Goal: Task Accomplishment & Management: Use online tool/utility

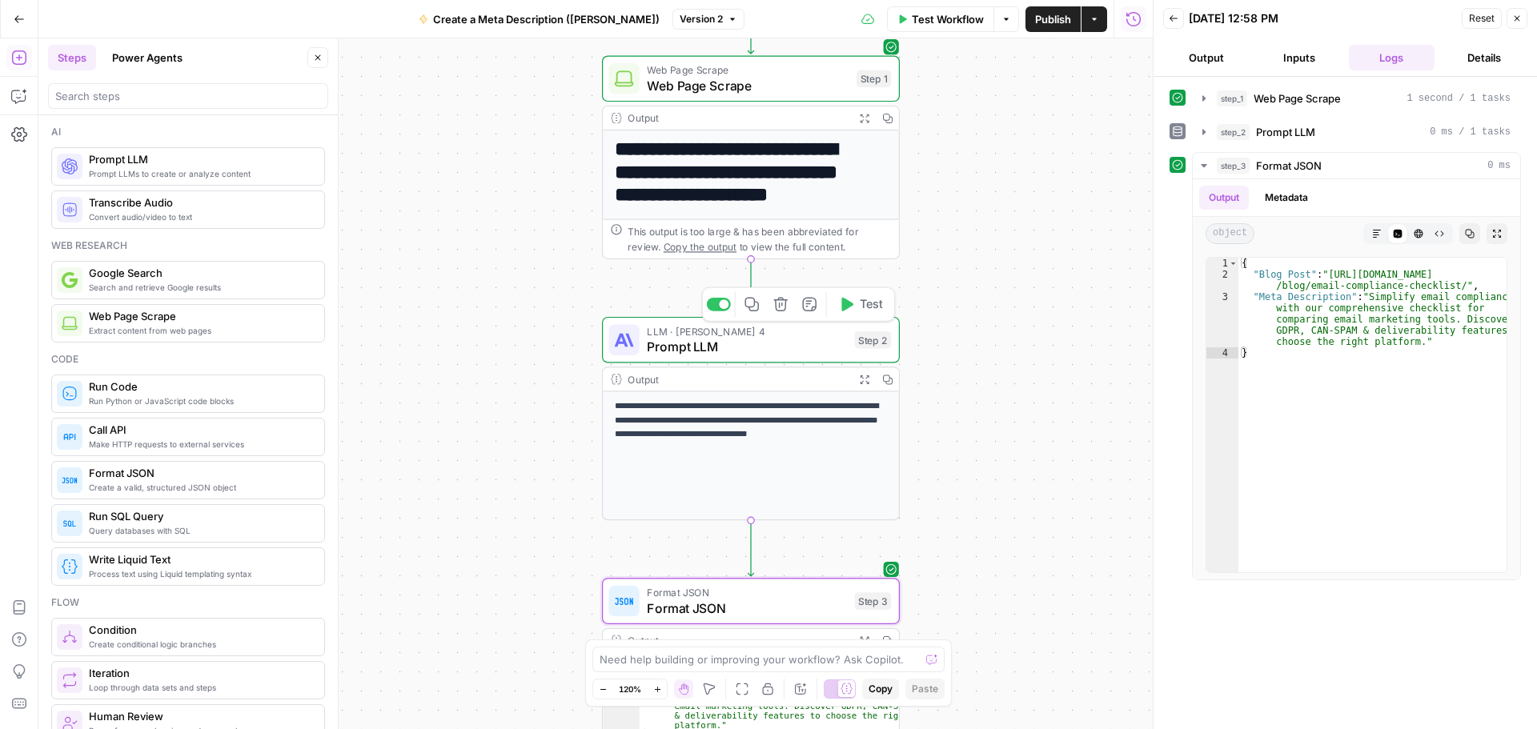
click at [760, 351] on span "Prompt LLM" at bounding box center [747, 346] width 200 height 19
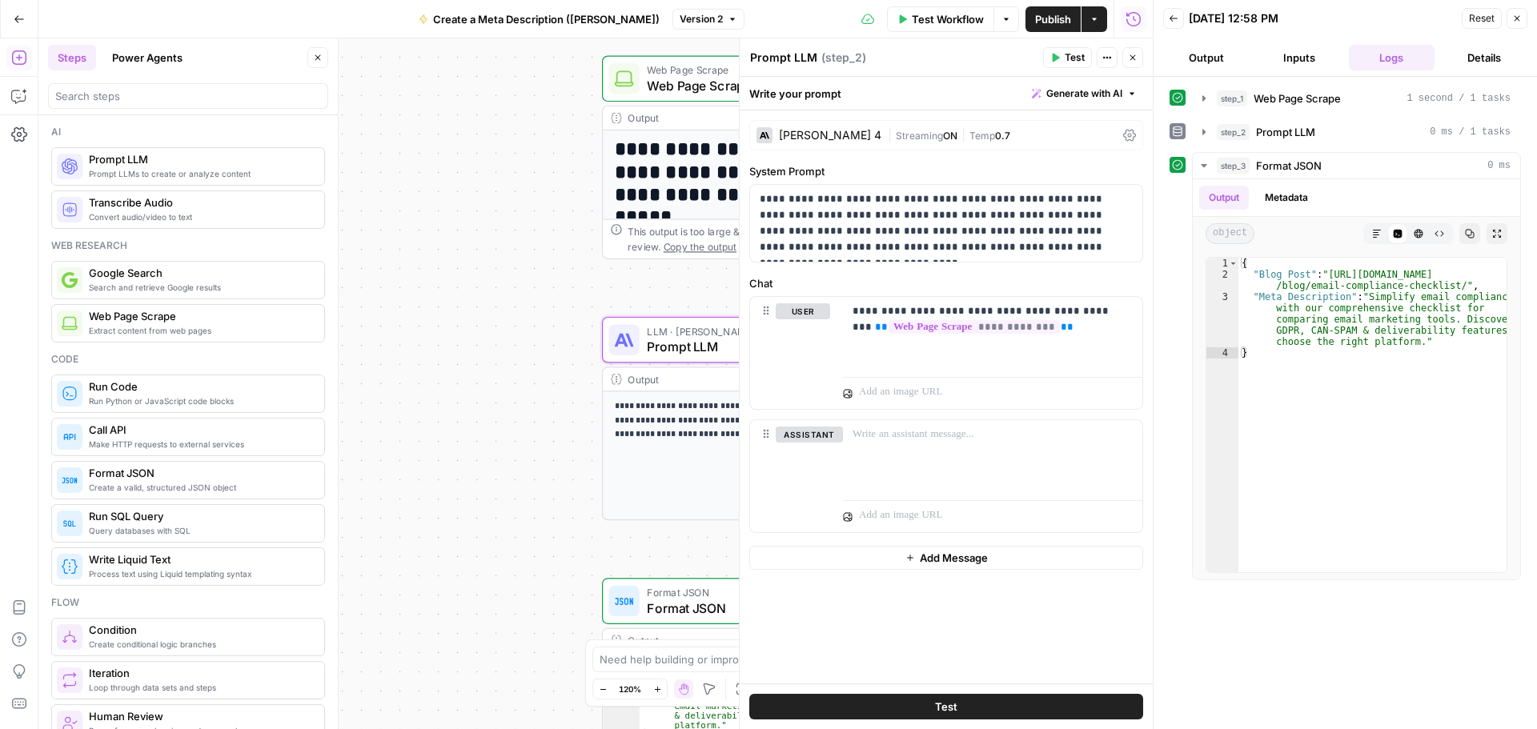
click at [1525, 25] on button "Close" at bounding box center [1516, 18] width 21 height 21
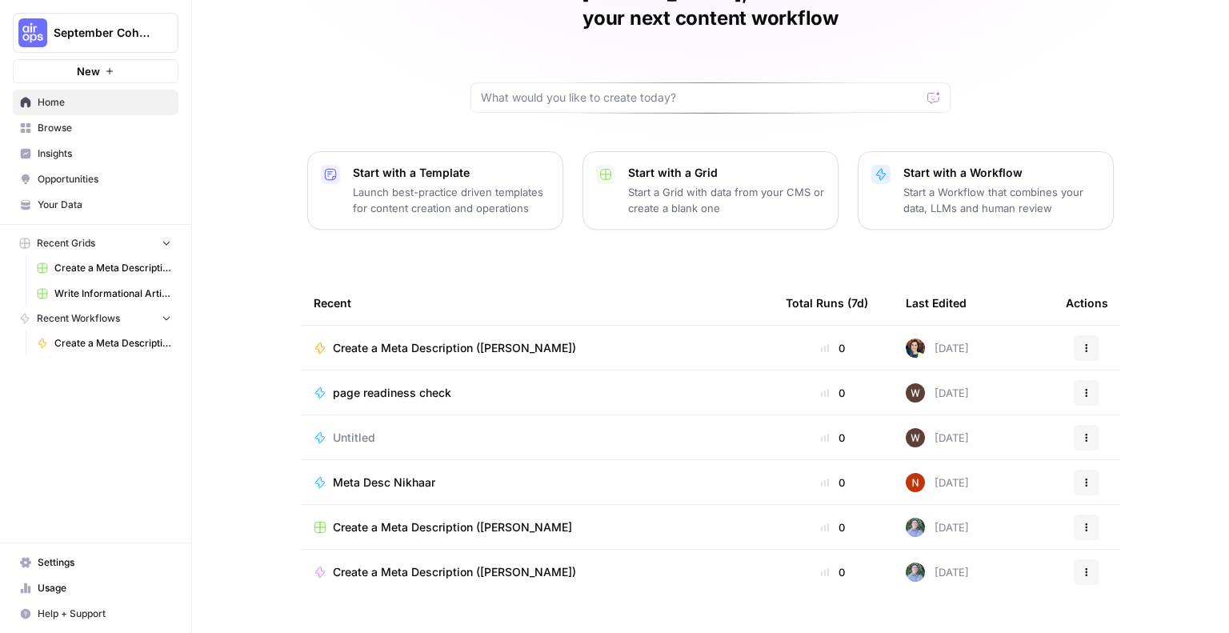
scroll to position [102, 0]
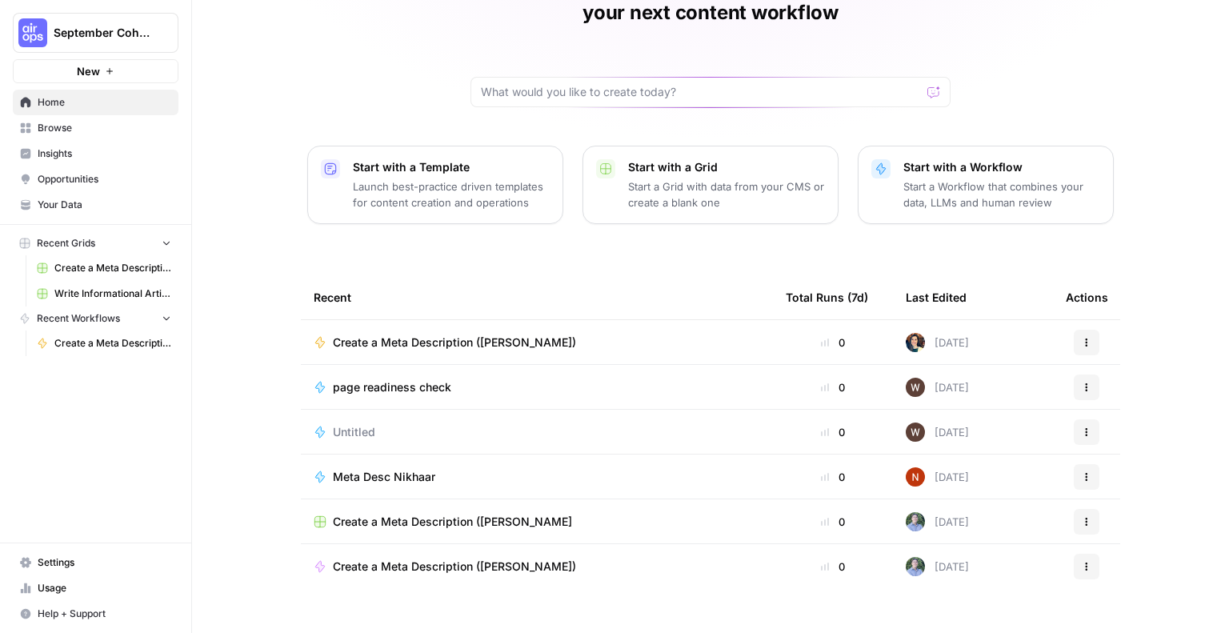
click at [1000, 178] on p "Start a Workflow that combines your data, LLMs and human review" at bounding box center [1002, 194] width 197 height 32
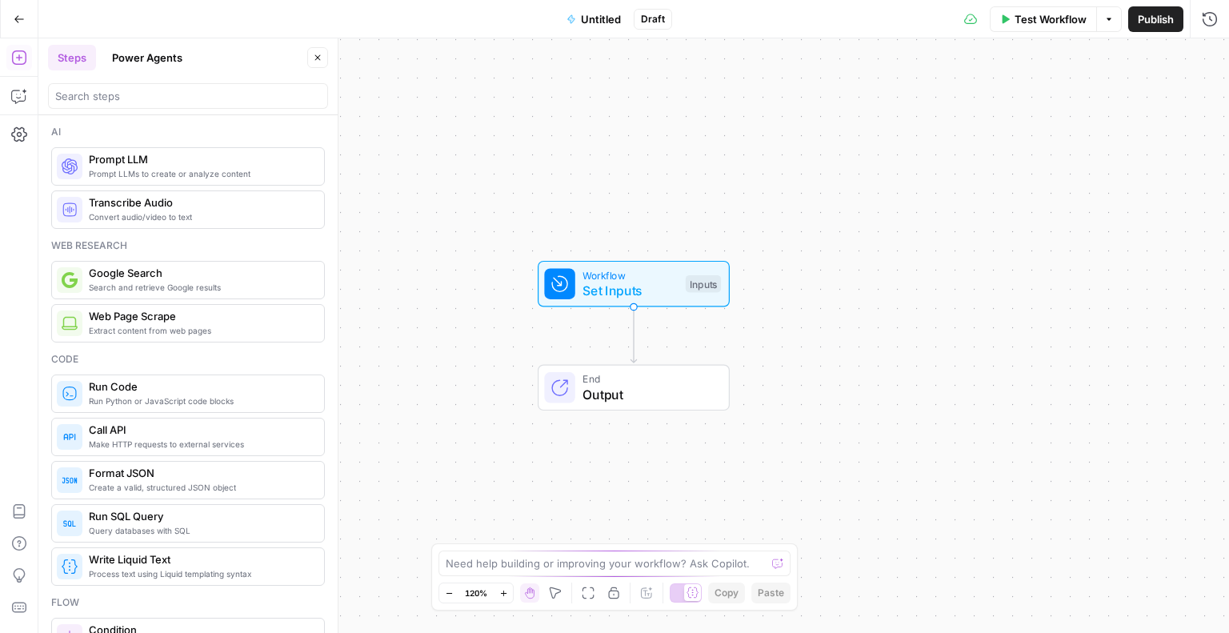
click at [603, 19] on span "Untitled" at bounding box center [601, 19] width 40 height 16
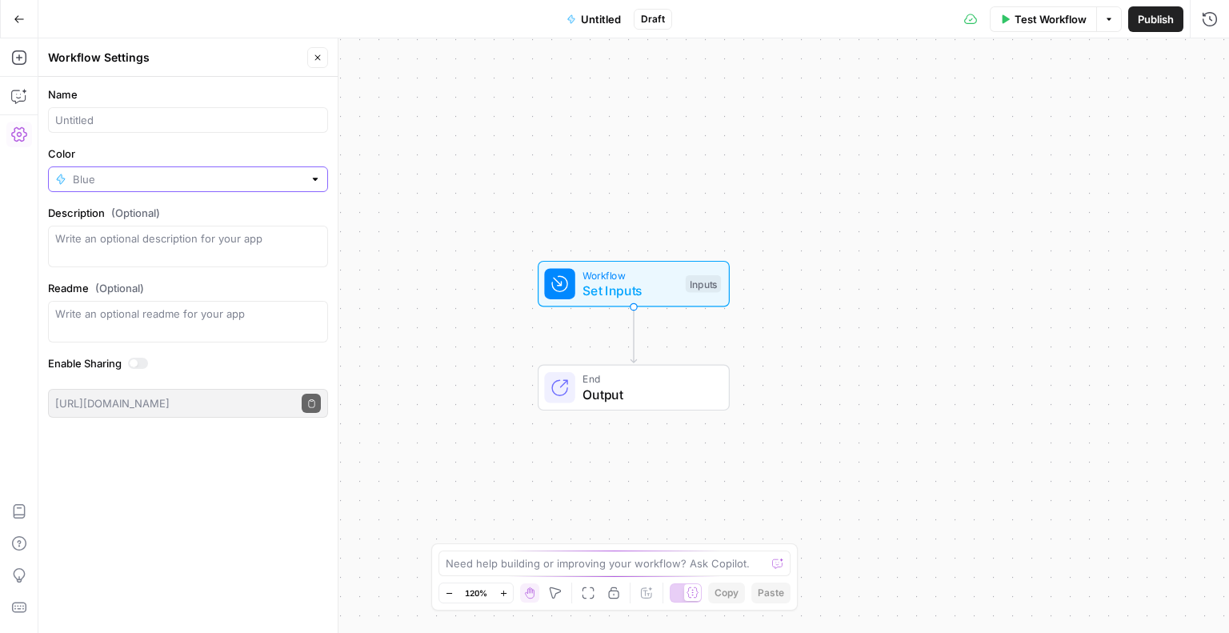
click at [110, 172] on input "Color" at bounding box center [188, 179] width 230 height 16
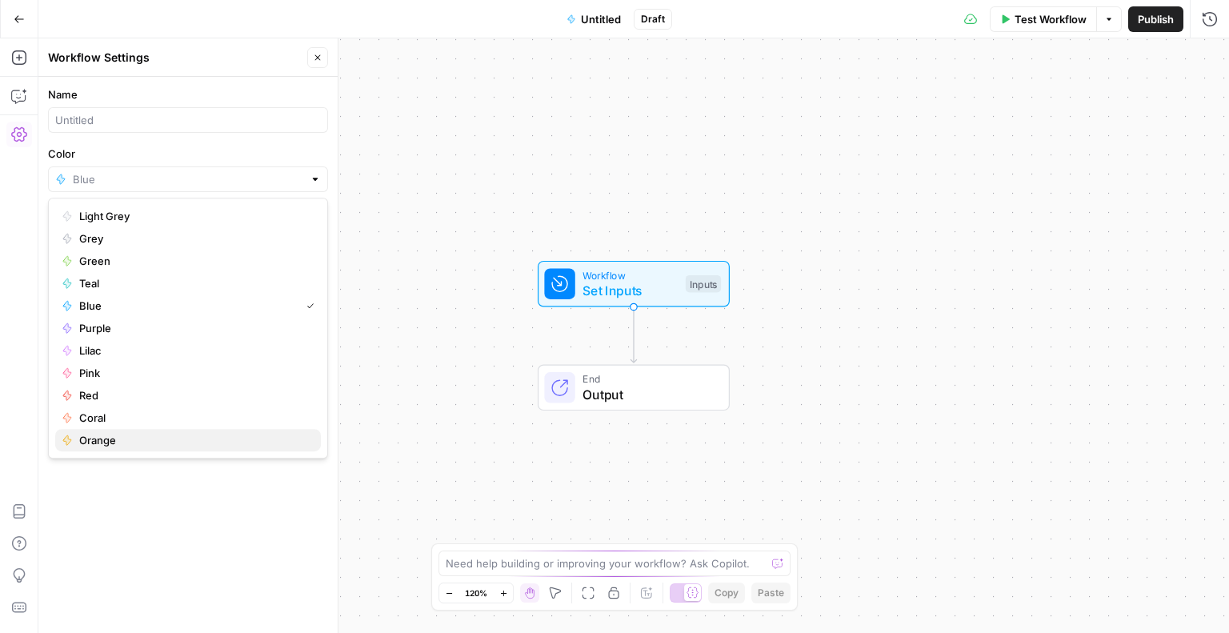
click at [96, 445] on span "Orange" at bounding box center [193, 440] width 229 height 16
type input "Orange"
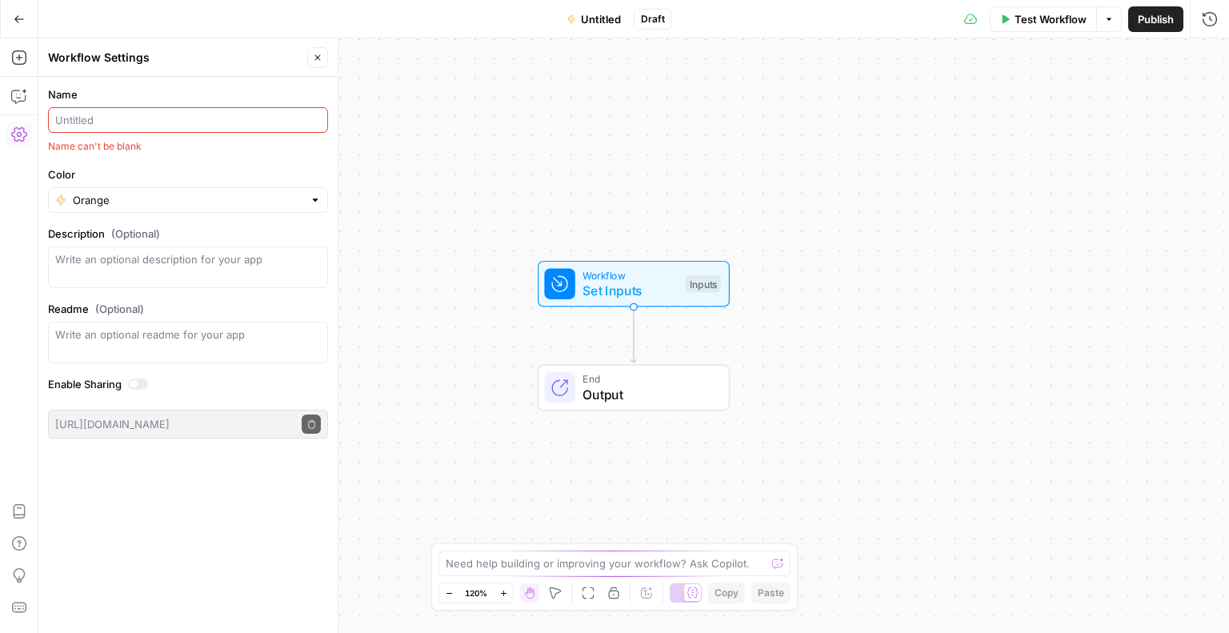
click at [285, 115] on input "Name" at bounding box center [188, 120] width 266 height 16
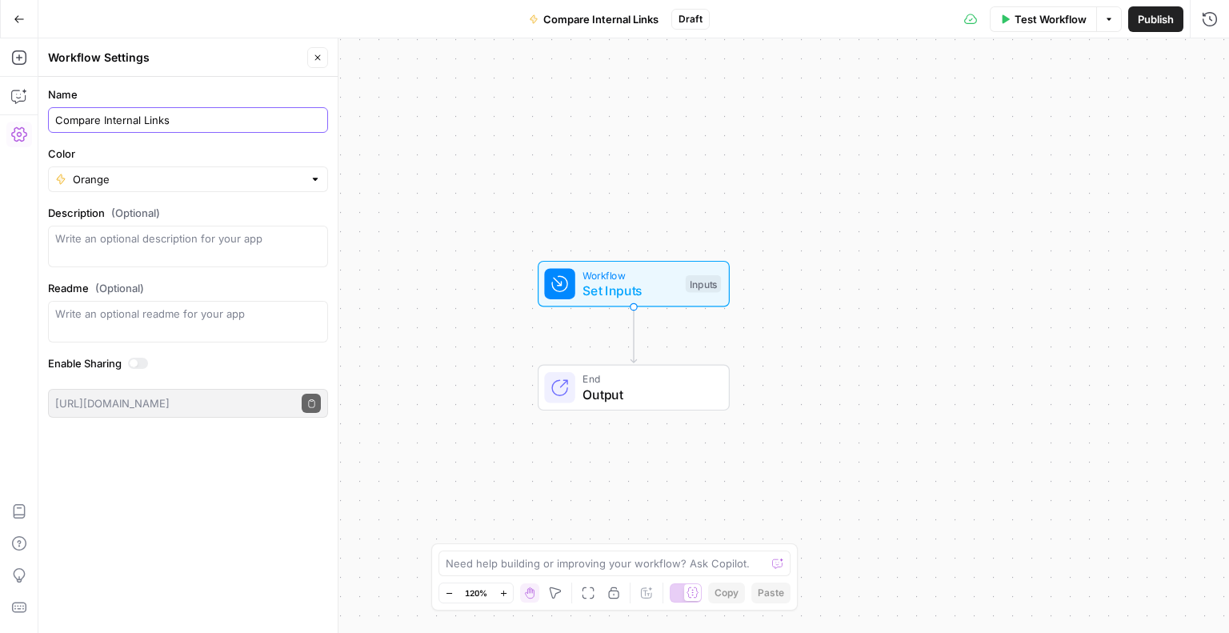
type input "Compare Internal Links"
click at [261, 247] on textarea "Description (Optional)" at bounding box center [188, 246] width 266 height 32
type textarea "Compare internal links on one page vs new page to identify any missing links"
click at [221, 487] on div "Name Compare Internal Links Color Orange Description (Optional) Compare interna…" at bounding box center [187, 355] width 299 height 556
click at [317, 62] on icon "button" at bounding box center [318, 58] width 10 height 10
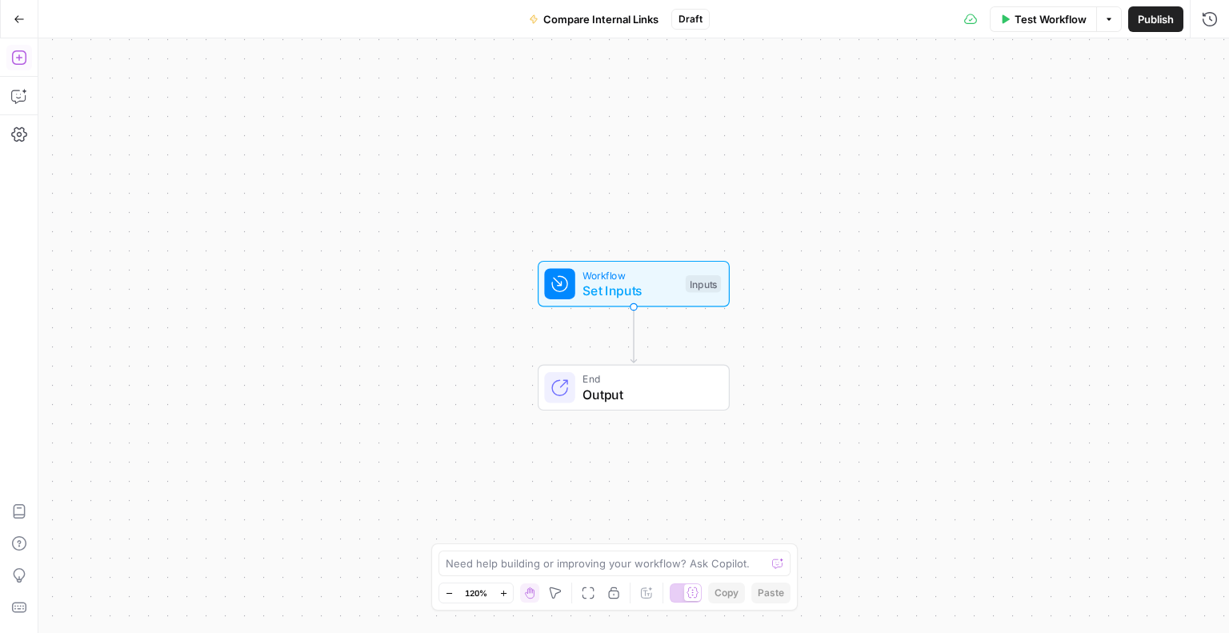
click at [19, 61] on icon "button" at bounding box center [19, 58] width 16 height 16
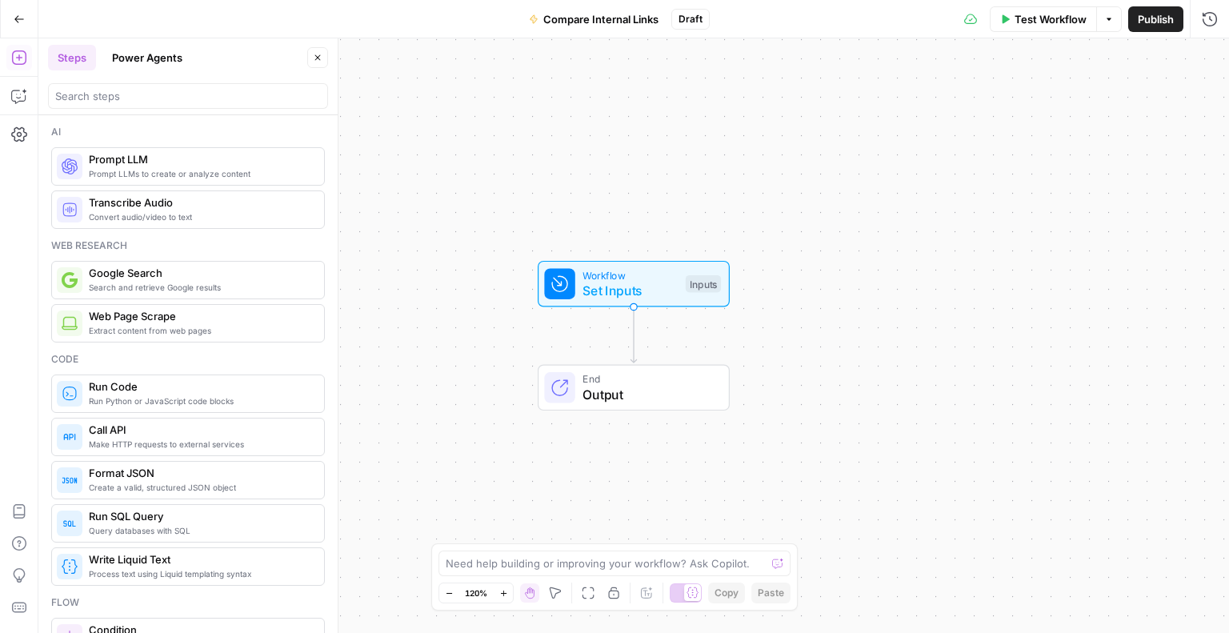
click at [138, 325] on span "Extract content from web pages" at bounding box center [200, 330] width 222 height 13
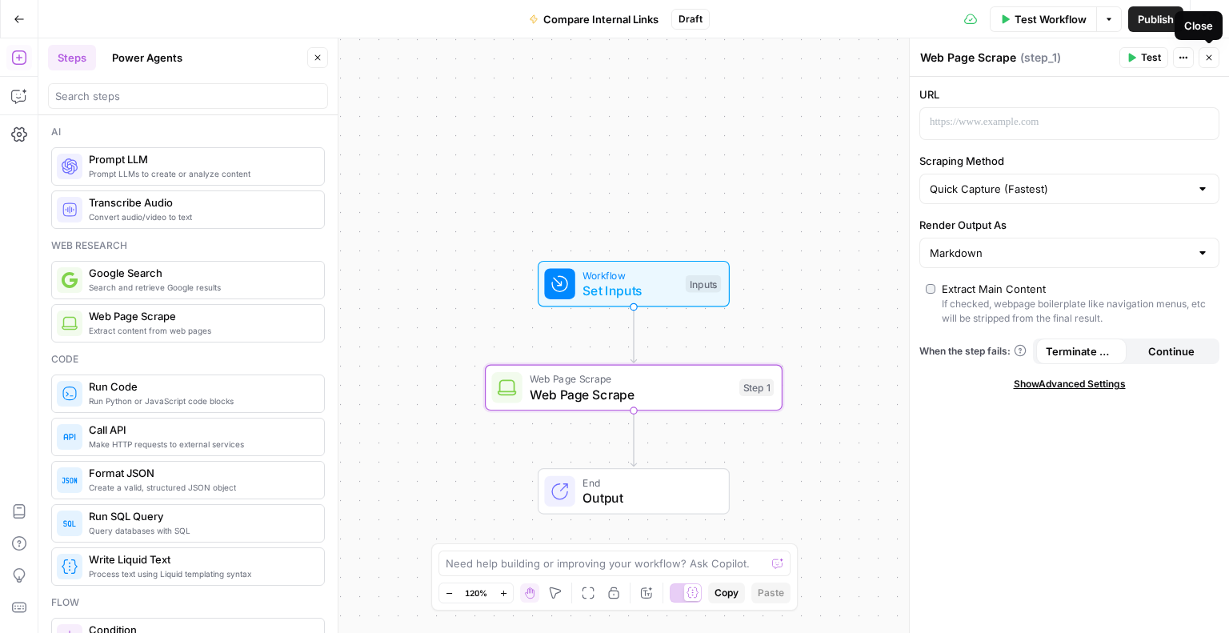
click at [1213, 53] on icon "button" at bounding box center [1210, 58] width 10 height 10
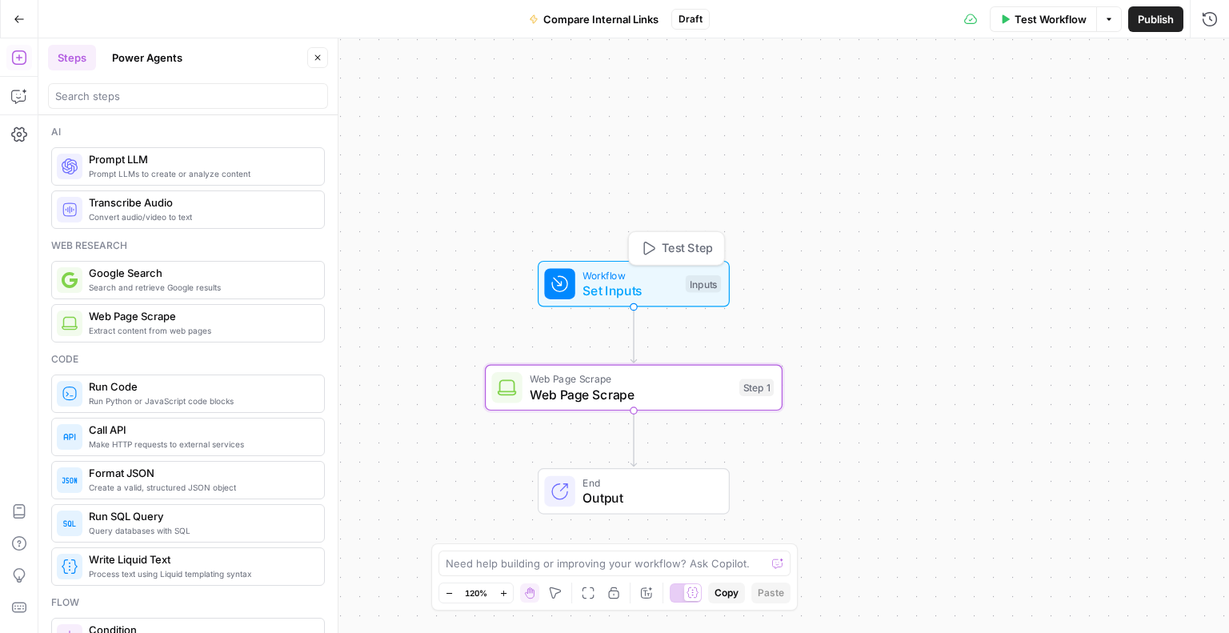
click at [637, 288] on span "Set Inputs" at bounding box center [630, 290] width 95 height 19
click at [1012, 110] on button "Add Field" at bounding box center [1056, 109] width 267 height 26
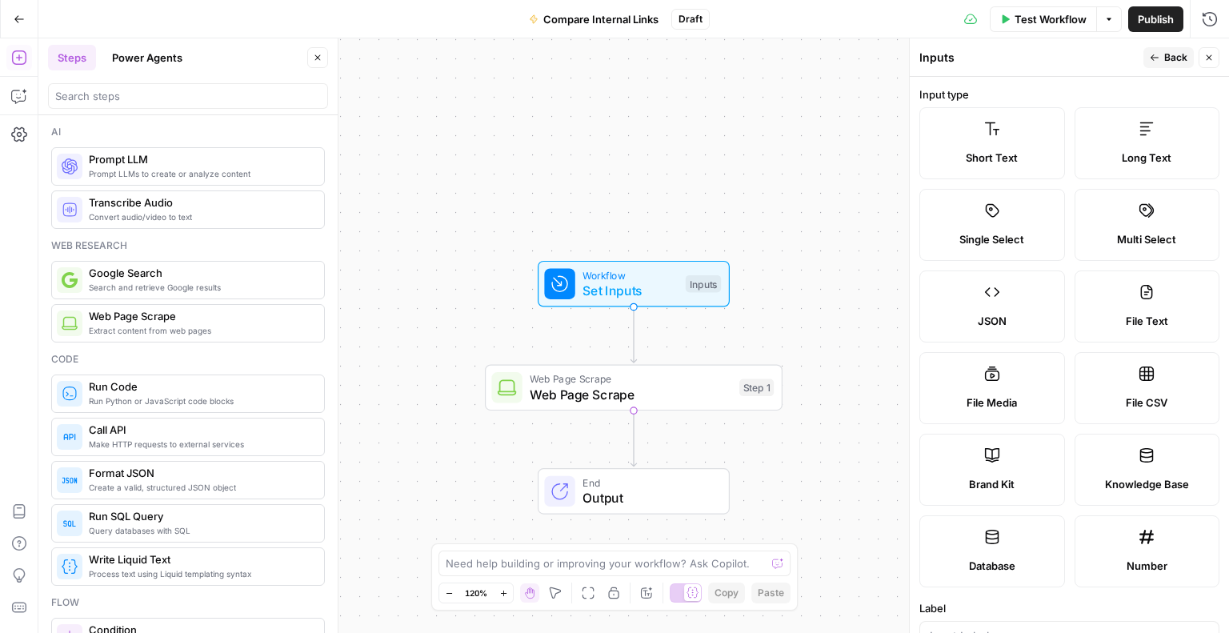
click at [1004, 132] on label "Short Text" at bounding box center [993, 143] width 146 height 72
click at [1168, 60] on span "Back" at bounding box center [1175, 57] width 23 height 14
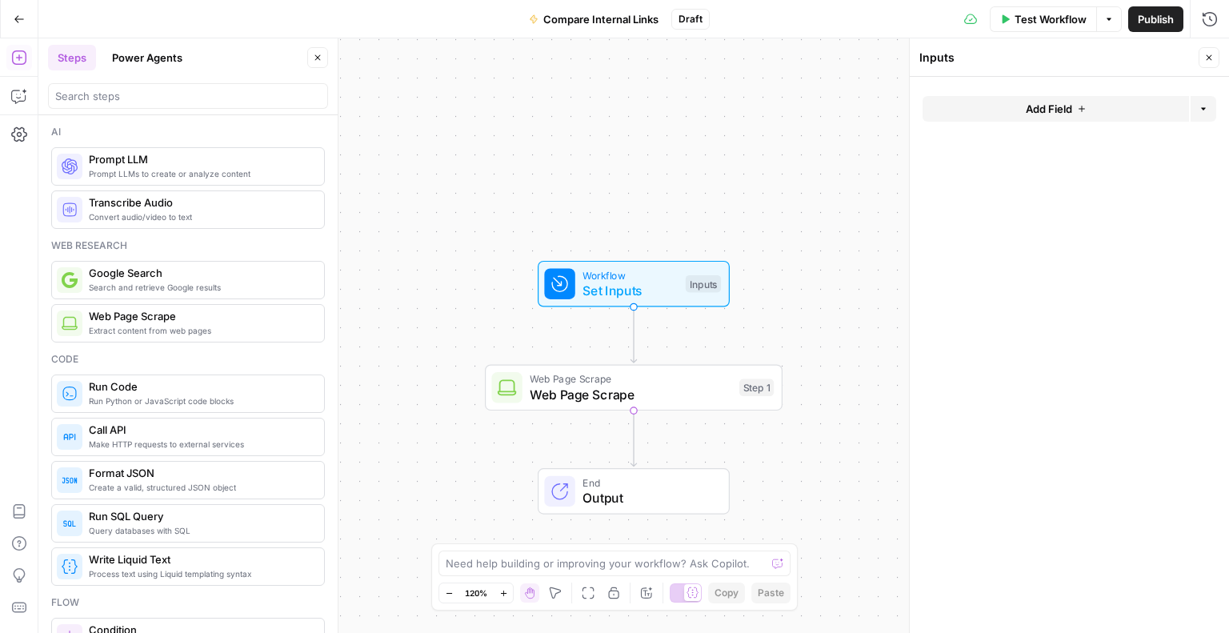
click at [1066, 112] on span "Add Field" at bounding box center [1049, 109] width 46 height 16
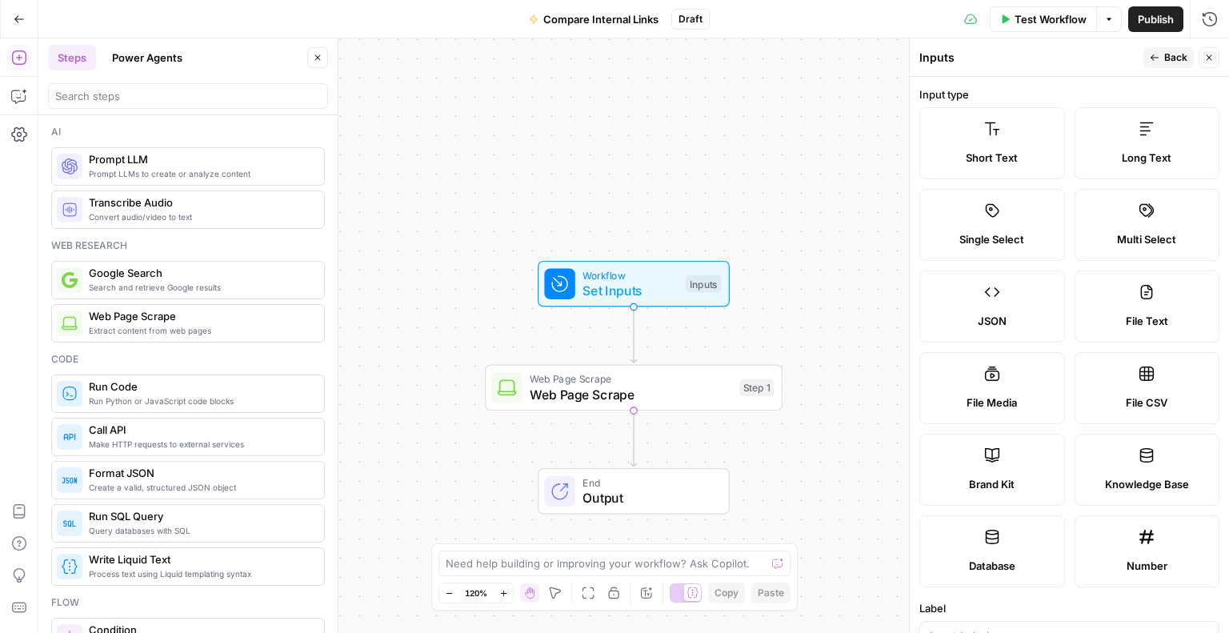
click at [988, 144] on label "Short Text" at bounding box center [993, 143] width 146 height 72
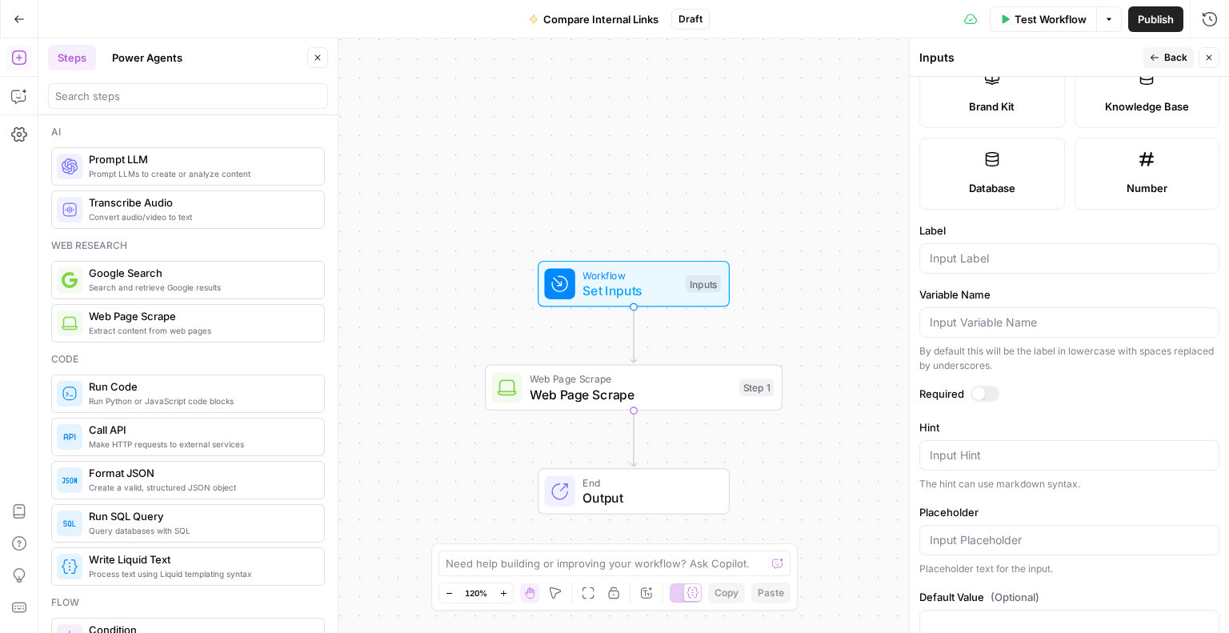
scroll to position [400, 0]
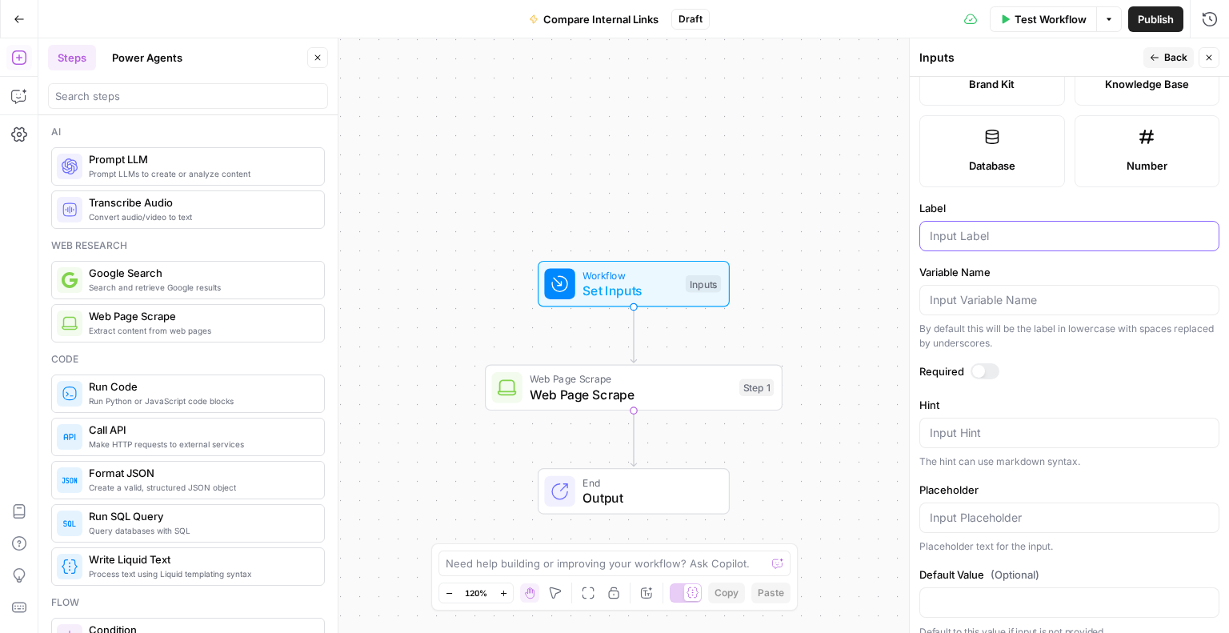
click at [995, 233] on input "Label" at bounding box center [1069, 236] width 279 height 16
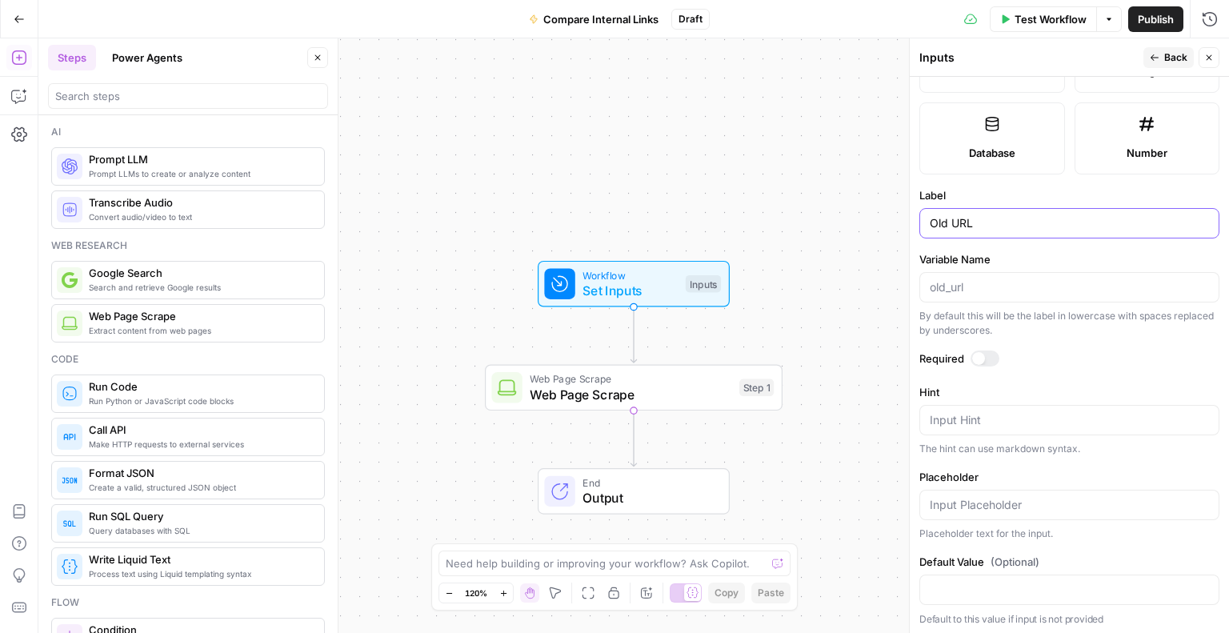
type input "Old URL"
click at [1172, 60] on span "Back" at bounding box center [1175, 57] width 23 height 14
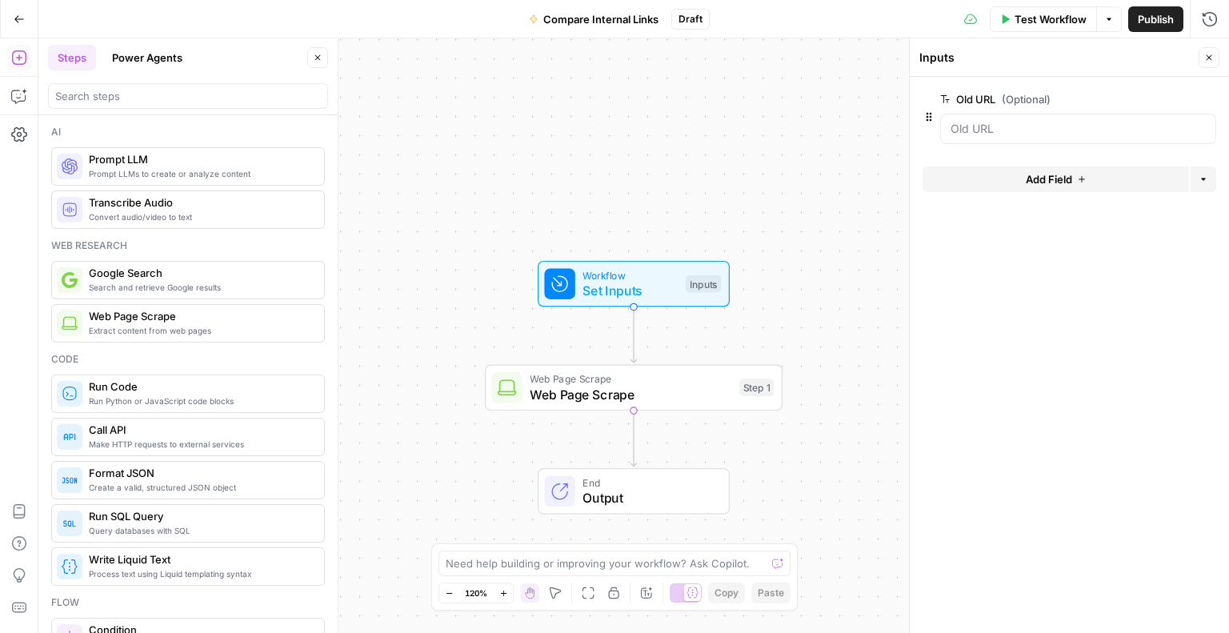
click at [1063, 175] on span "Add Field" at bounding box center [1049, 179] width 46 height 16
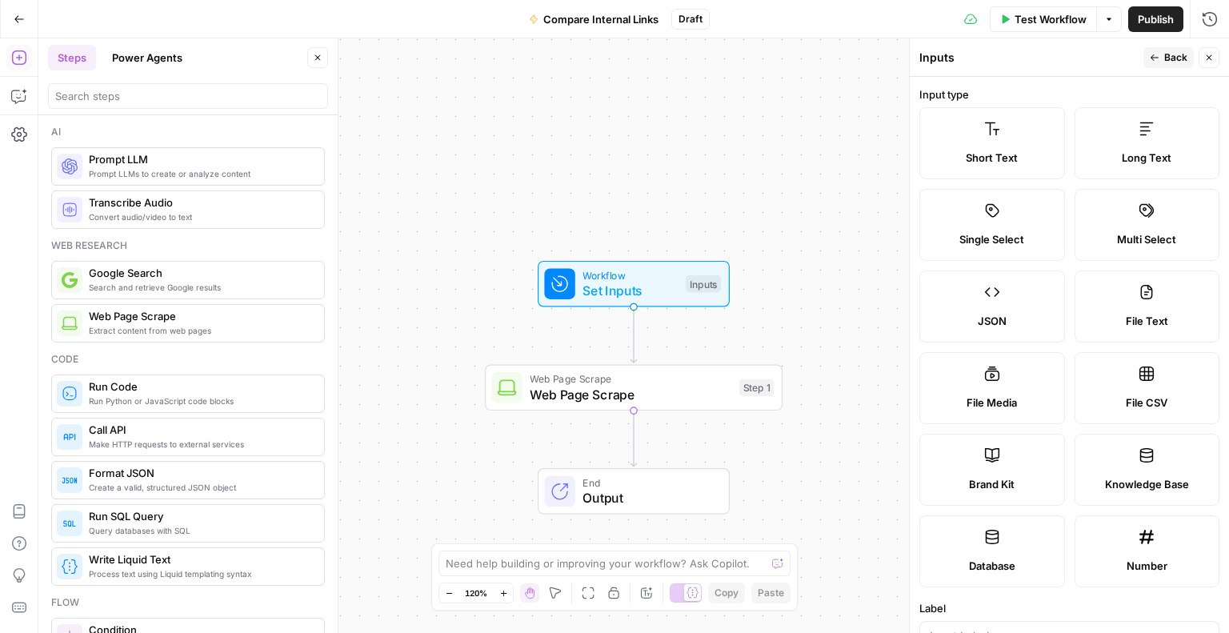
click at [1006, 139] on label "Short Text" at bounding box center [993, 143] width 146 height 72
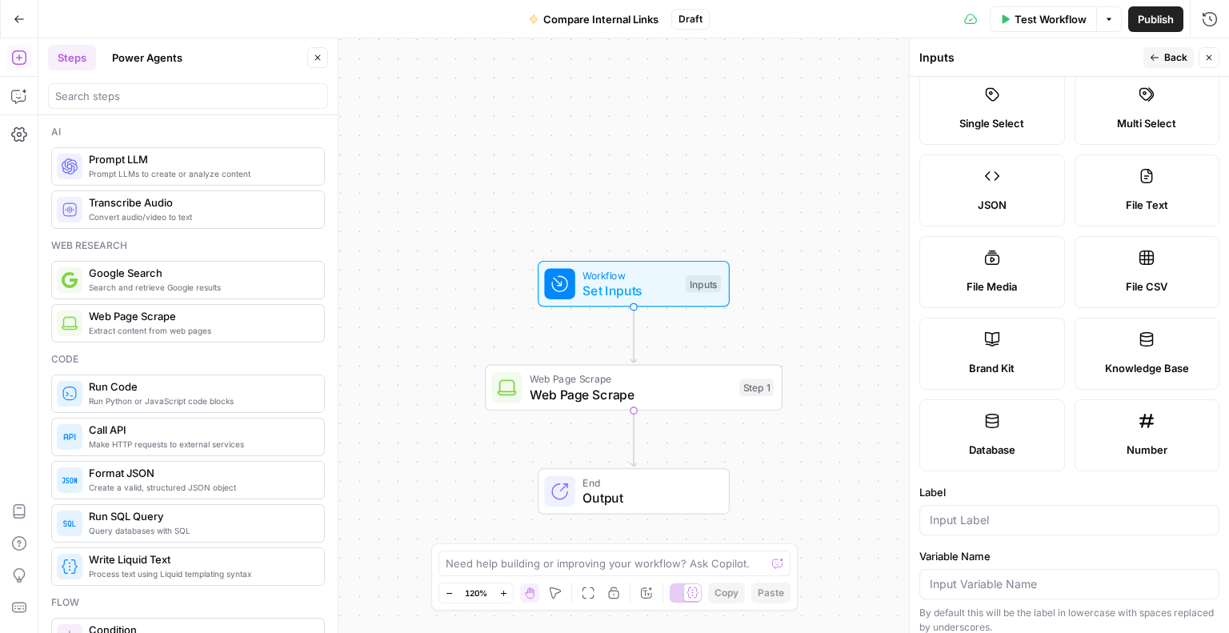
scroll to position [240, 0]
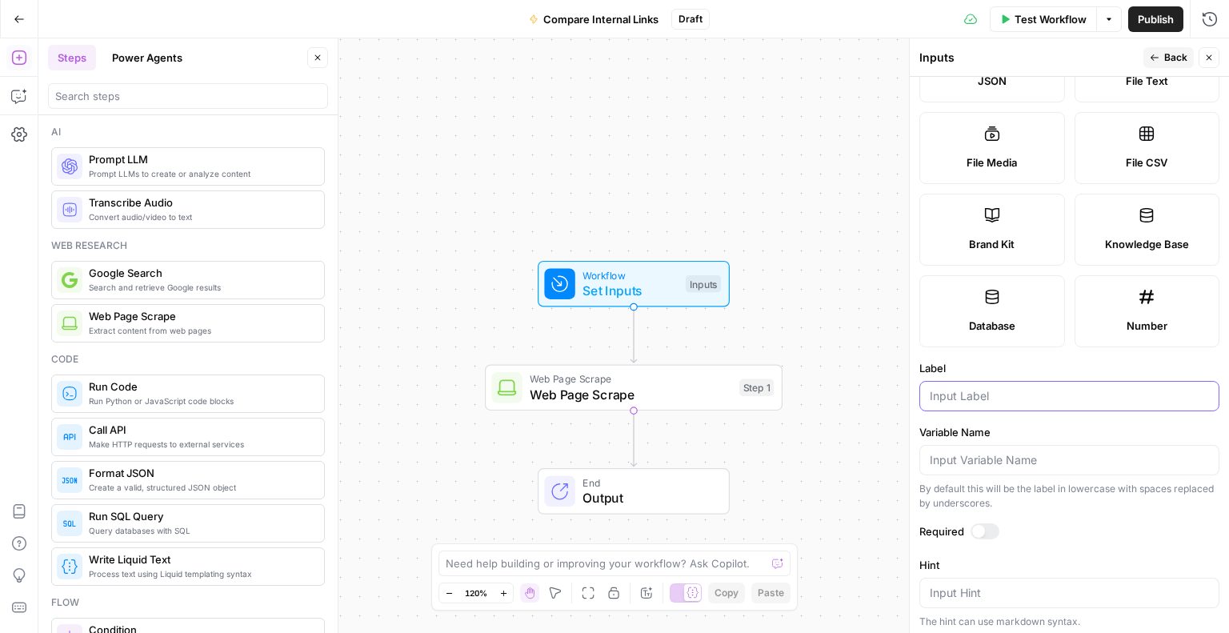
click at [989, 397] on input "Label" at bounding box center [1069, 396] width 279 height 16
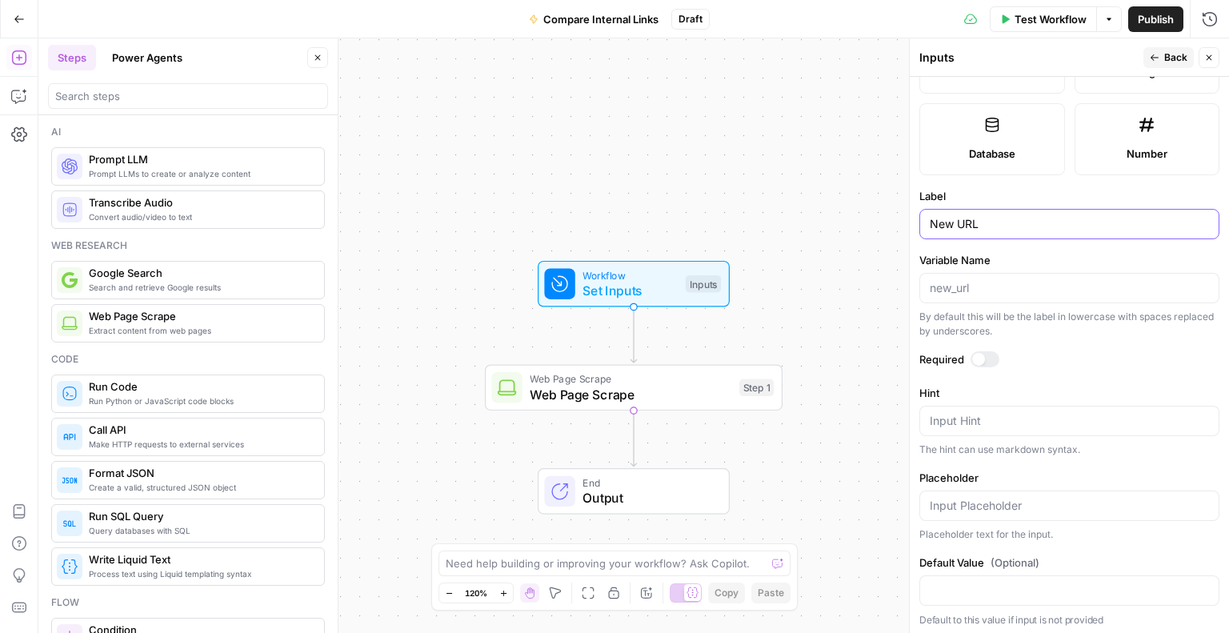
scroll to position [413, 0]
type input "New URL"
click at [1218, 58] on button "Close" at bounding box center [1209, 57] width 21 height 21
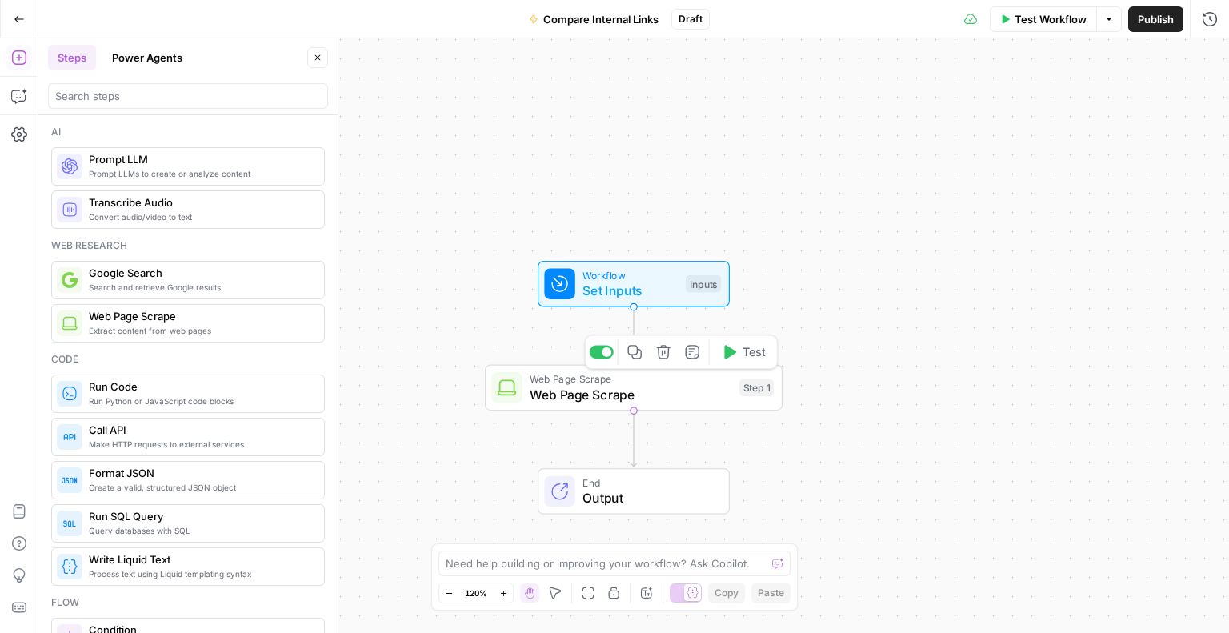
click at [659, 395] on span "Web Page Scrape" at bounding box center [631, 394] width 202 height 19
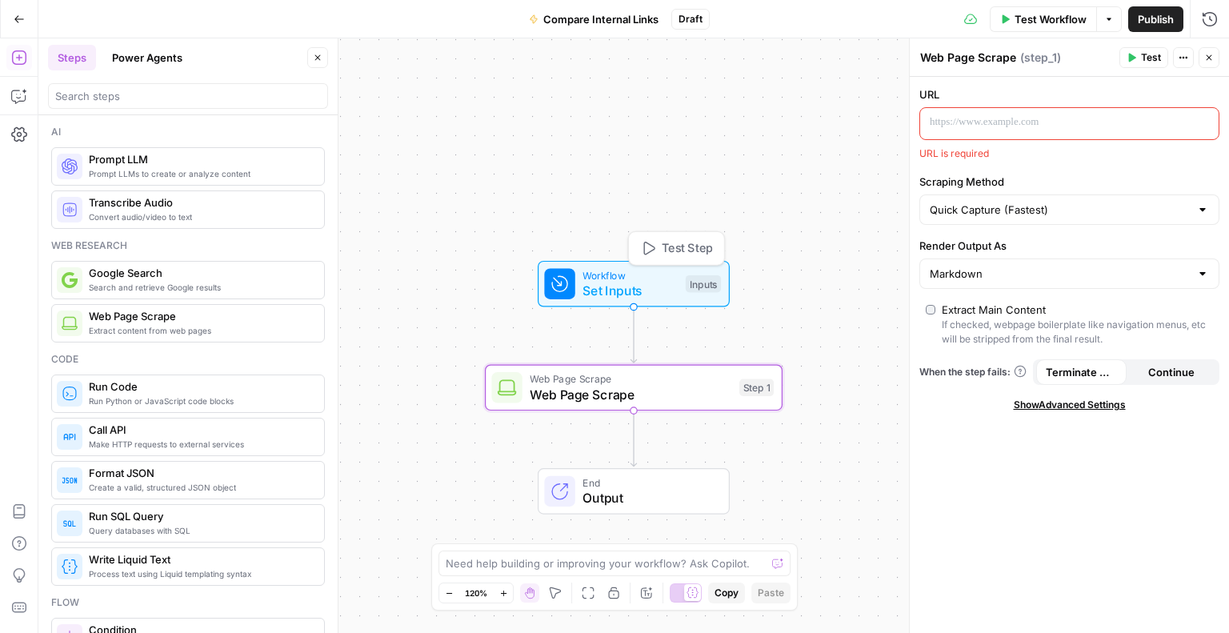
click at [665, 288] on span "Set Inputs" at bounding box center [630, 290] width 95 height 19
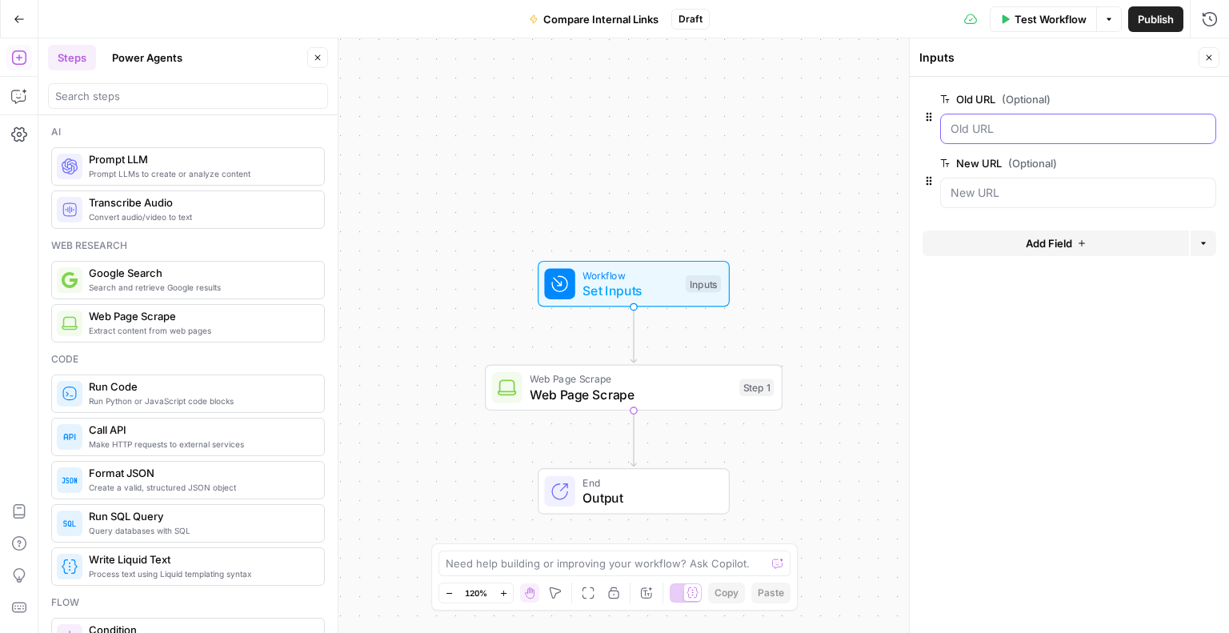
click at [962, 127] on URL "Old URL (Optional)" at bounding box center [1078, 129] width 255 height 16
click at [966, 130] on URL "Old URL (Optional)" at bounding box center [1078, 129] width 255 height 16
click at [1209, 54] on icon "button" at bounding box center [1210, 58] width 10 height 10
click at [619, 283] on span "Set Inputs" at bounding box center [630, 290] width 95 height 19
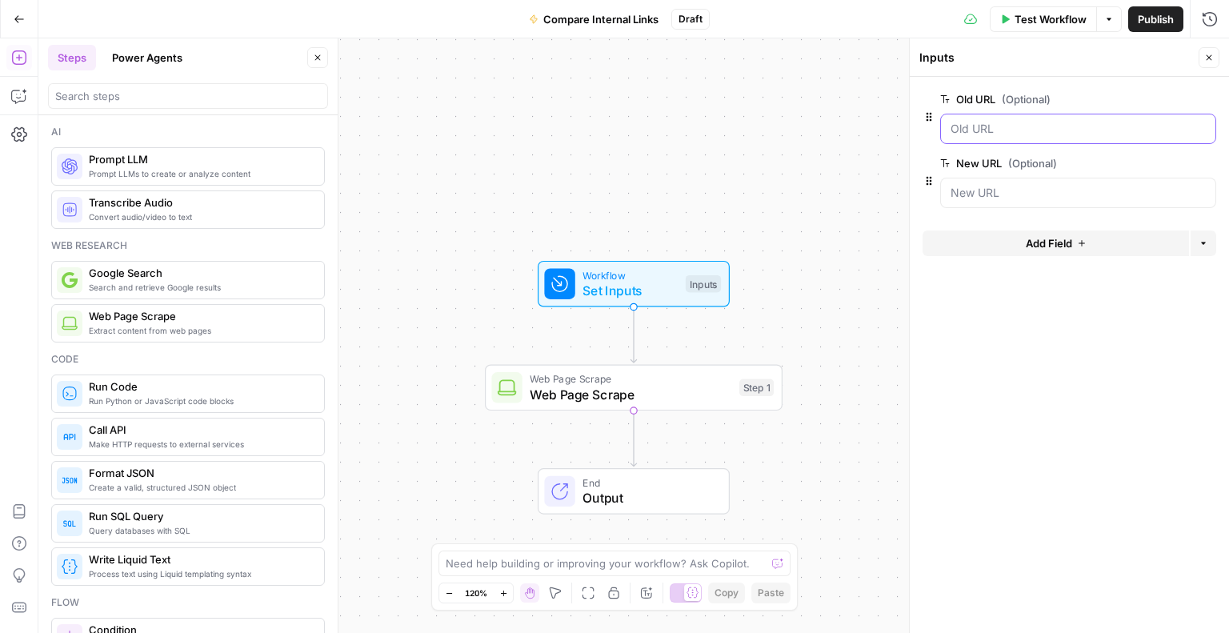
click at [986, 124] on URL "Old URL (Optional)" at bounding box center [1078, 129] width 255 height 16
click at [986, 125] on URL "Old URL (Optional)" at bounding box center [1078, 129] width 255 height 16
click at [1205, 57] on icon "button" at bounding box center [1210, 58] width 10 height 10
click at [655, 256] on button "Test Step" at bounding box center [676, 248] width 87 height 25
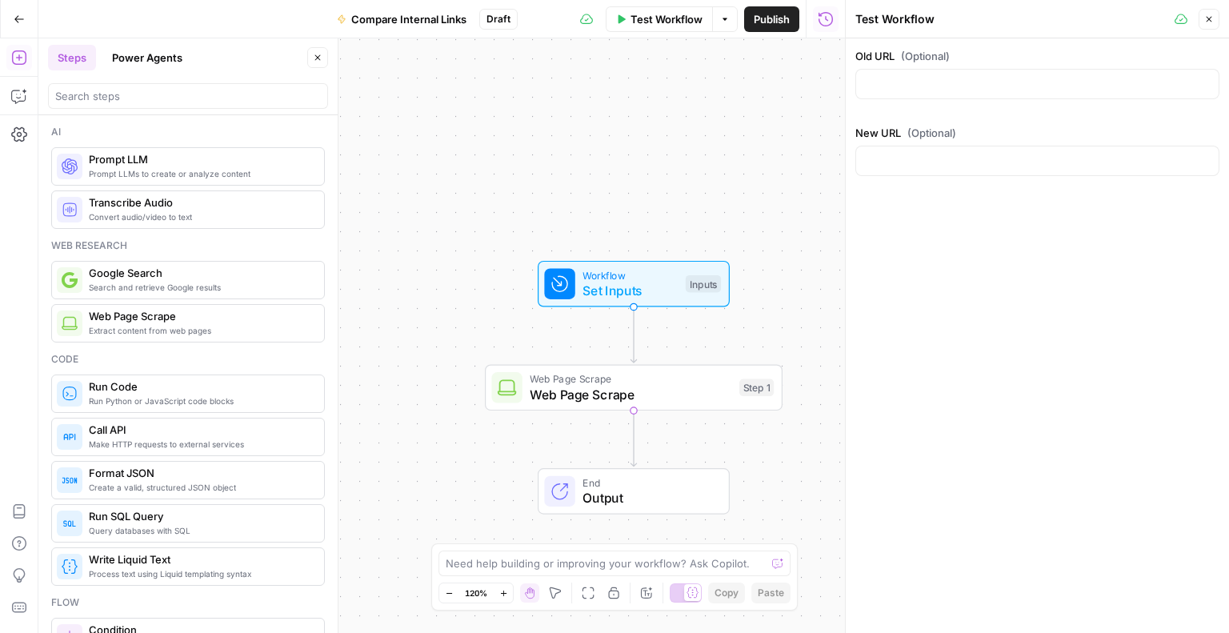
click at [885, 95] on div at bounding box center [1038, 84] width 364 height 30
type input "[URL][DOMAIN_NAME]"
click at [915, 169] on div at bounding box center [1038, 161] width 364 height 30
paste input "[URL][DOMAIN_NAME]"
type input "[URL][DOMAIN_NAME]"
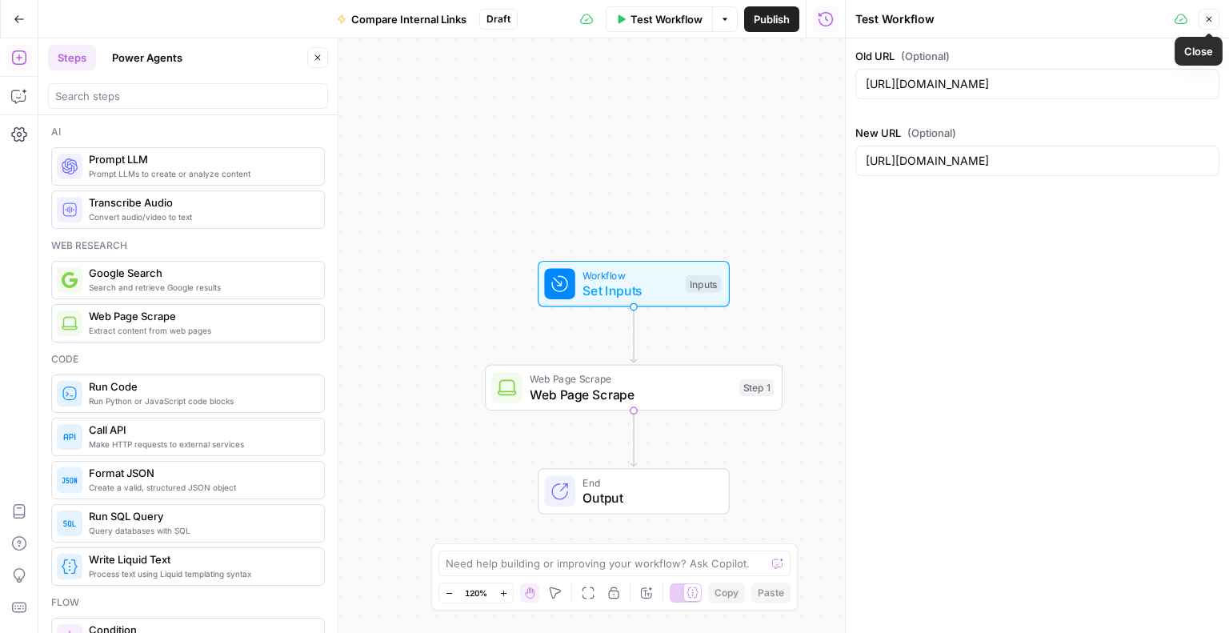
click at [1213, 19] on span "Close" at bounding box center [1213, 19] width 1 height 1
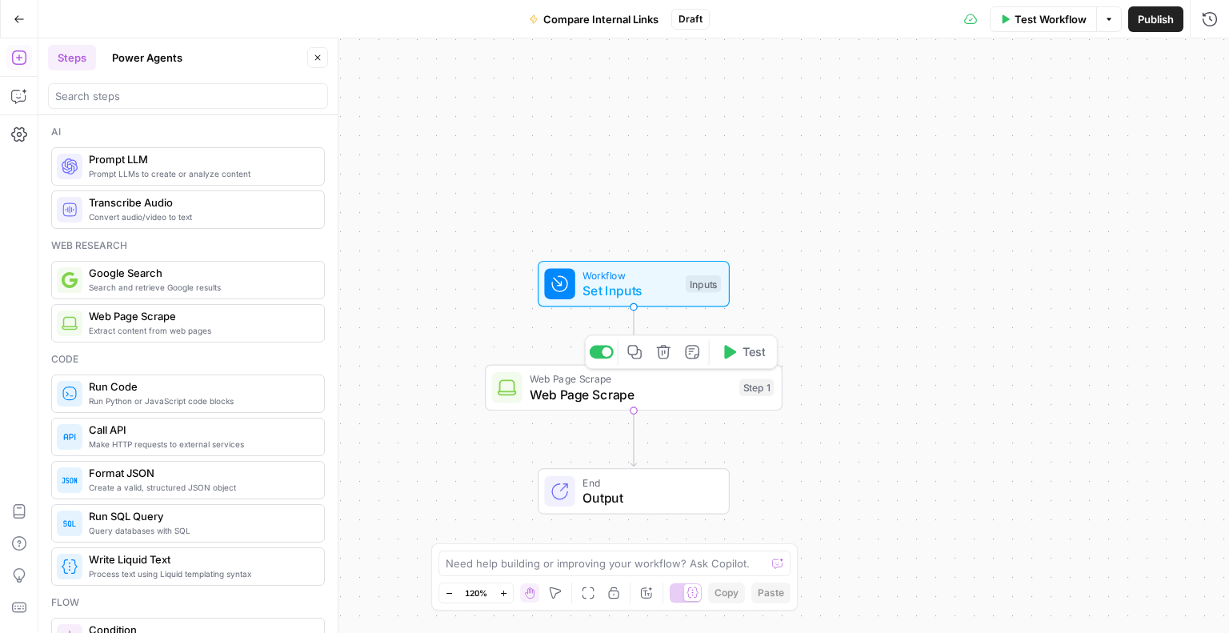
click at [683, 393] on span "Web Page Scrape" at bounding box center [631, 394] width 202 height 19
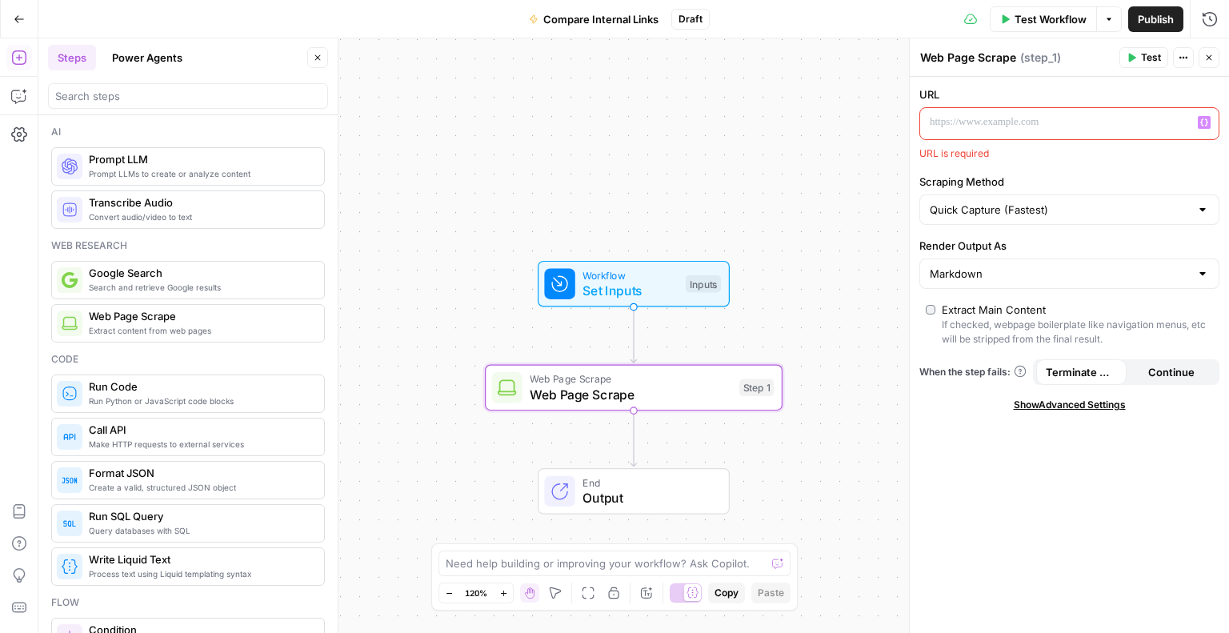
click at [971, 122] on p at bounding box center [1057, 122] width 254 height 16
click at [1201, 122] on icon "button" at bounding box center [1205, 122] width 8 height 8
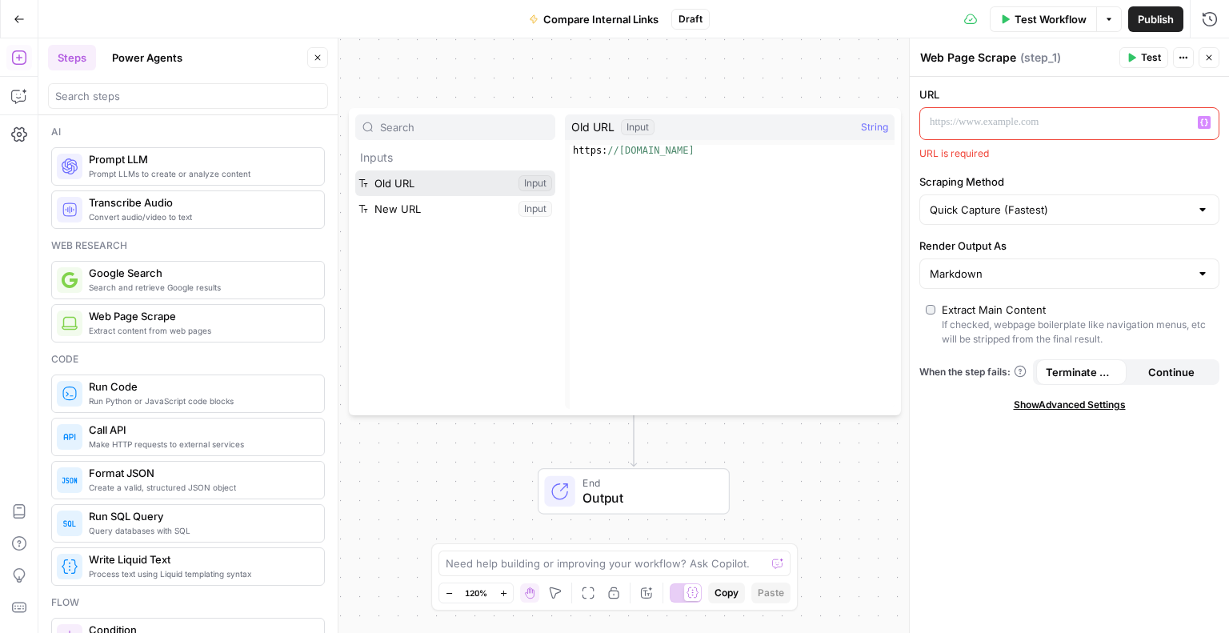
click at [480, 190] on button "Select variable Old URL" at bounding box center [455, 183] width 200 height 26
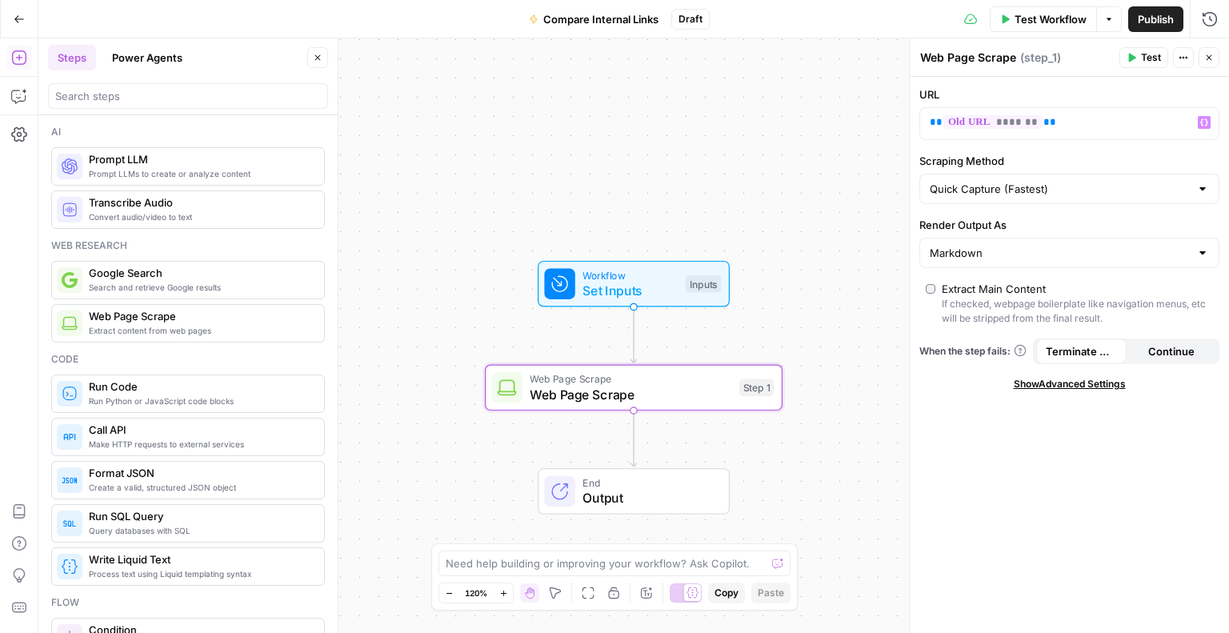
click at [946, 416] on div "URL ** ******* ** Variables Menu Scraping Method Quick Capture (Fastest) Render…" at bounding box center [1069, 355] width 319 height 556
click at [136, 484] on span "Create a valid, structured JSON object" at bounding box center [200, 487] width 222 height 13
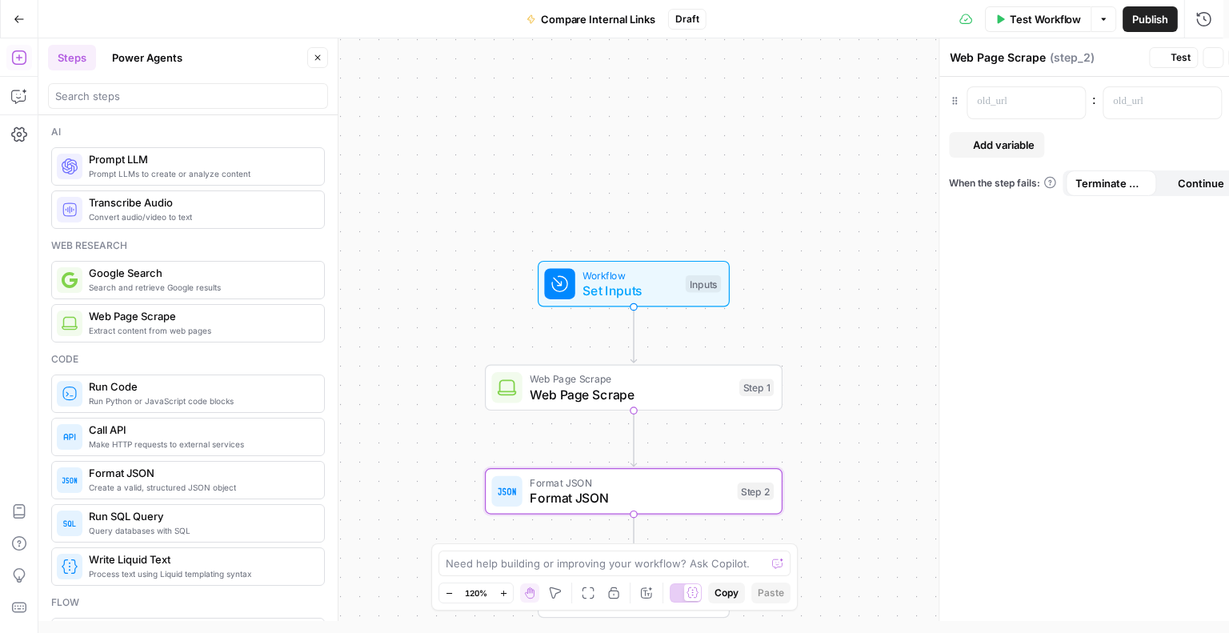
type textarea "Format JSON"
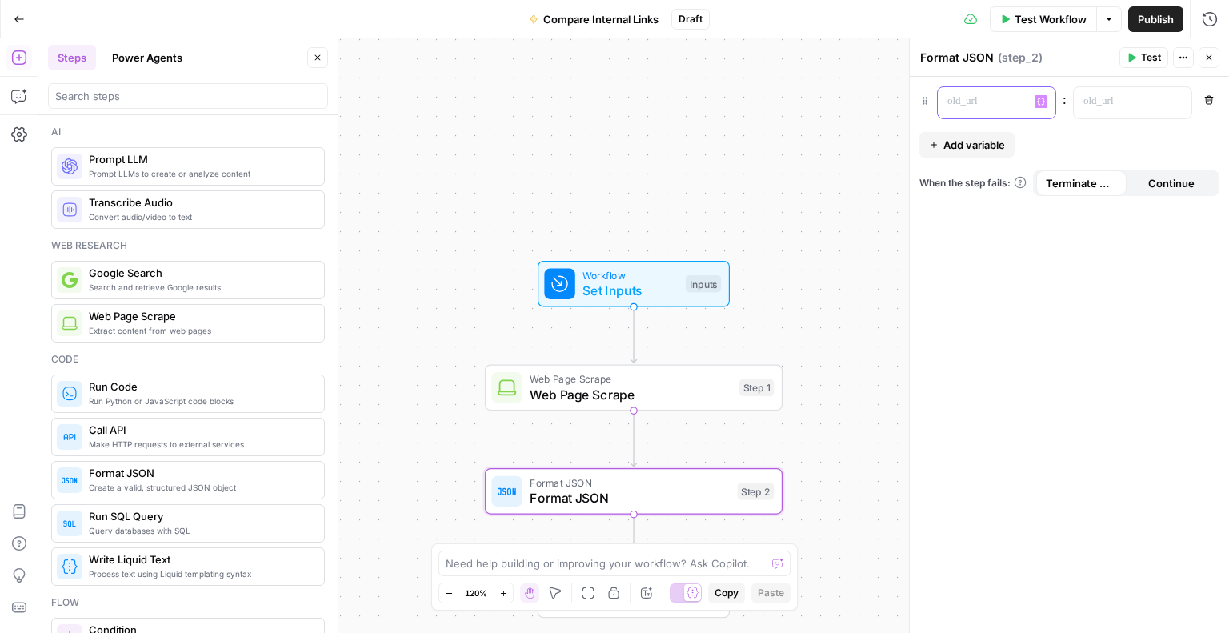
click at [1024, 102] on div at bounding box center [984, 102] width 92 height 31
click at [1084, 102] on p at bounding box center [1120, 102] width 73 height 16
click at [1208, 54] on icon "button" at bounding box center [1210, 58] width 10 height 10
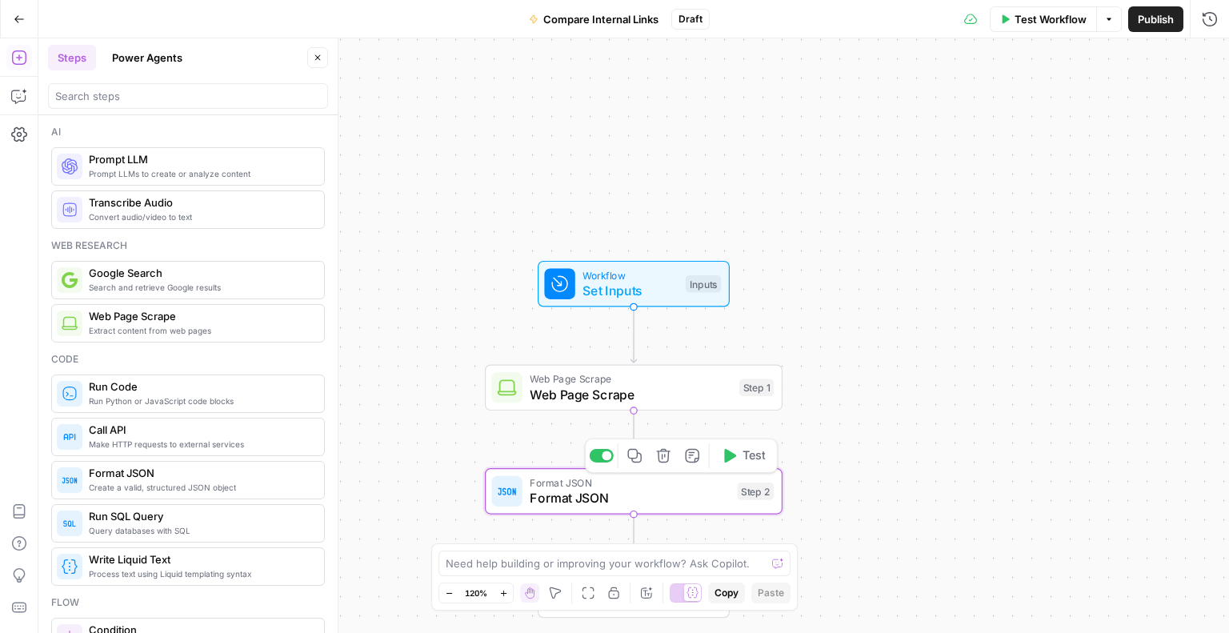
click at [669, 464] on button "Delete step" at bounding box center [663, 455] width 25 height 25
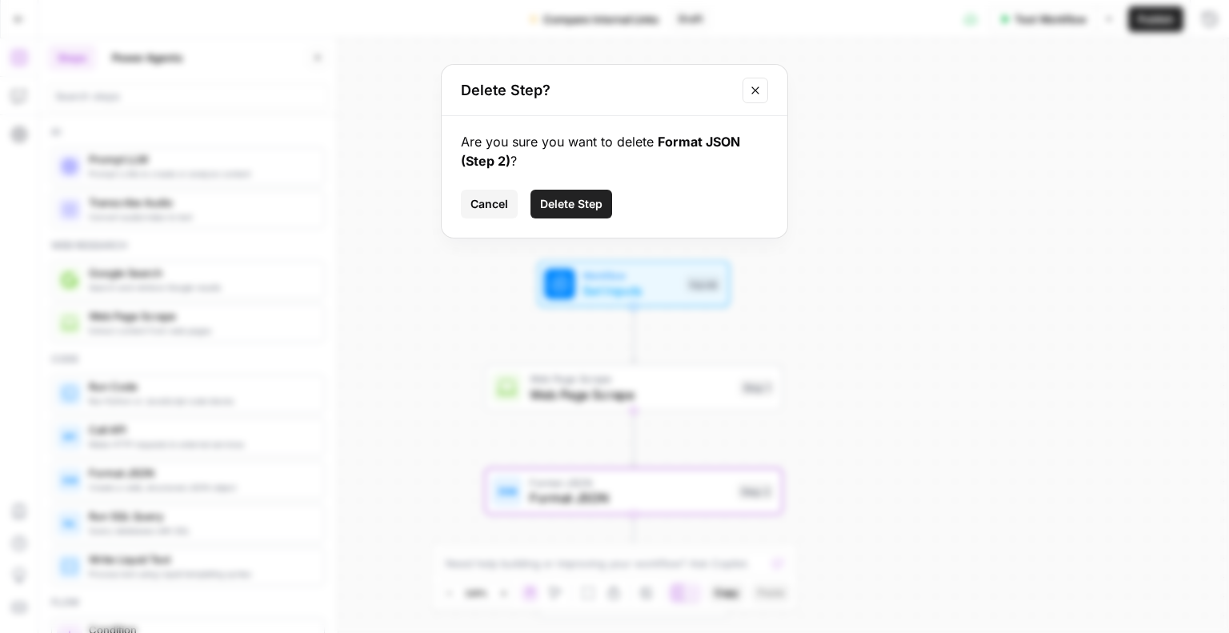
click at [573, 203] on span "Delete Step" at bounding box center [571, 204] width 62 height 16
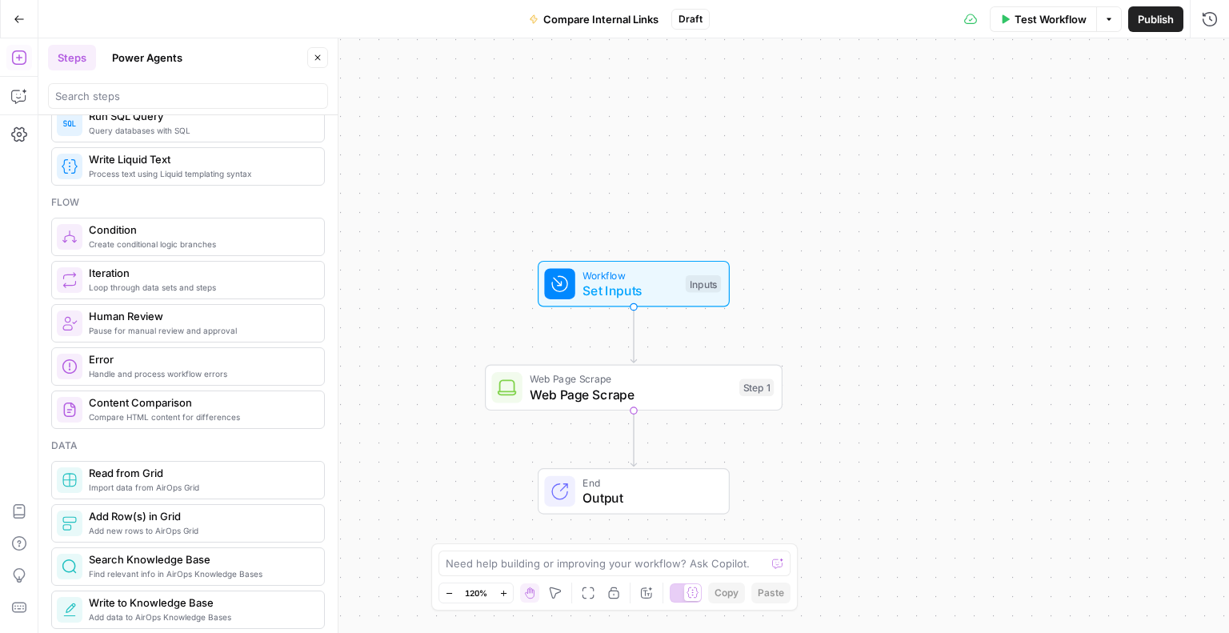
scroll to position [480, 0]
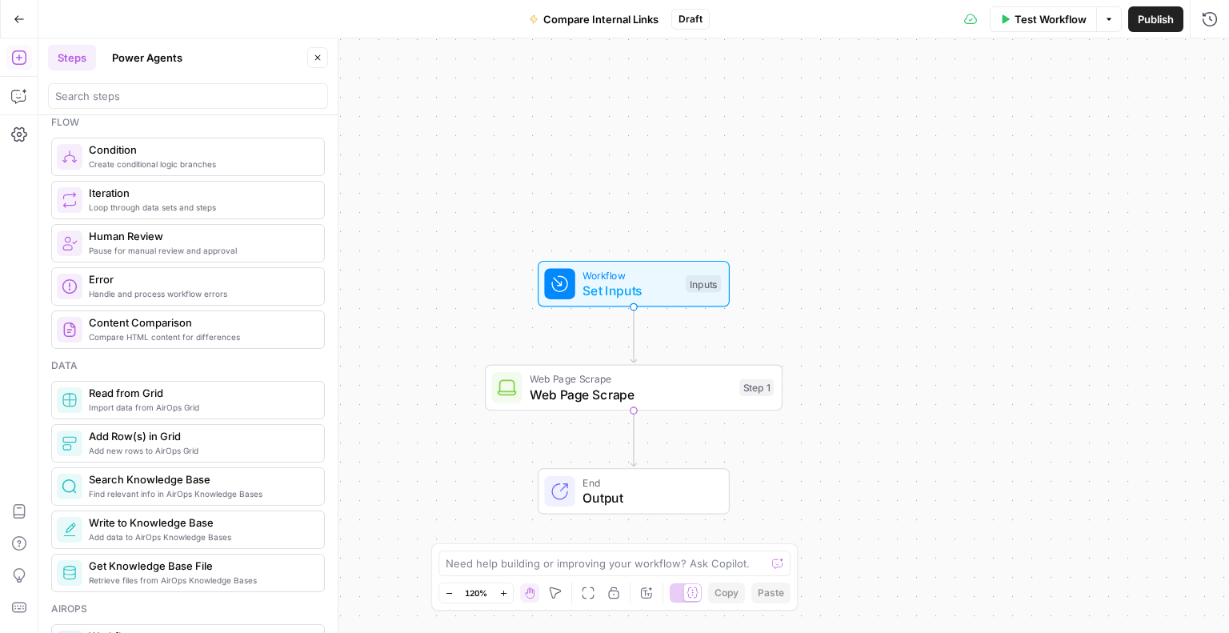
click at [102, 331] on span "Compare HTML content for differences" at bounding box center [200, 337] width 222 height 13
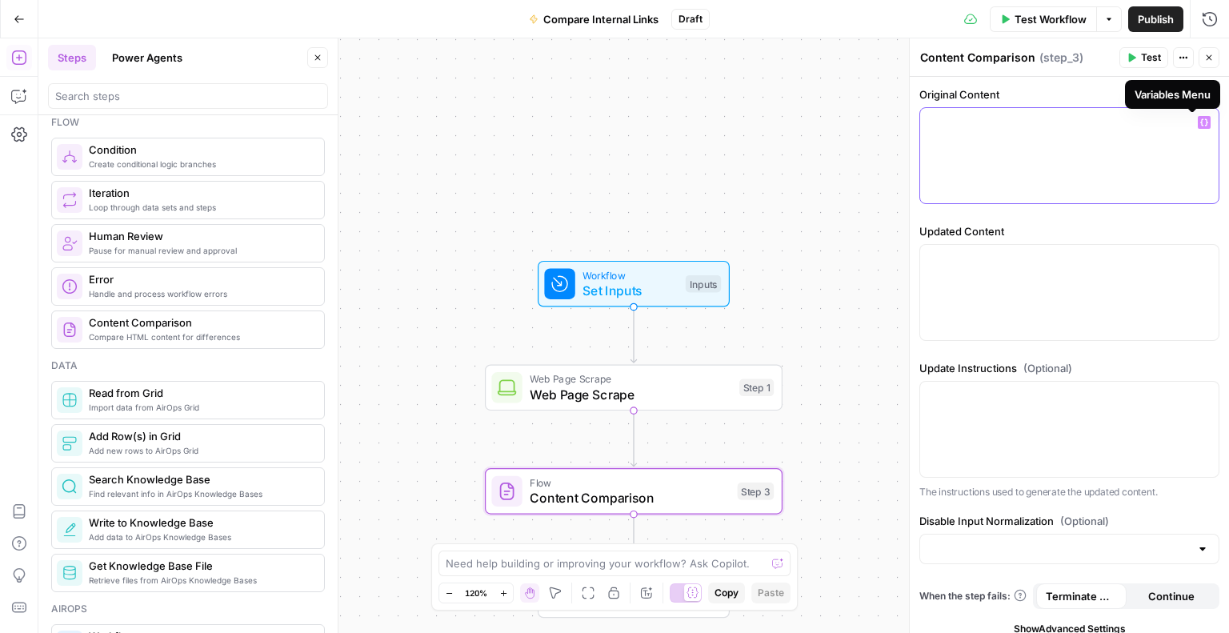
click at [1201, 124] on icon "button" at bounding box center [1205, 122] width 8 height 8
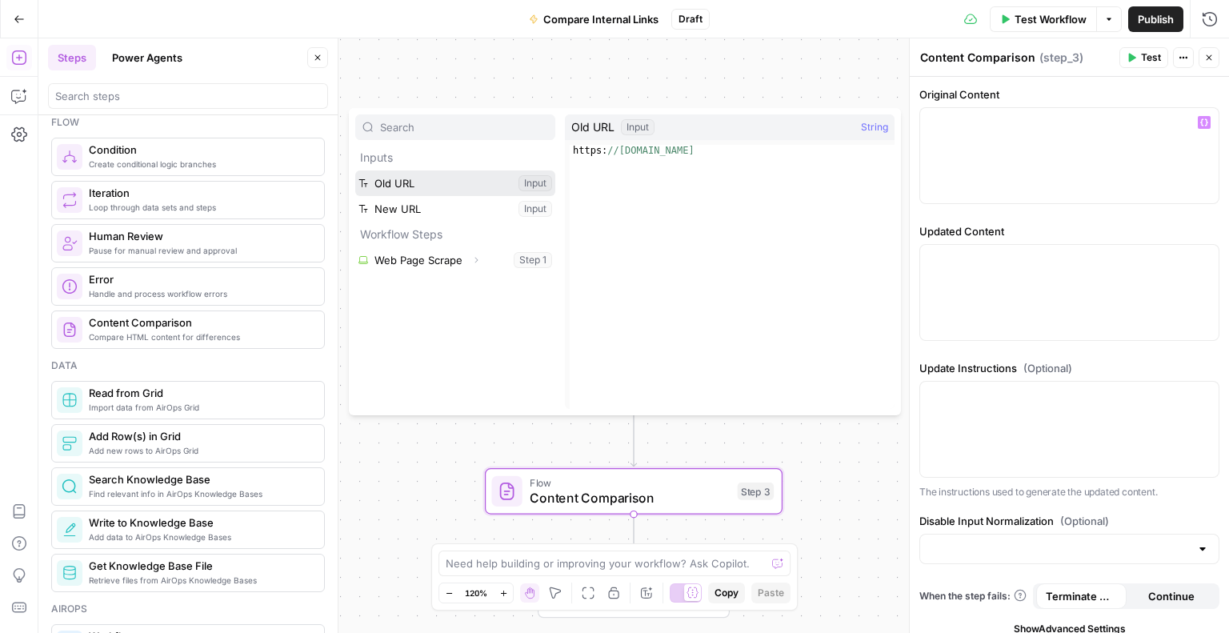
click at [488, 182] on button "Select variable Old URL" at bounding box center [455, 183] width 200 height 26
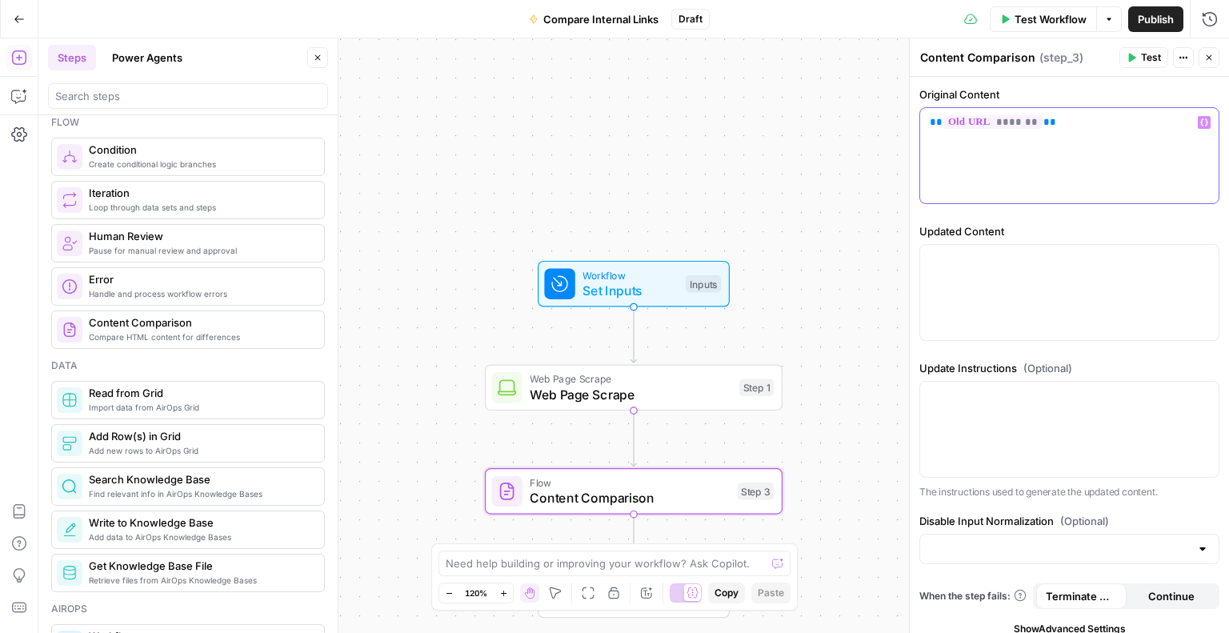
drag, startPoint x: 1086, startPoint y: 130, endPoint x: 932, endPoint y: 150, distance: 154.9
click at [932, 150] on div "** ******* **" at bounding box center [1069, 155] width 299 height 95
click at [1198, 117] on button "Variables Menu" at bounding box center [1204, 122] width 13 height 13
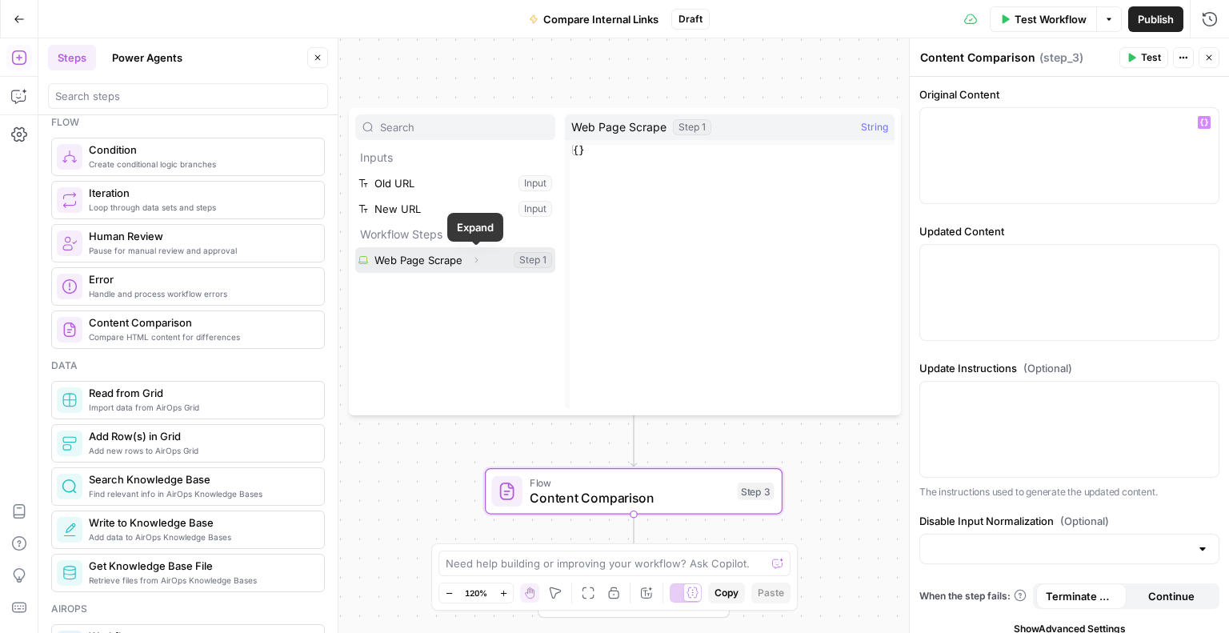
click at [474, 260] on icon "button" at bounding box center [476, 260] width 10 height 10
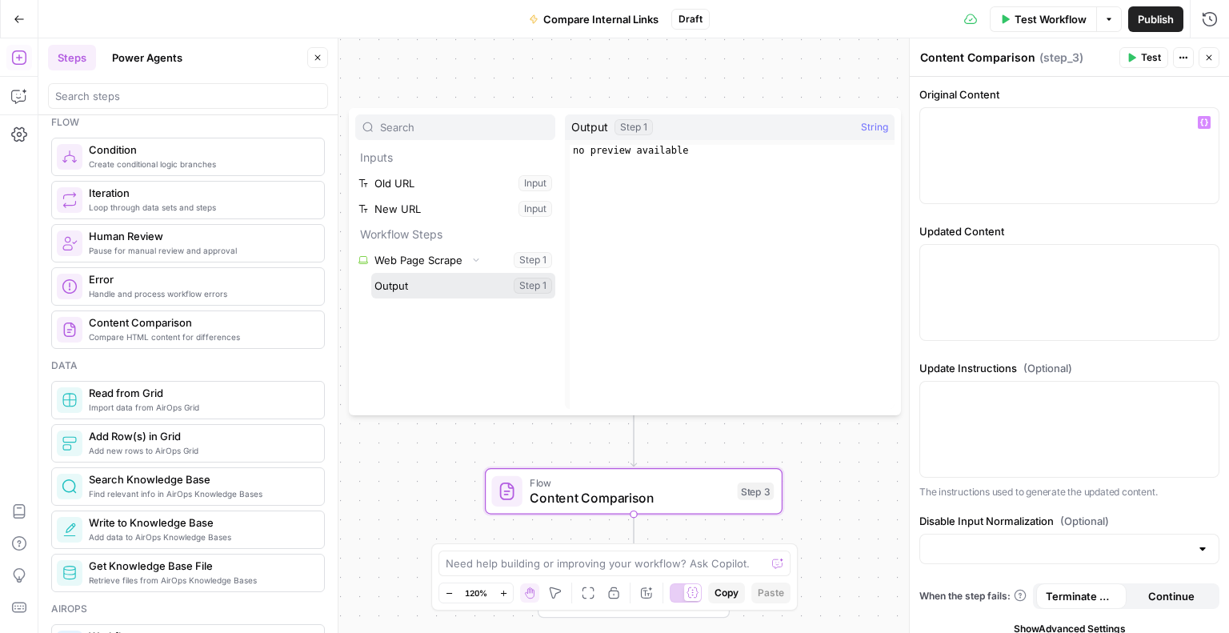
click at [472, 283] on button "Select variable Output" at bounding box center [463, 286] width 184 height 26
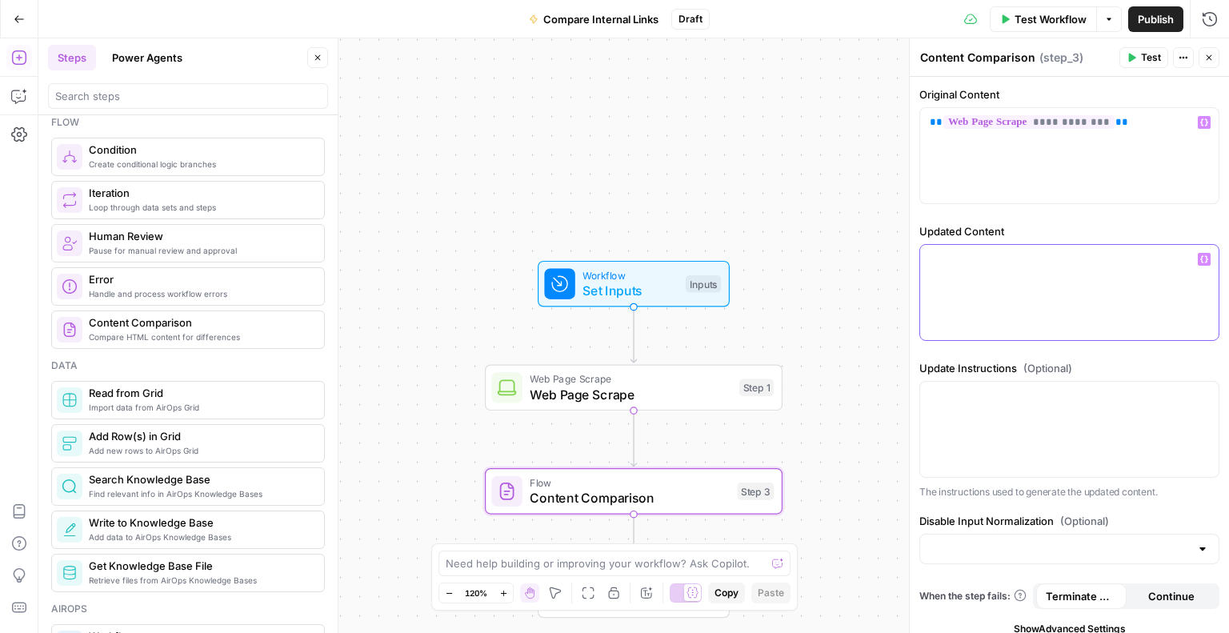
click at [980, 284] on div at bounding box center [1069, 292] width 299 height 95
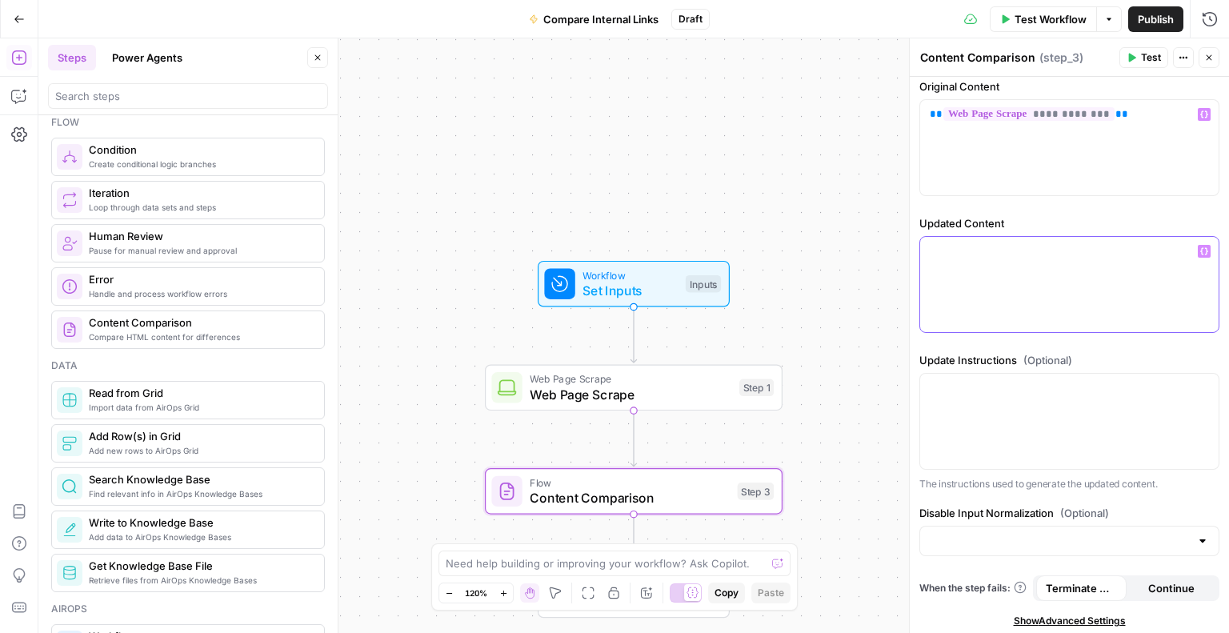
scroll to position [10, 0]
click at [1094, 615] on span "Show Advanced Settings" at bounding box center [1070, 618] width 112 height 14
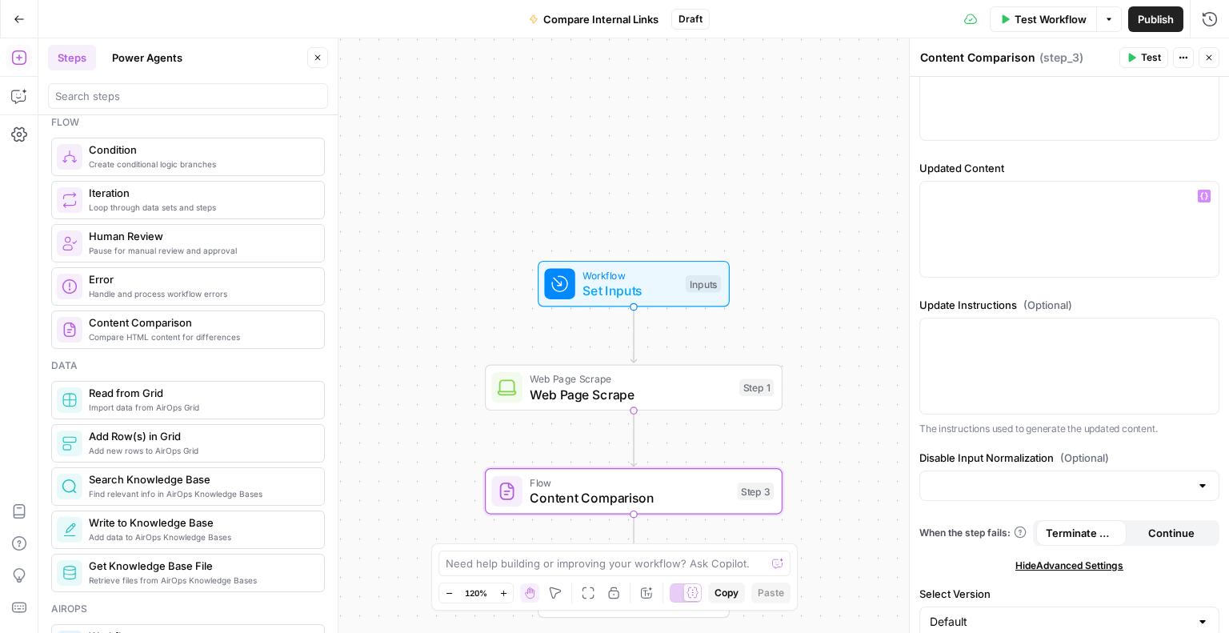
scroll to position [74, 0]
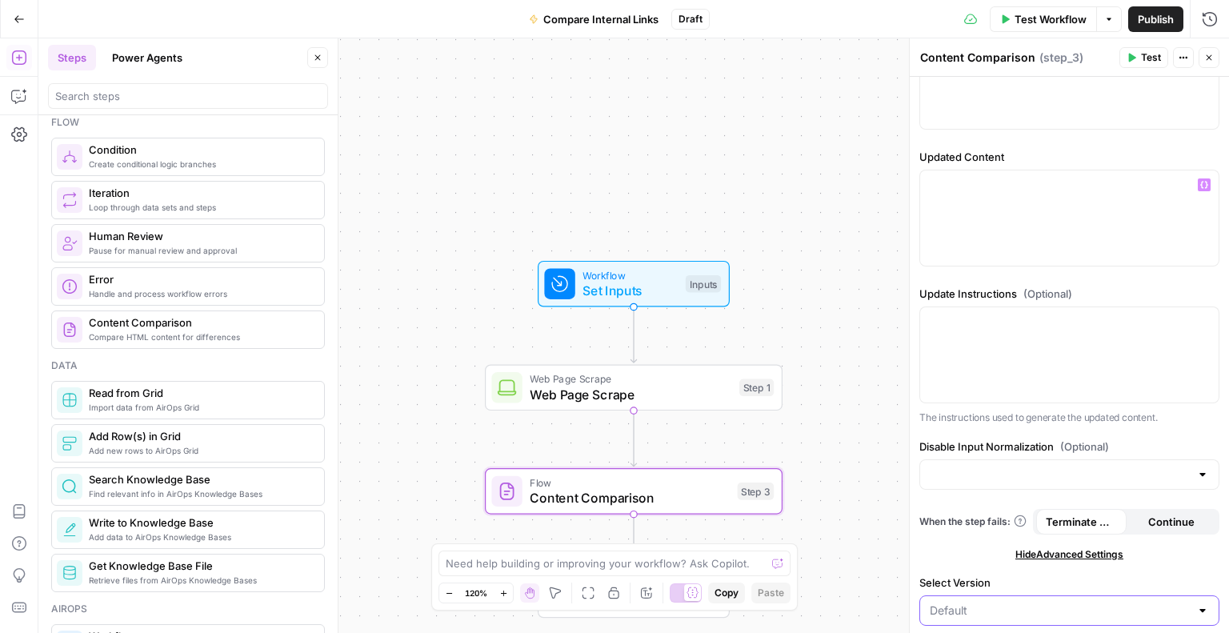
click at [1077, 603] on input "Select Version" at bounding box center [1060, 611] width 260 height 16
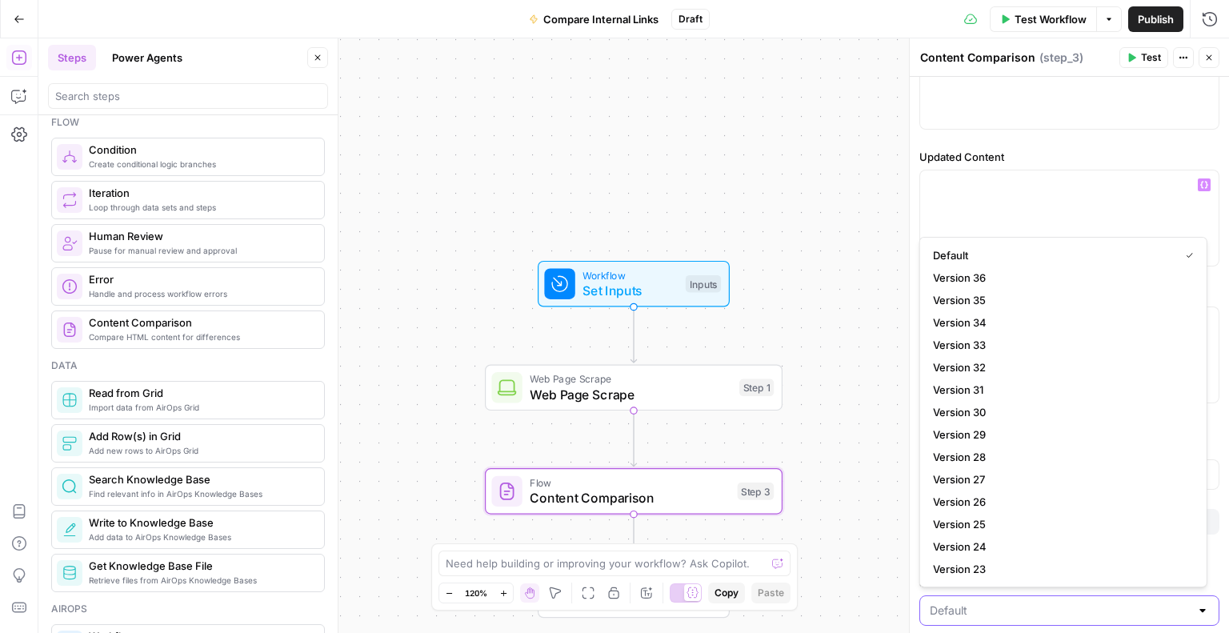
click at [1077, 603] on input "Select Version" at bounding box center [1060, 611] width 260 height 16
type input "Default"
click at [1050, 627] on div "**********" at bounding box center [1069, 318] width 319 height 633
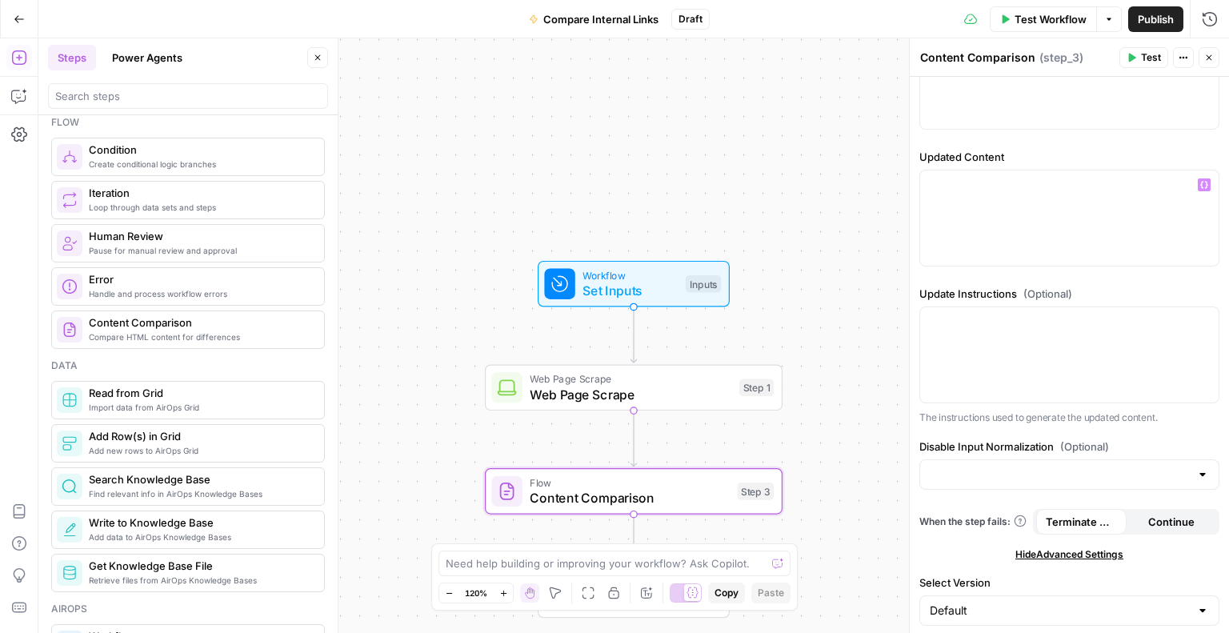
click at [1037, 554] on span "Hide Advanced Settings" at bounding box center [1070, 554] width 108 height 14
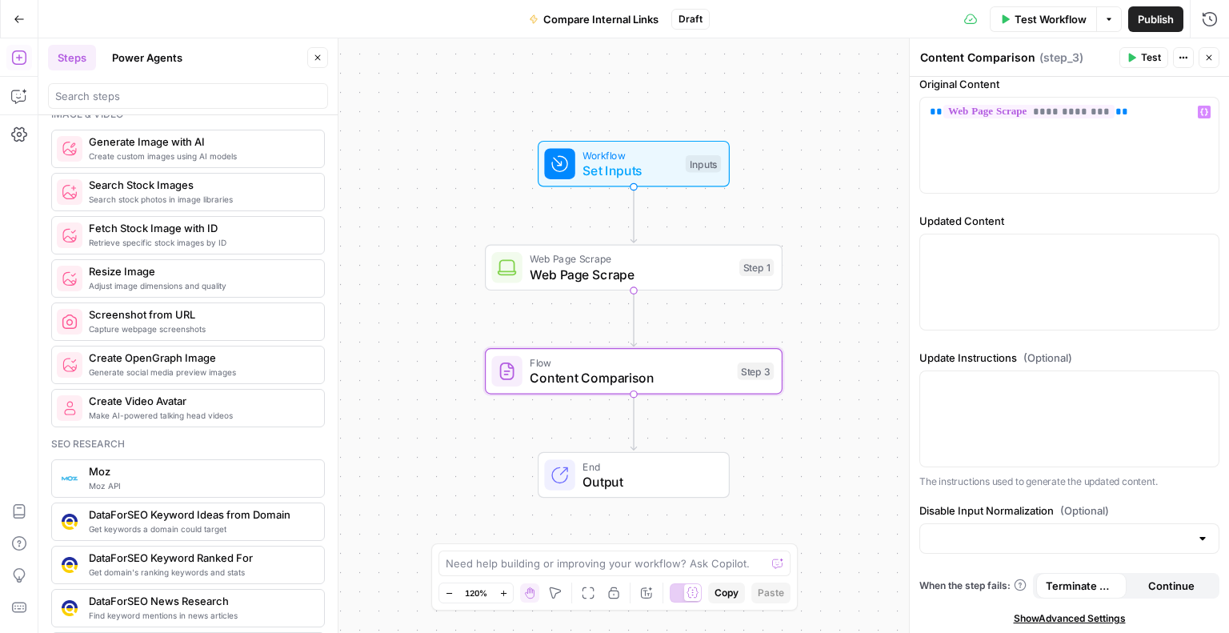
scroll to position [944, 0]
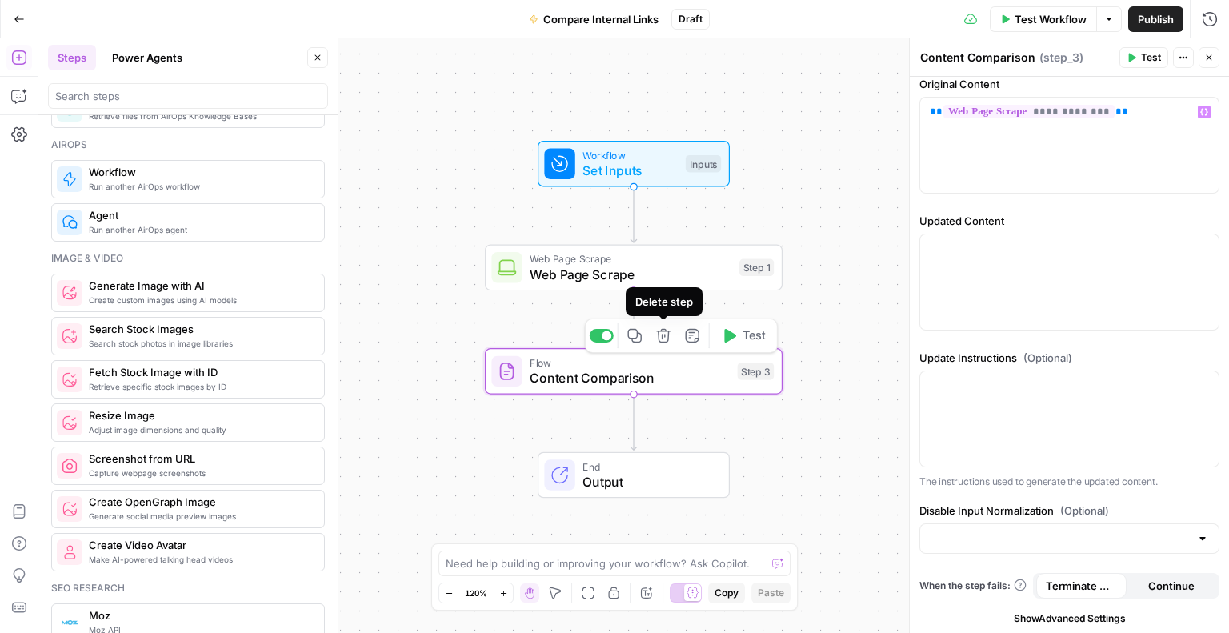
click at [669, 342] on icon "button" at bounding box center [663, 335] width 15 height 15
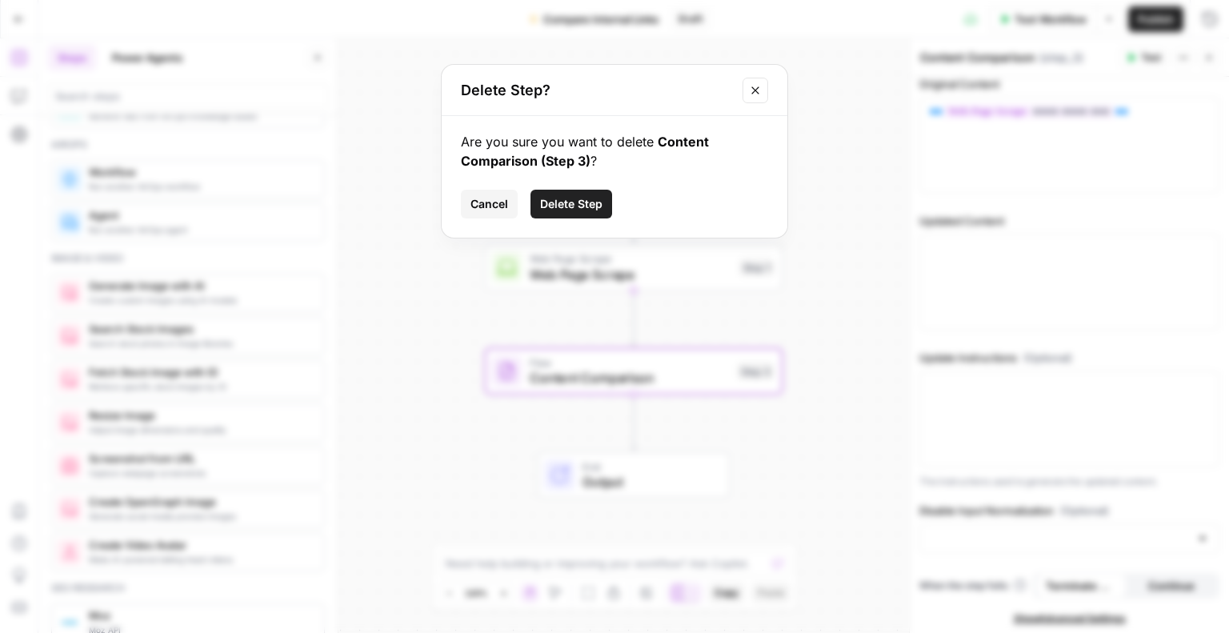
click at [550, 197] on span "Delete Step" at bounding box center [571, 204] width 62 height 16
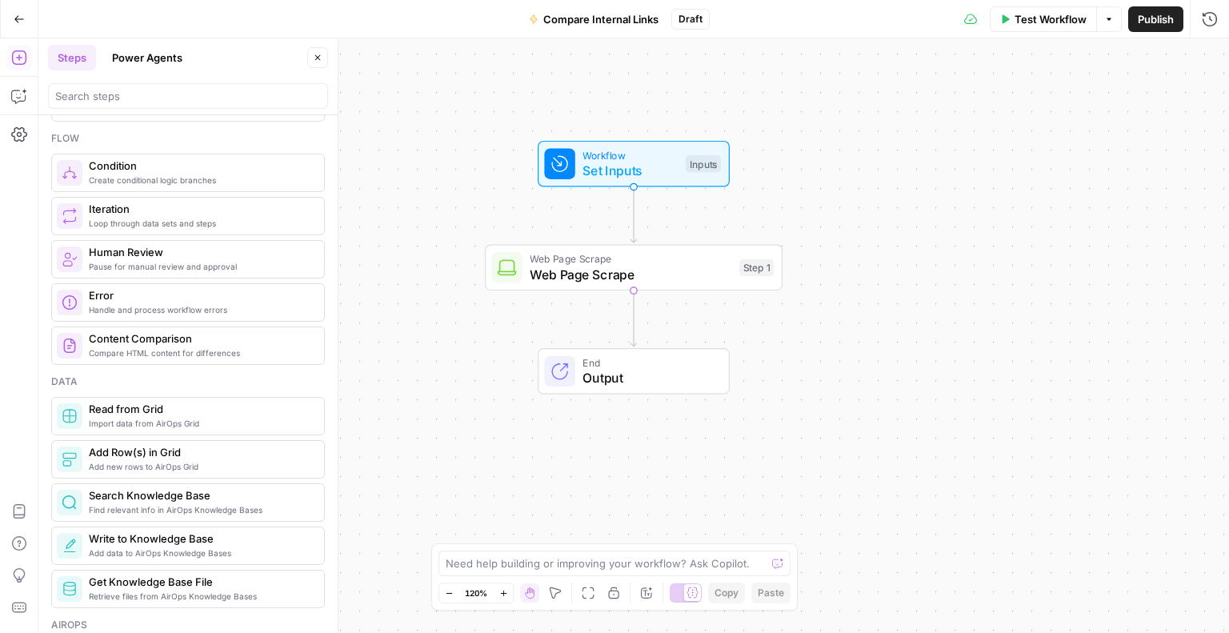
scroll to position [0, 0]
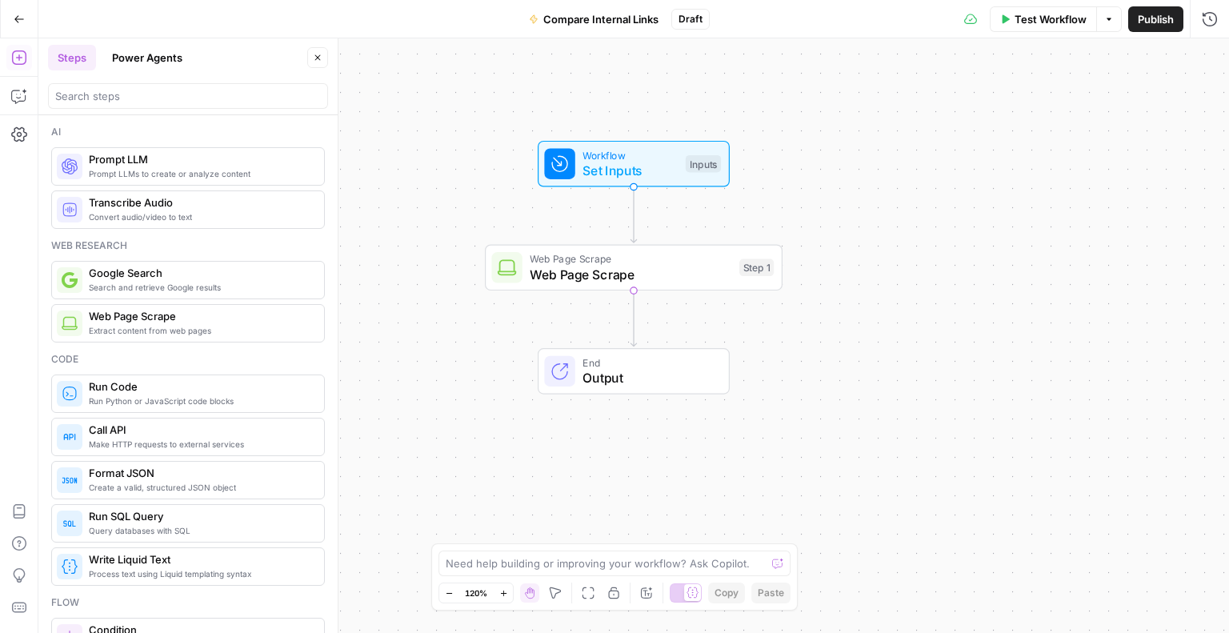
click at [174, 58] on button "Power Agents" at bounding box center [147, 58] width 90 height 26
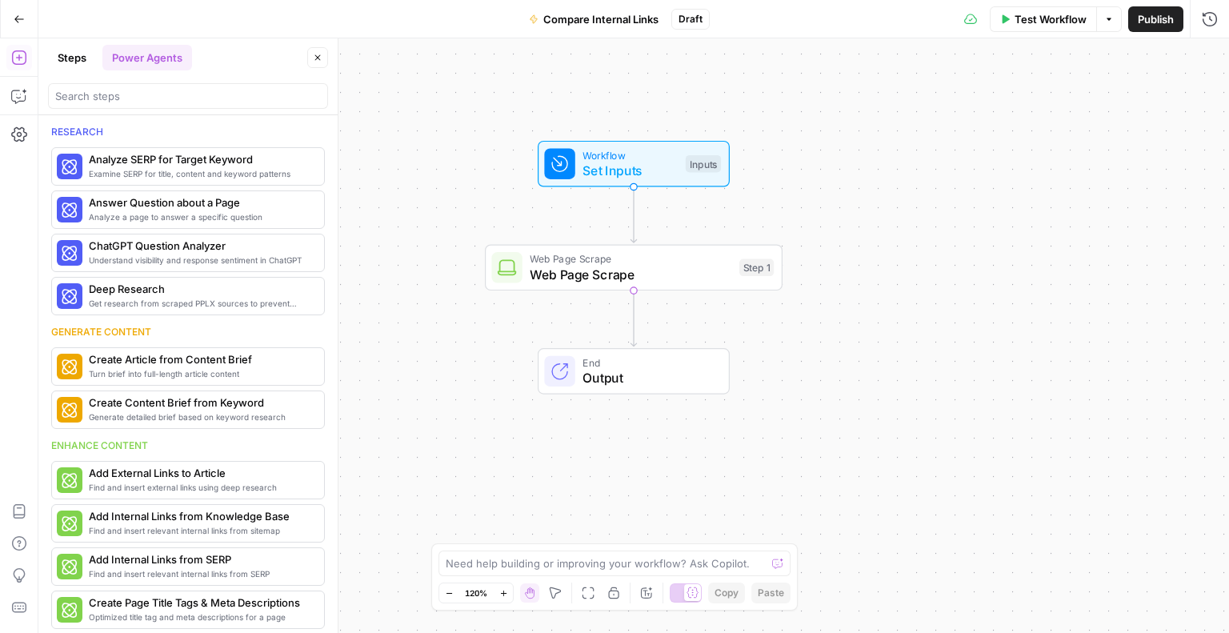
click at [63, 57] on button "Steps" at bounding box center [72, 58] width 48 height 26
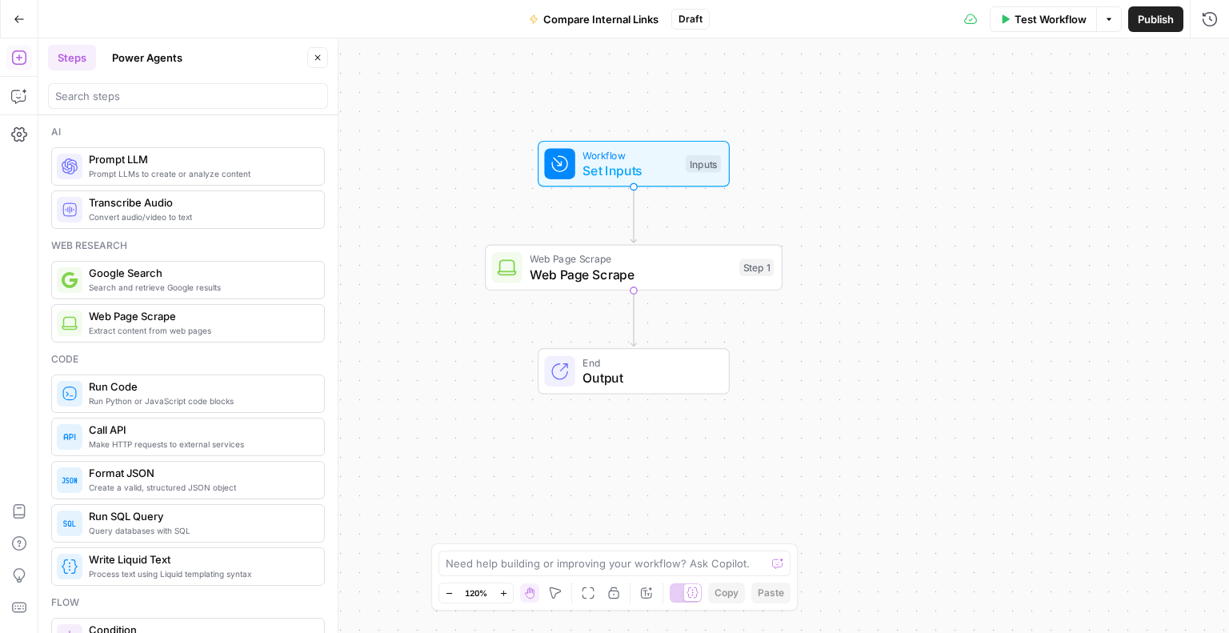
click at [150, 174] on span "Prompt LLMs to create or analyze content" at bounding box center [200, 173] width 222 height 13
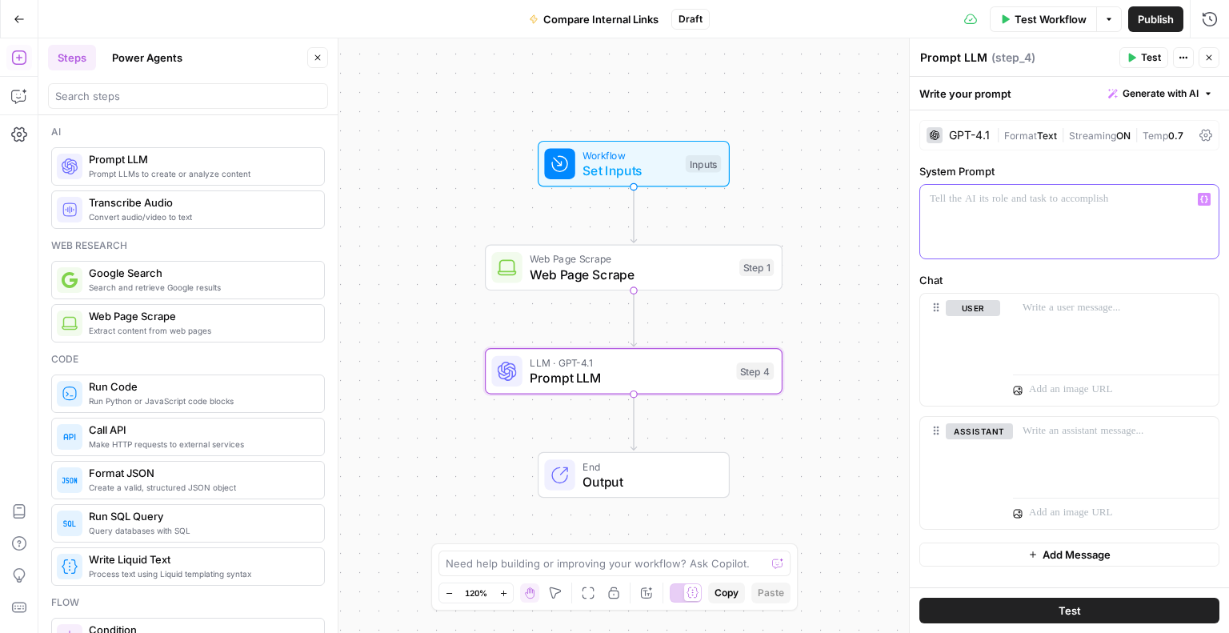
click at [983, 201] on p at bounding box center [1069, 199] width 279 height 16
drag, startPoint x: 1163, startPoint y: 218, endPoint x: 1043, endPoint y: 221, distance: 120.1
click at [1043, 221] on p "**********" at bounding box center [1070, 207] width 280 height 32
click at [1168, 220] on p "**********" at bounding box center [1070, 207] width 280 height 32
click at [1101, 318] on div at bounding box center [1116, 331] width 206 height 74
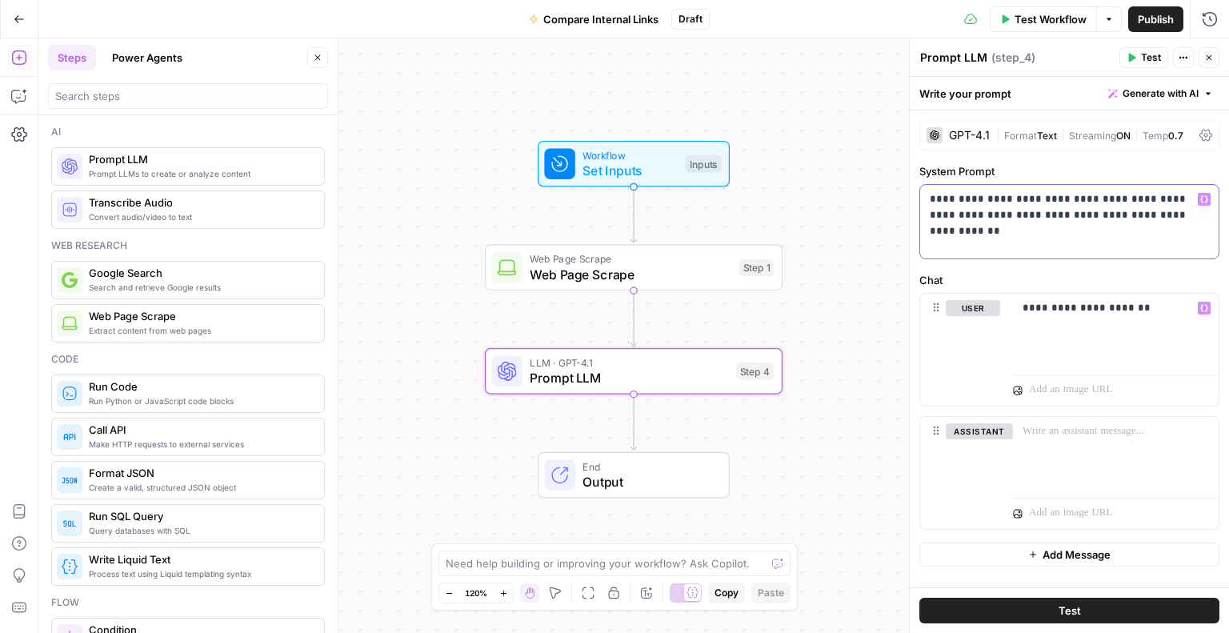
click at [1152, 206] on p "**********" at bounding box center [1070, 207] width 280 height 32
click at [1148, 218] on p "**********" at bounding box center [1070, 207] width 280 height 32
click at [1129, 315] on p "**********" at bounding box center [1116, 308] width 187 height 16
click at [1211, 304] on div "**********" at bounding box center [1116, 331] width 206 height 74
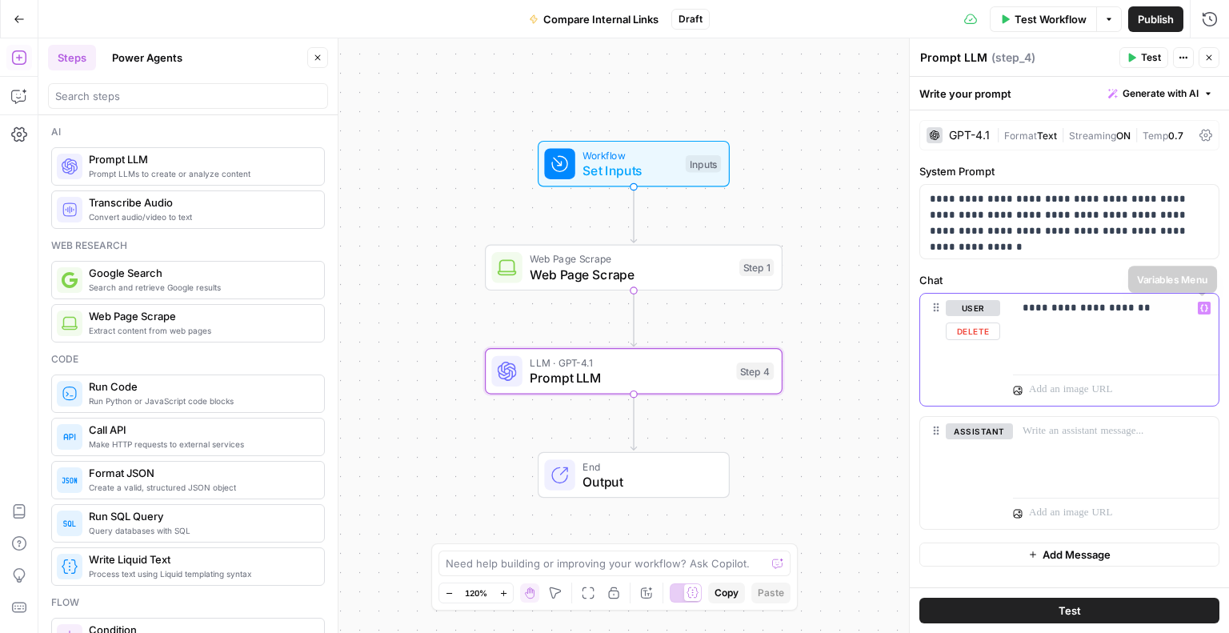
click at [1204, 310] on icon "button" at bounding box center [1205, 308] width 8 height 8
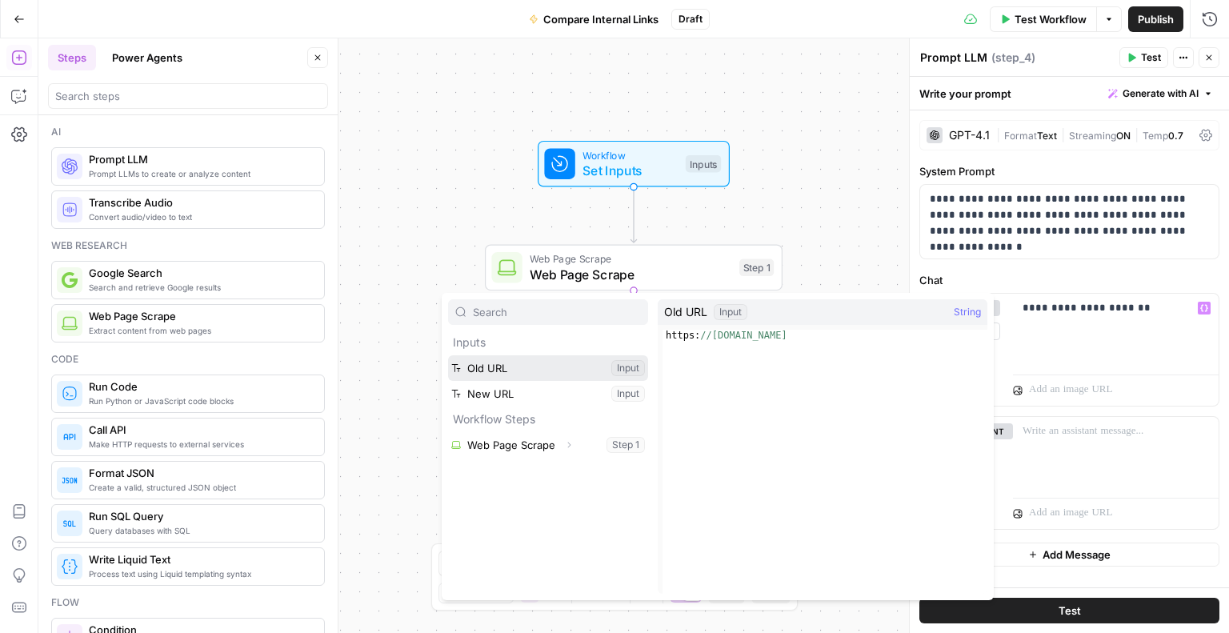
click at [570, 367] on button "Select variable Old URL" at bounding box center [548, 368] width 200 height 26
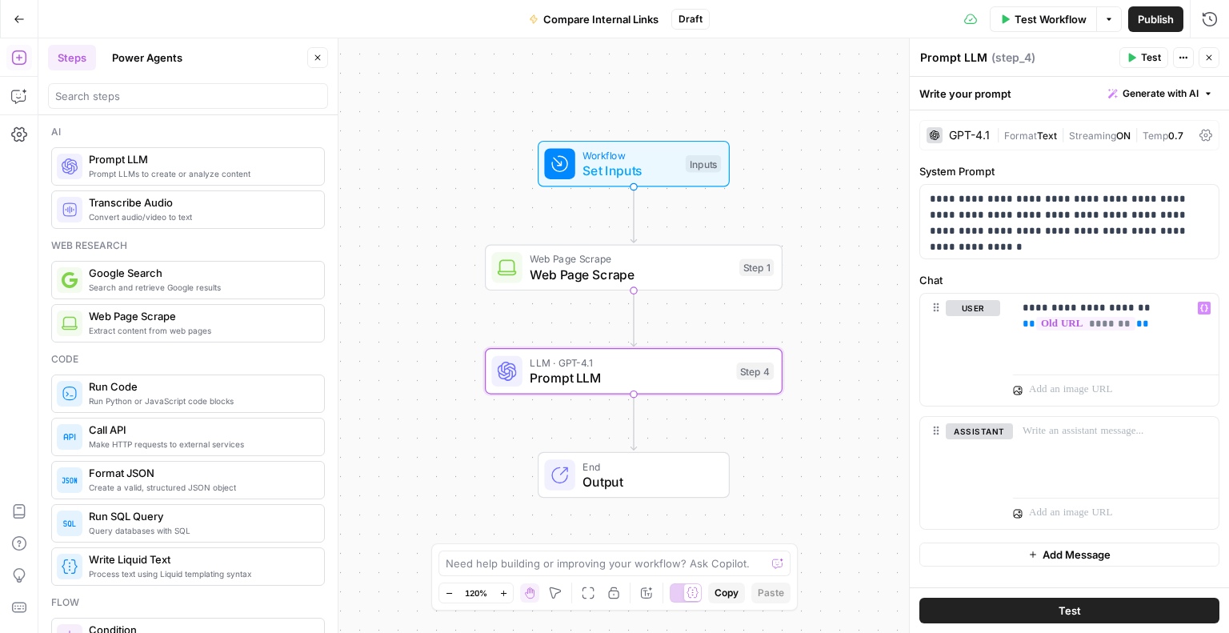
click at [1080, 616] on span "Test" at bounding box center [1070, 611] width 22 height 16
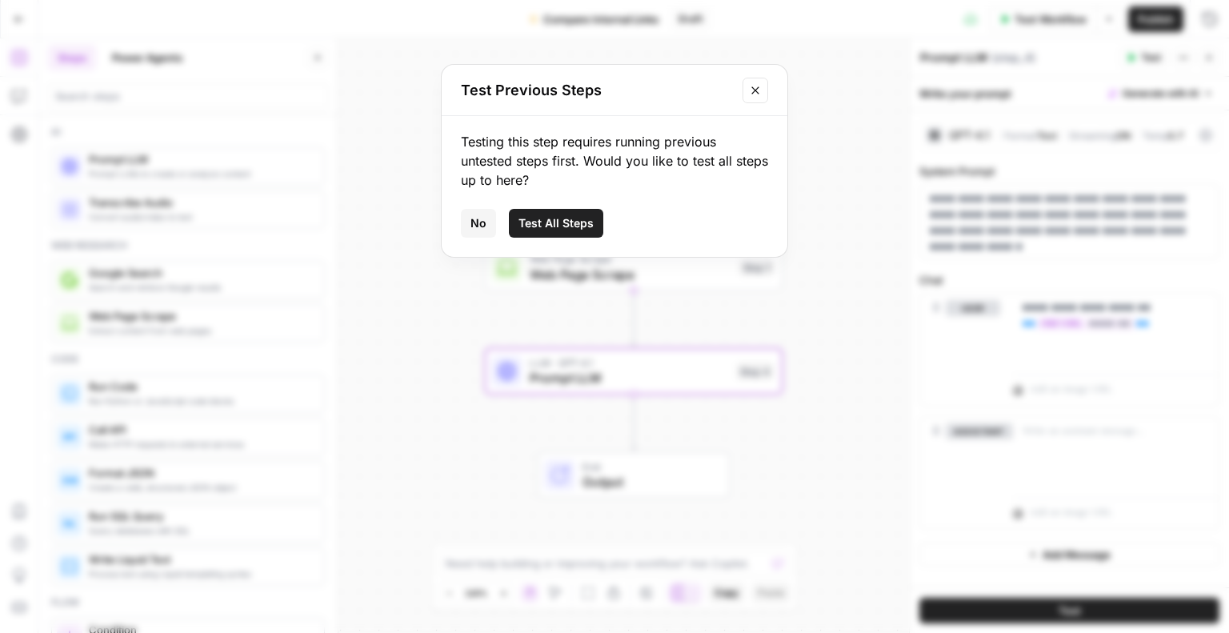
click at [544, 221] on span "Test All Steps" at bounding box center [556, 223] width 75 height 16
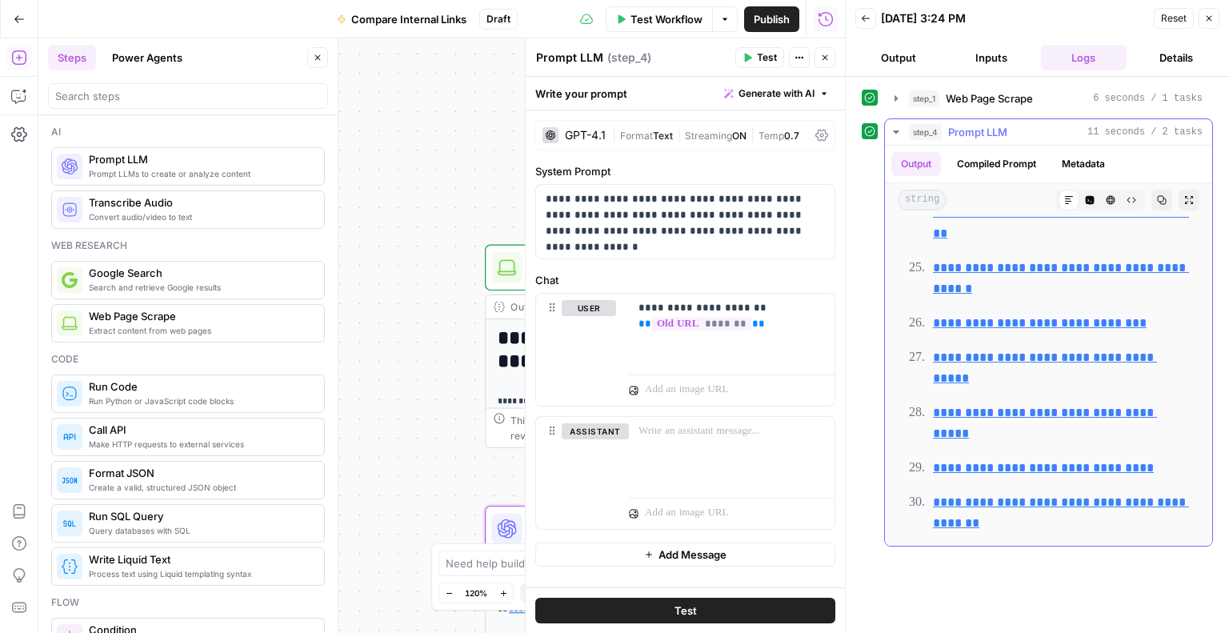
scroll to position [2023, 0]
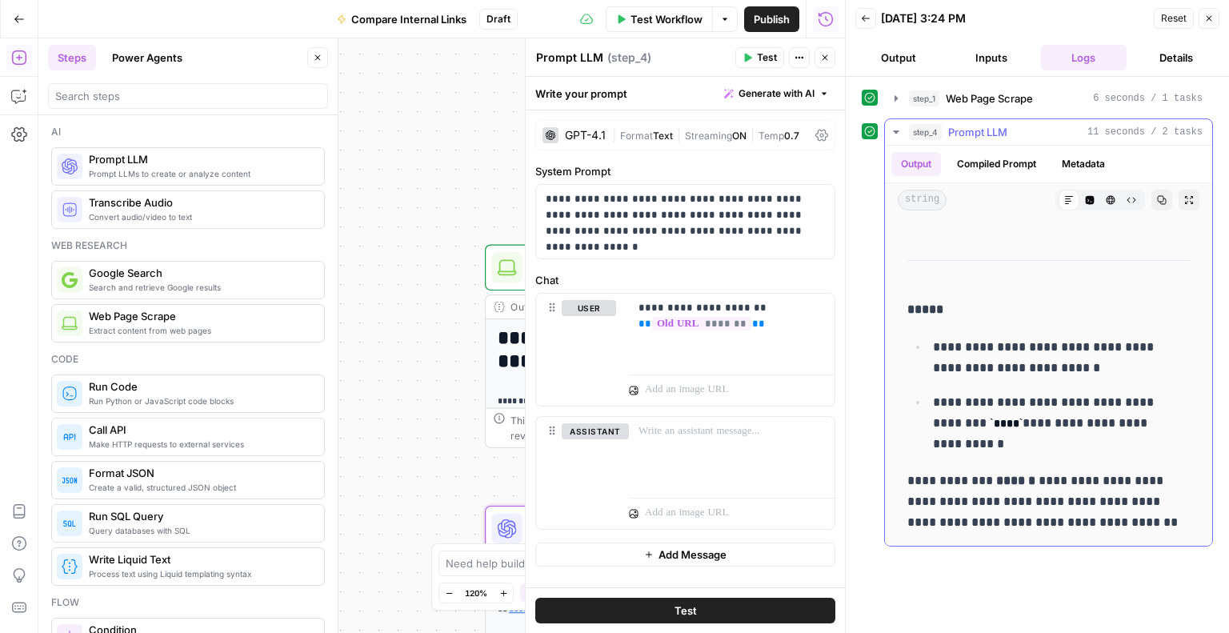
click at [990, 166] on button "Compiled Prompt" at bounding box center [997, 164] width 98 height 24
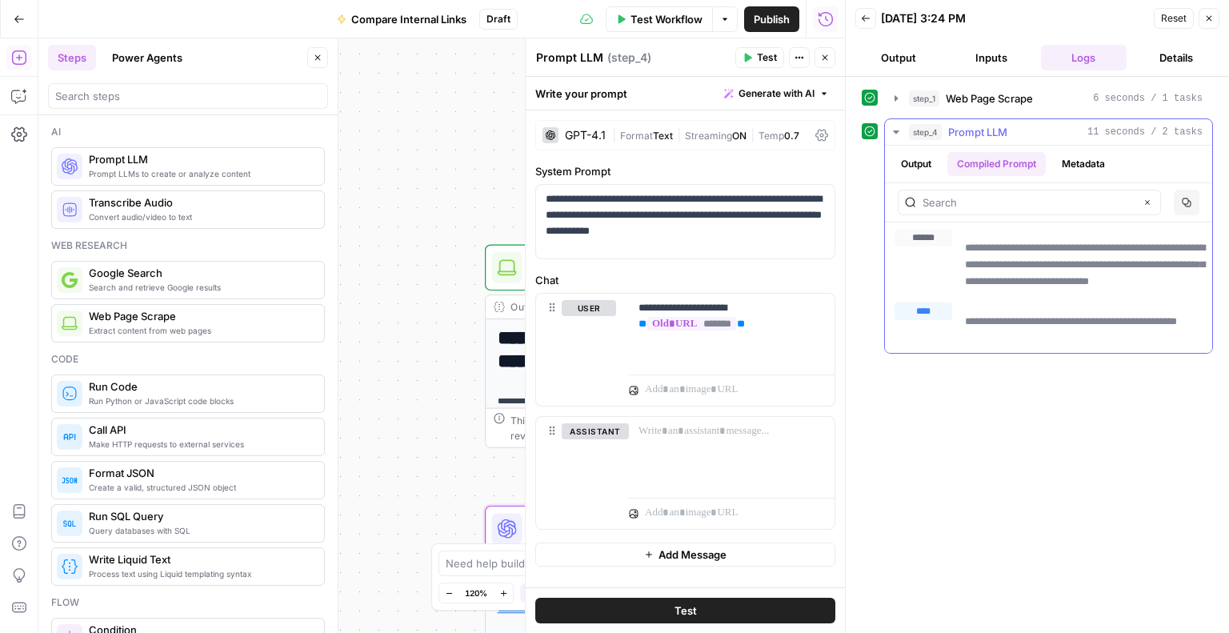
click at [1083, 165] on button "Metadata" at bounding box center [1083, 164] width 62 height 24
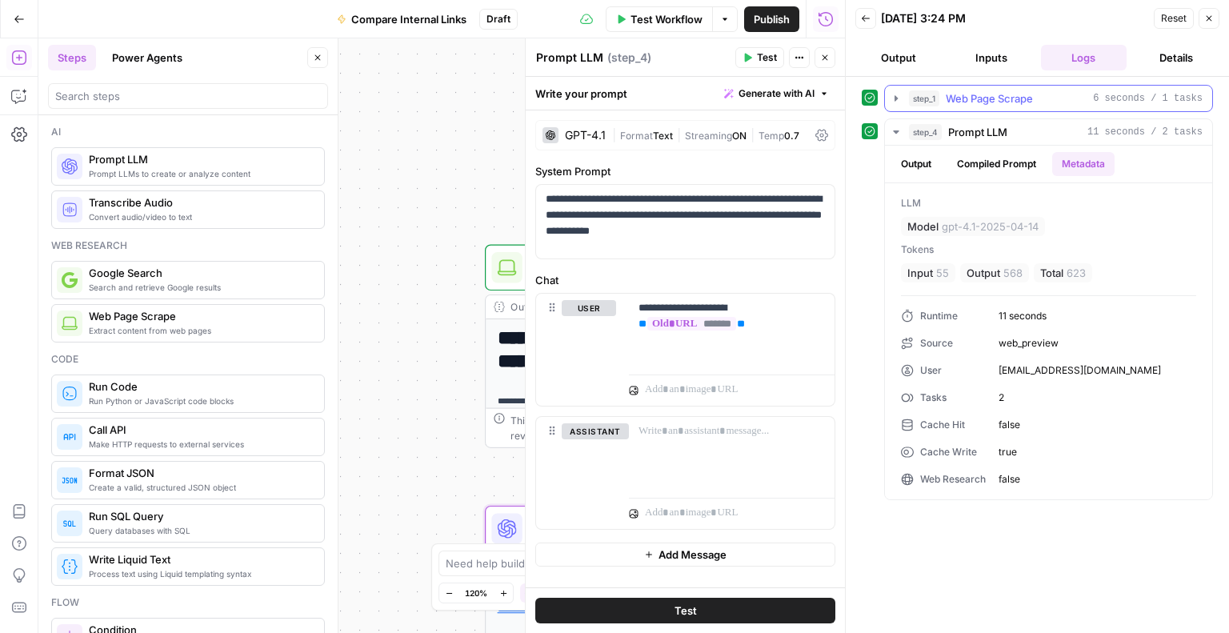
click at [974, 99] on span "Web Page Scrape" at bounding box center [989, 98] width 87 height 16
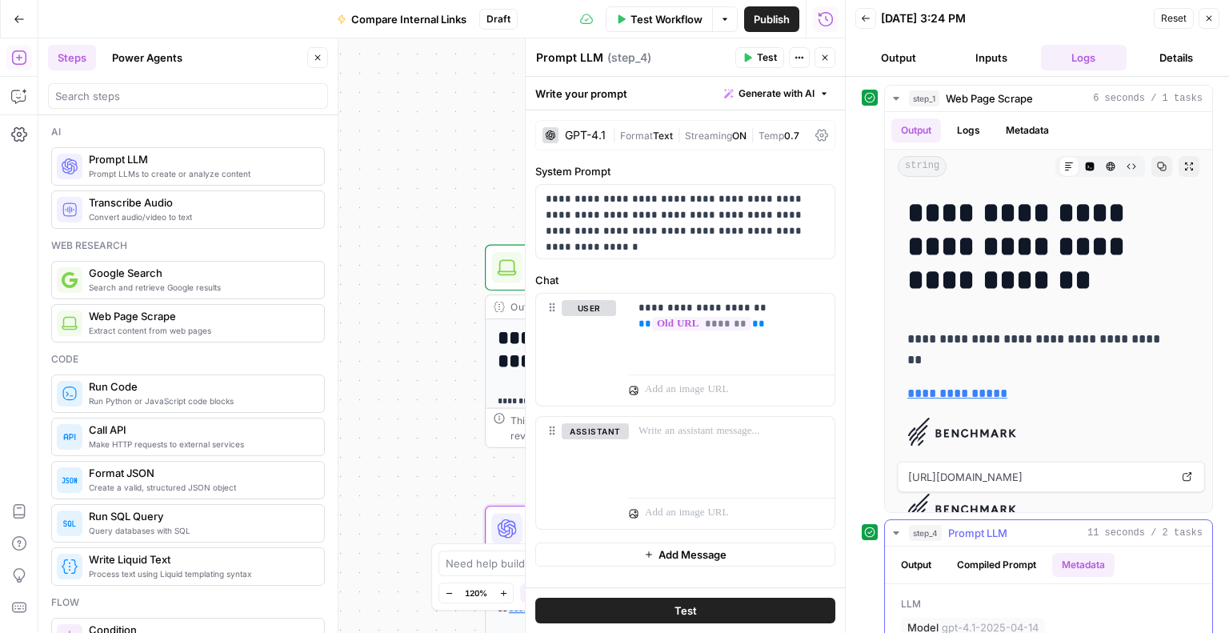
click at [979, 537] on span "Prompt LLM" at bounding box center [977, 533] width 59 height 16
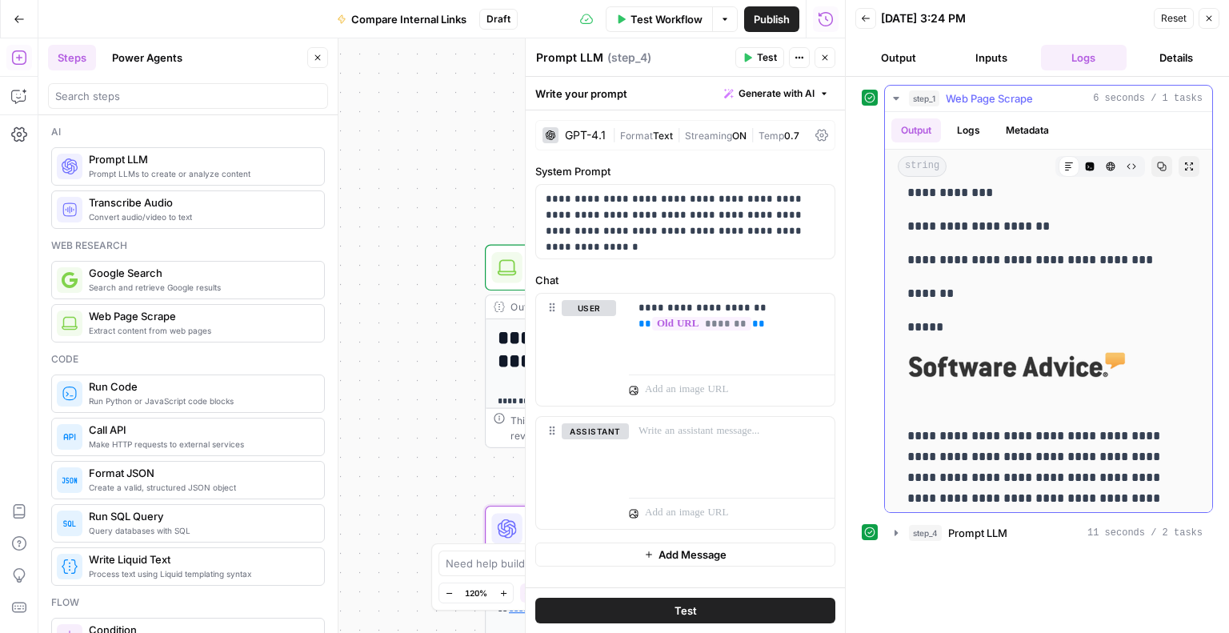
scroll to position [11205, 0]
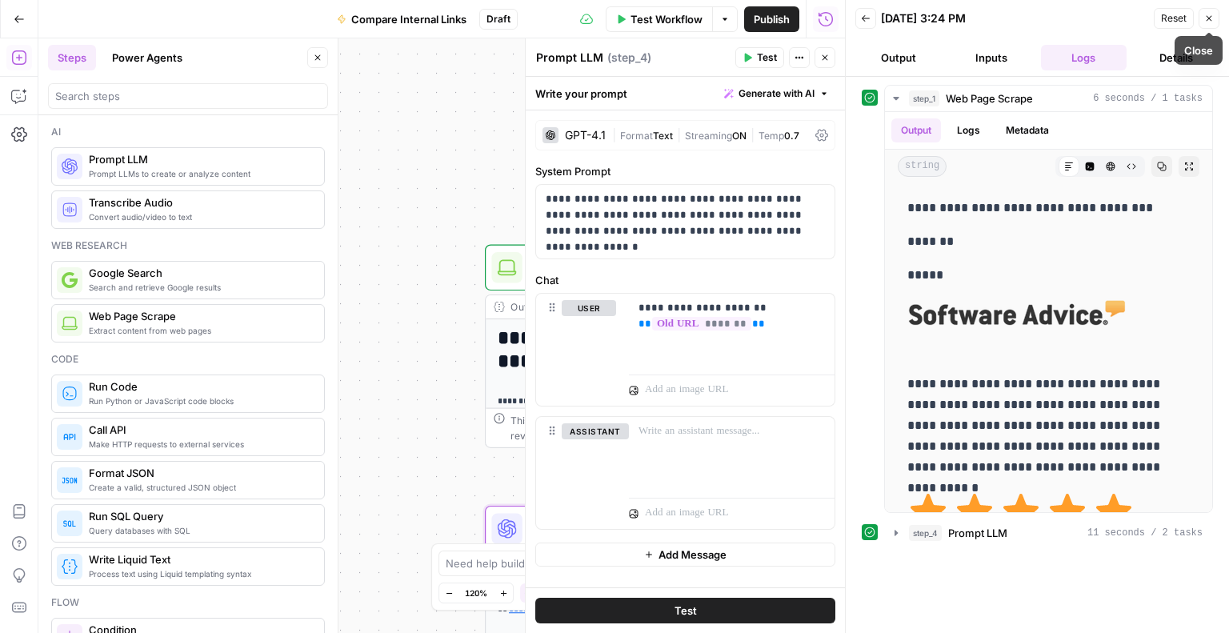
click at [1210, 22] on icon "button" at bounding box center [1210, 19] width 10 height 10
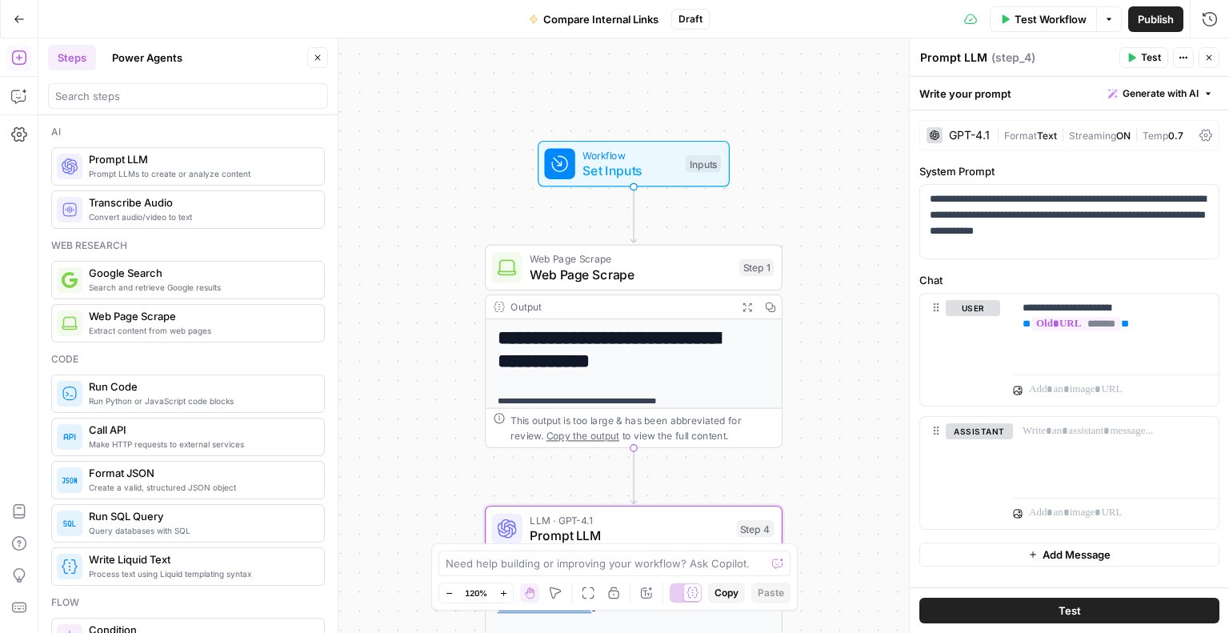
click at [1207, 58] on icon "button" at bounding box center [1210, 58] width 10 height 10
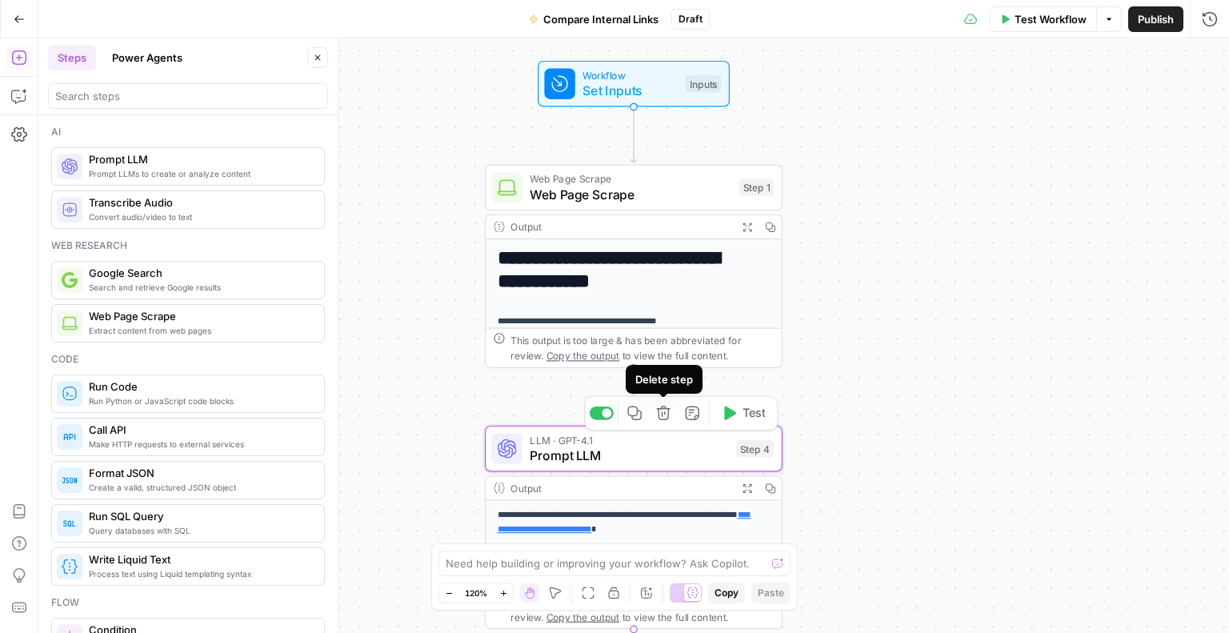
click at [659, 414] on icon "button" at bounding box center [663, 414] width 14 height 14
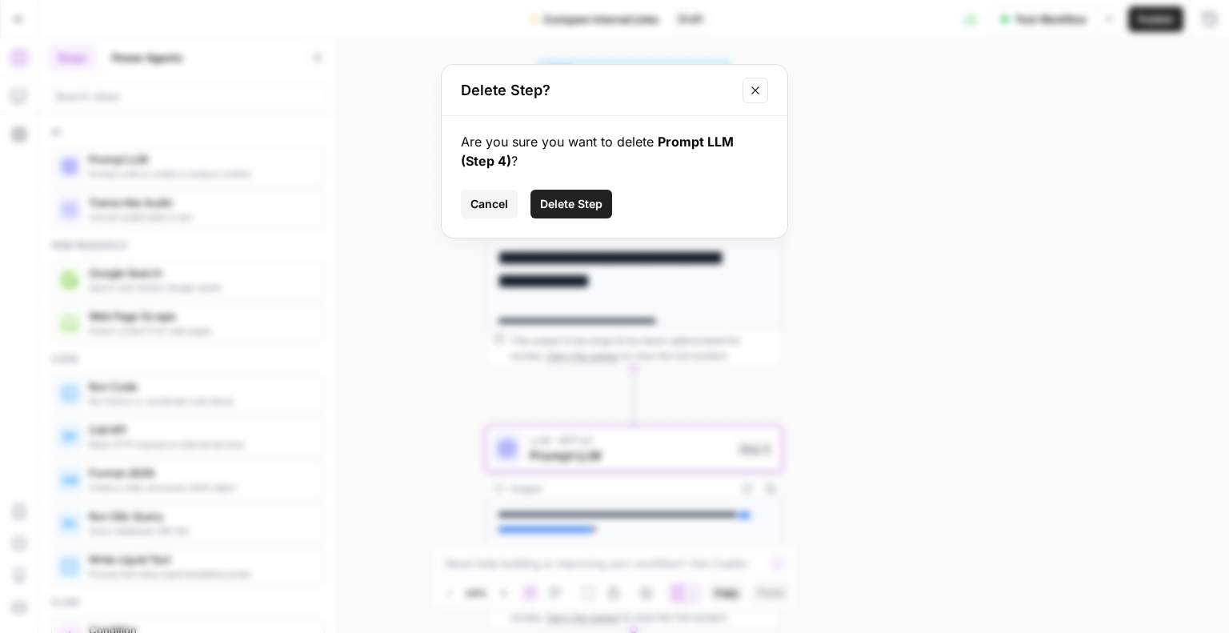
click at [560, 203] on span "Delete Step" at bounding box center [571, 204] width 62 height 16
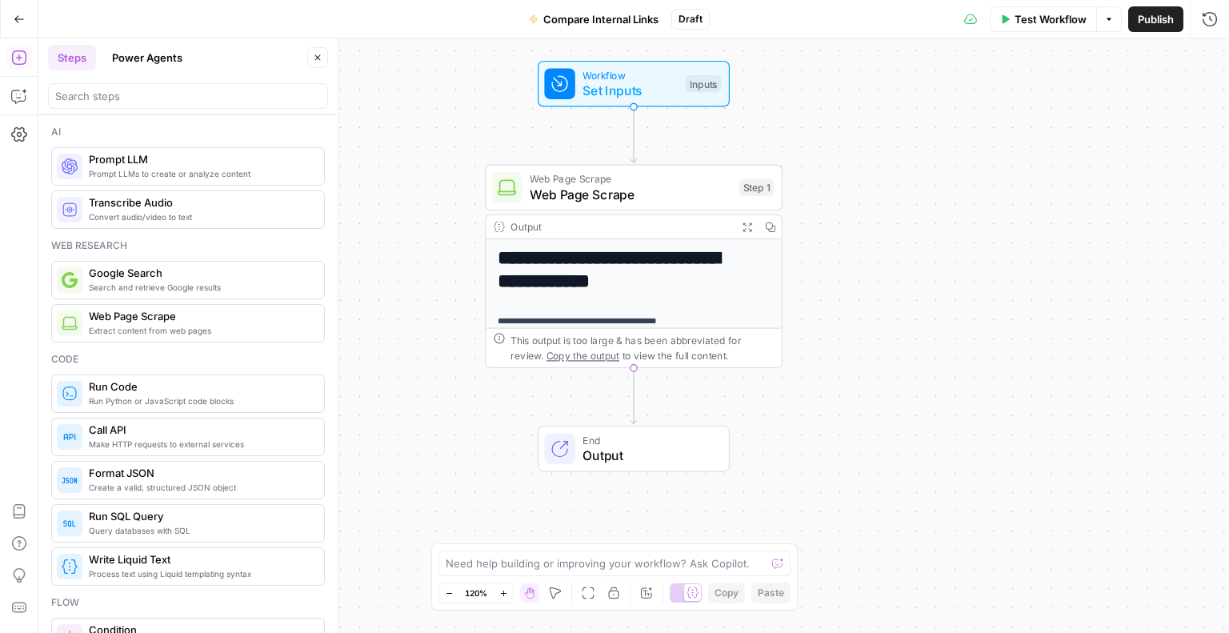
click at [118, 395] on span "Run Python or JavaScript code blocks" at bounding box center [200, 401] width 222 height 13
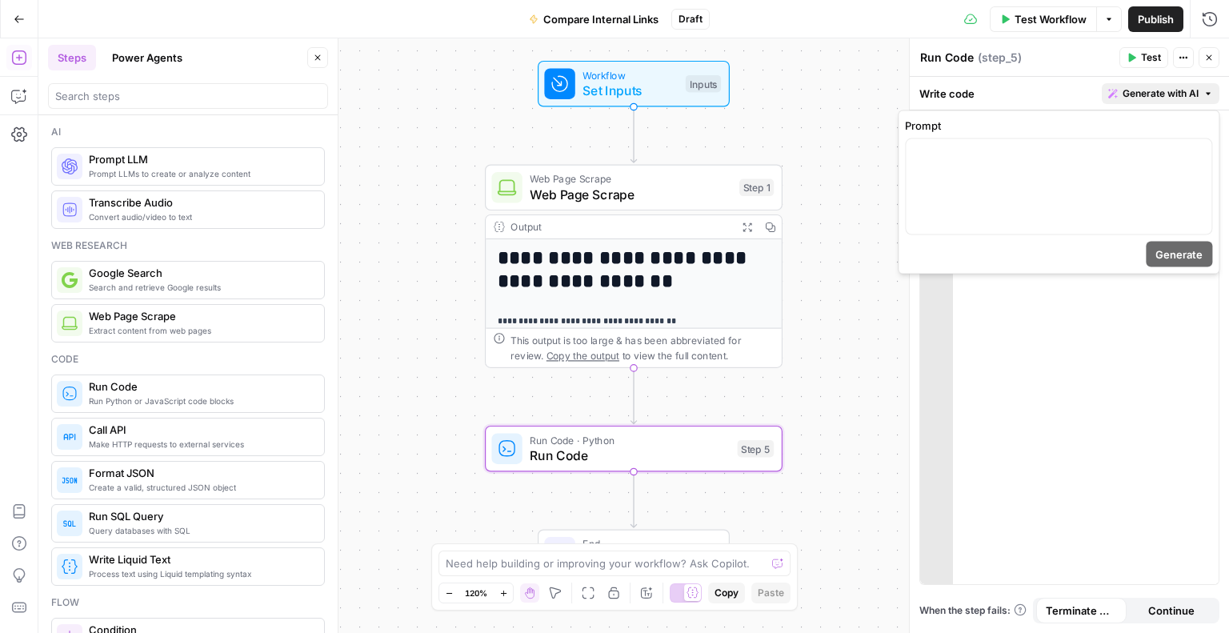
click at [1156, 97] on span "Generate with AI" at bounding box center [1161, 93] width 76 height 14
click at [1104, 165] on div at bounding box center [1059, 186] width 306 height 95
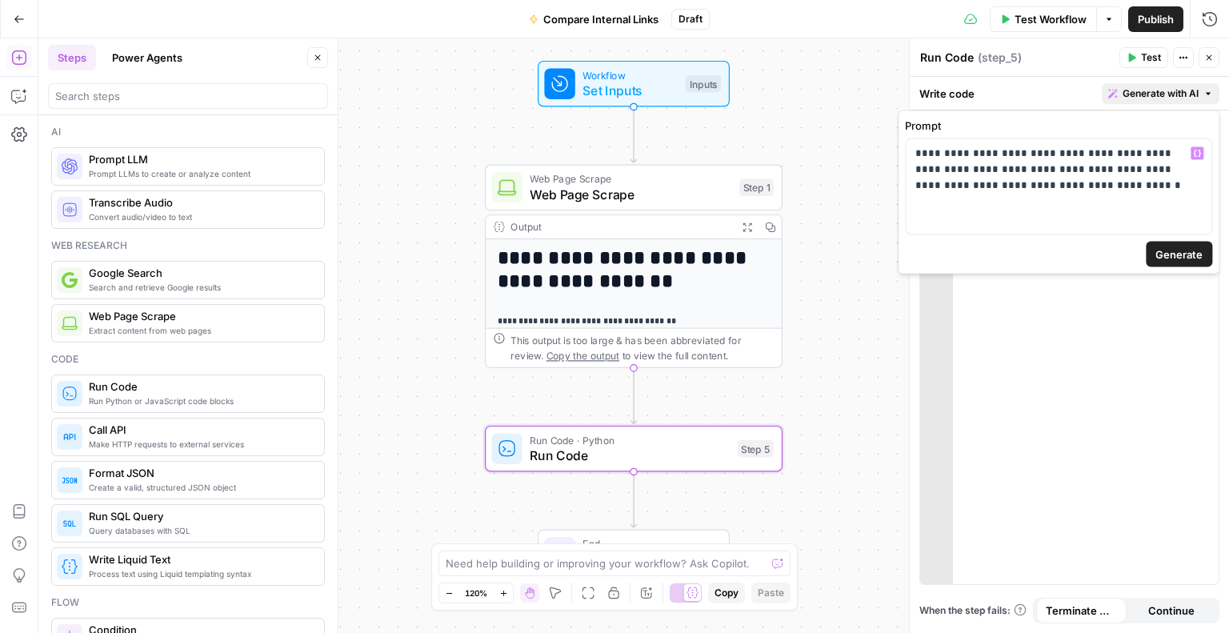
click at [1191, 254] on span "Generate" at bounding box center [1179, 255] width 47 height 16
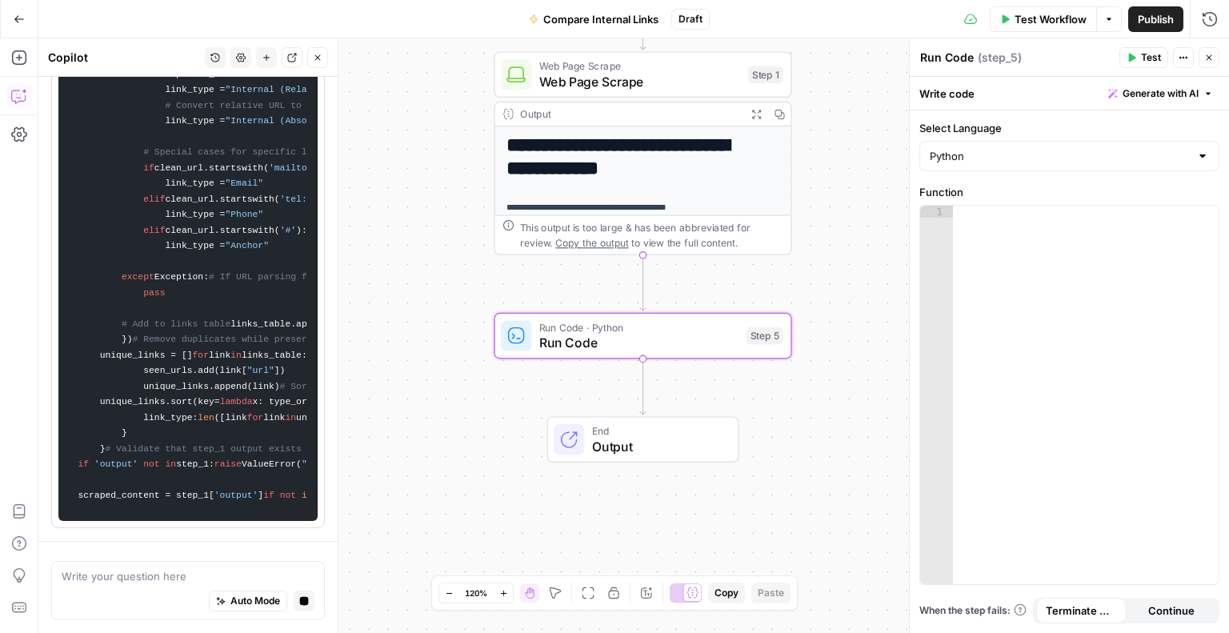
scroll to position [0, 0]
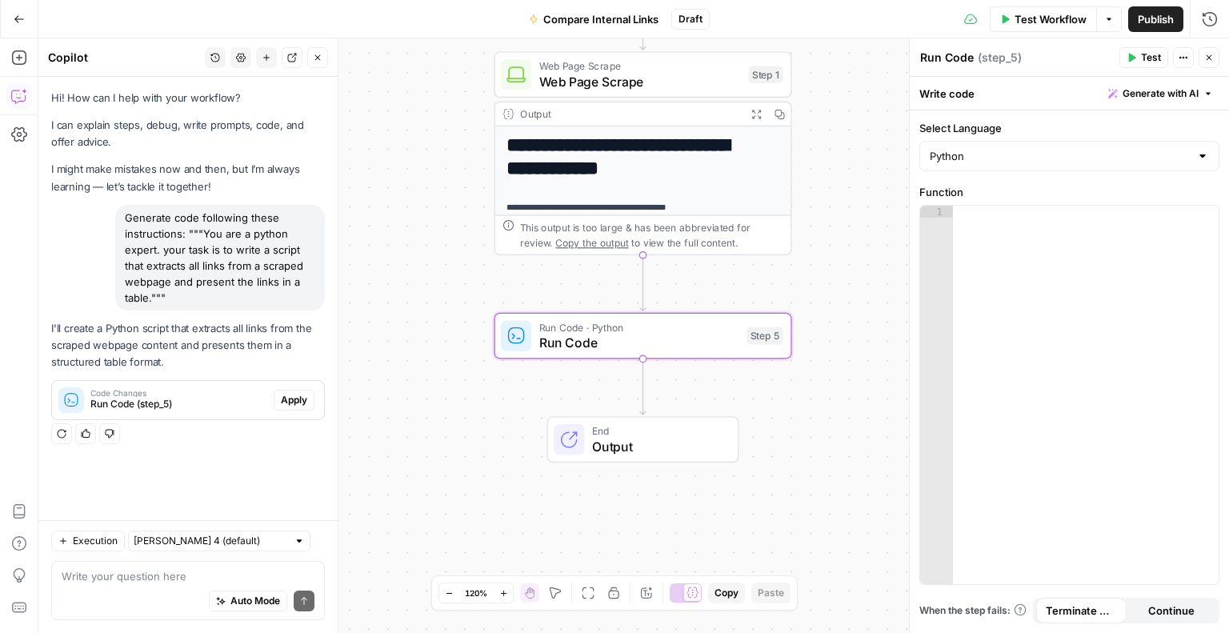
click at [288, 395] on span "Apply" at bounding box center [294, 400] width 26 height 14
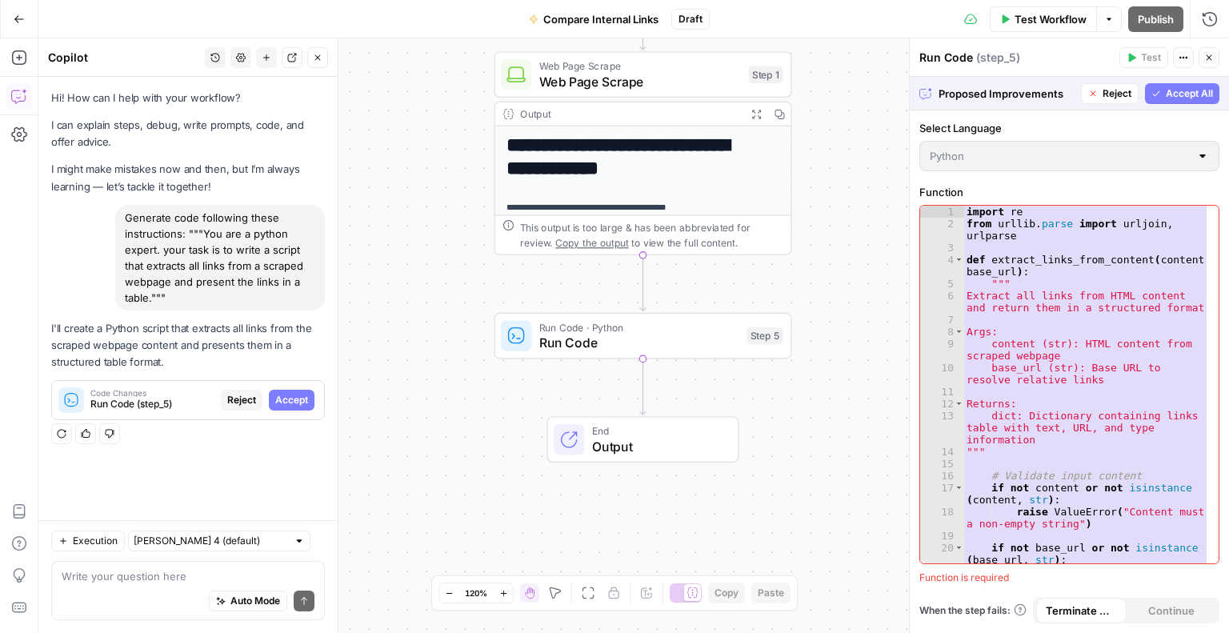
click at [1171, 97] on span "Accept All" at bounding box center [1189, 93] width 47 height 14
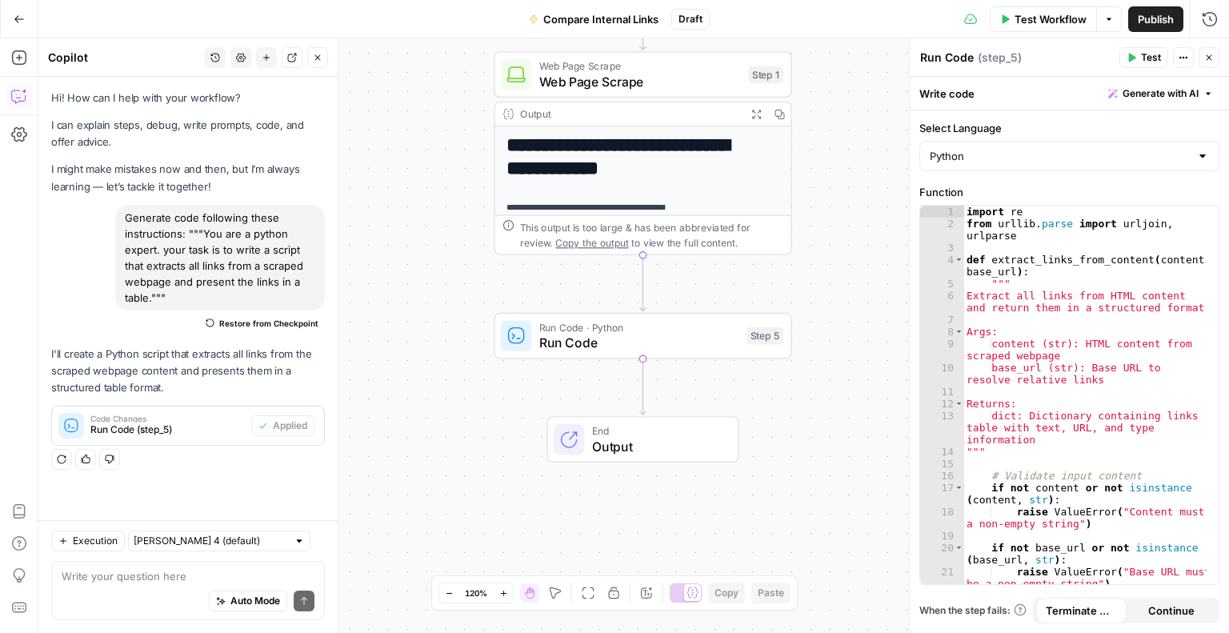
click at [1140, 57] on button "Test" at bounding box center [1144, 57] width 49 height 21
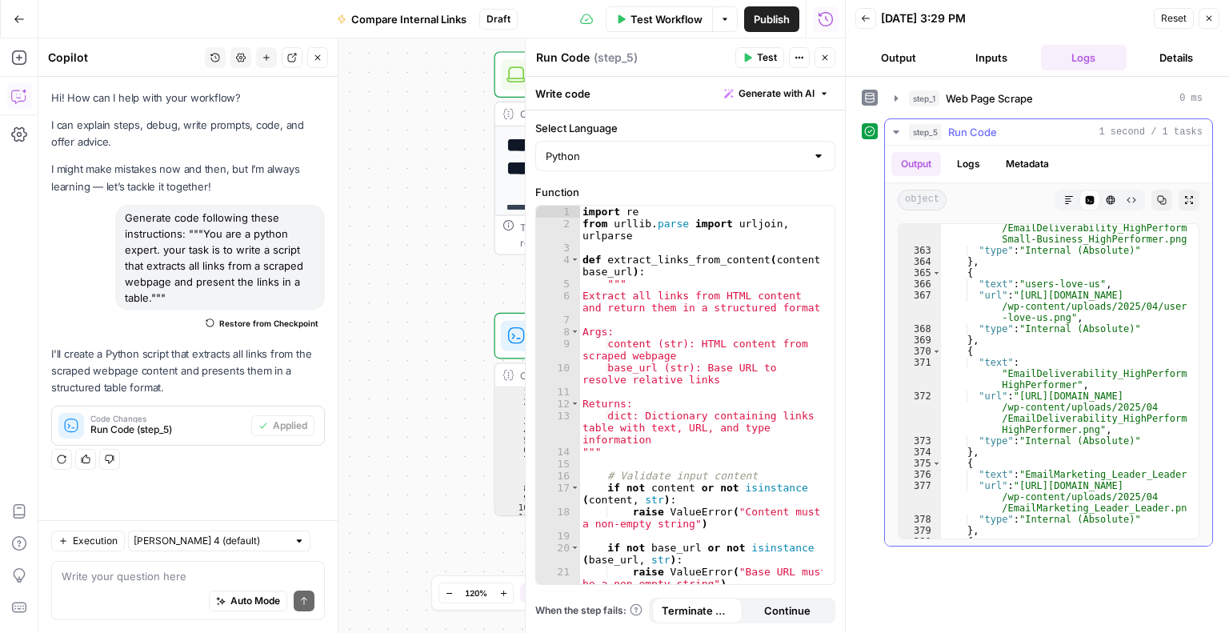
scroll to position [6051, 0]
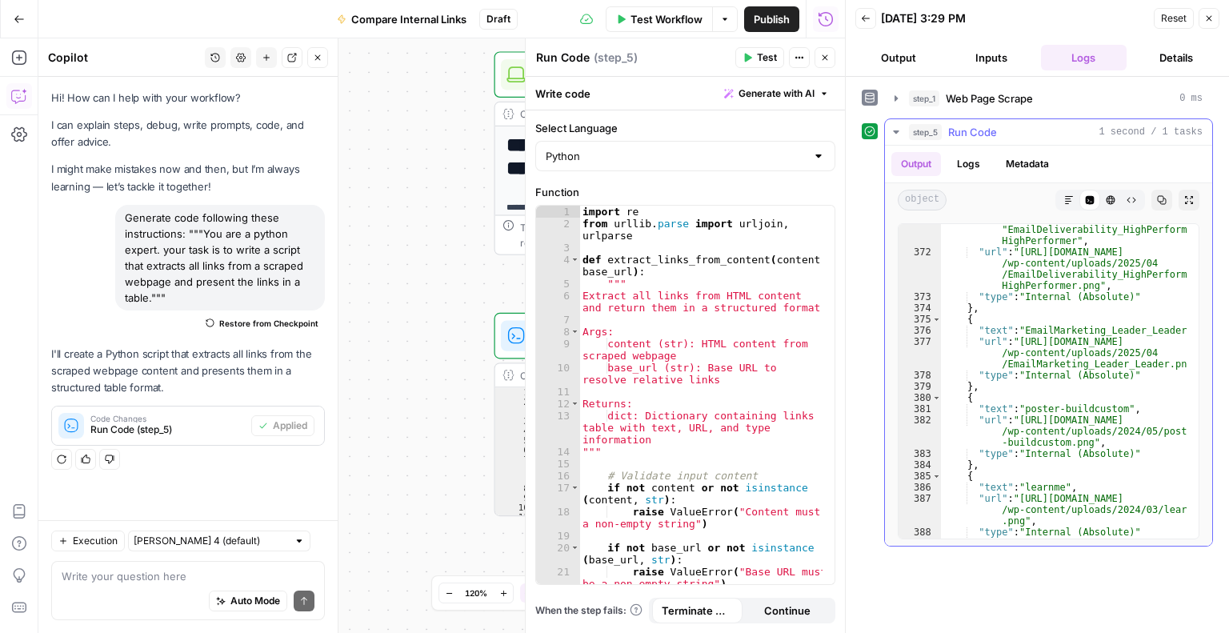
click at [895, 134] on icon "button" at bounding box center [896, 132] width 13 height 13
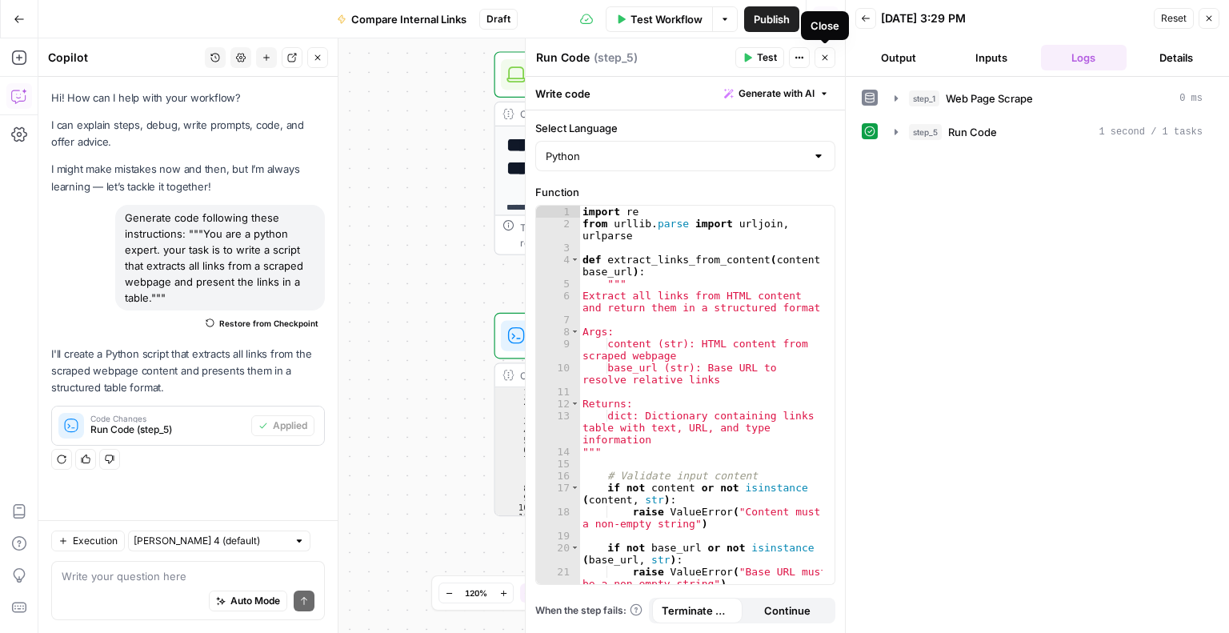
click at [820, 60] on icon "button" at bounding box center [825, 58] width 10 height 10
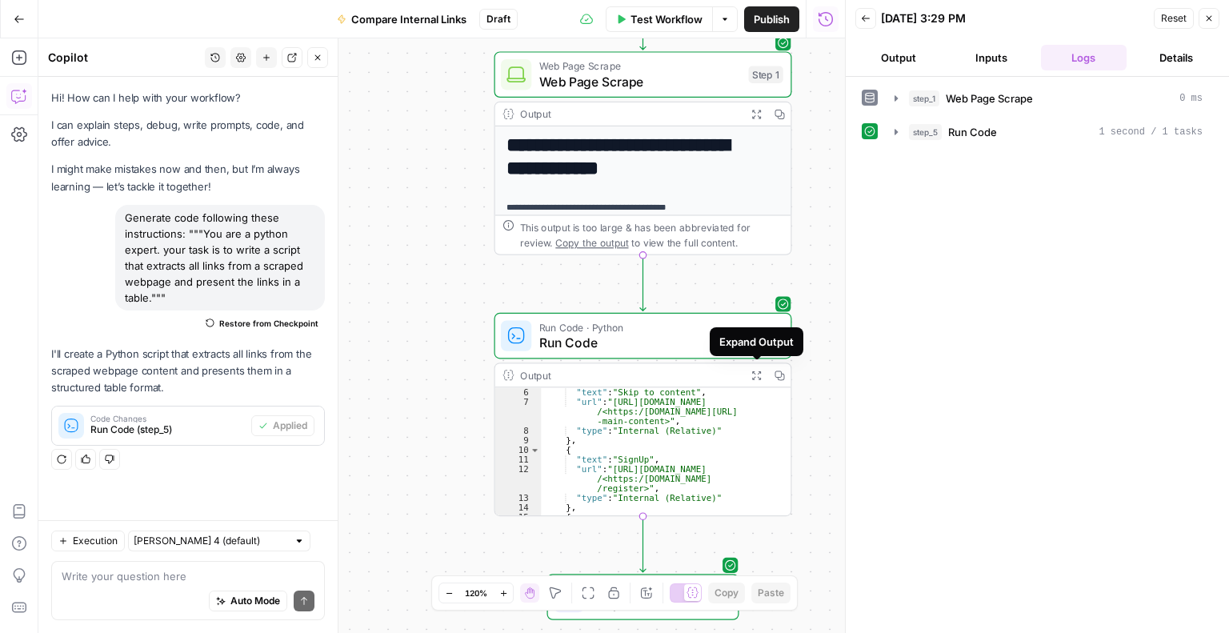
scroll to position [96, 0]
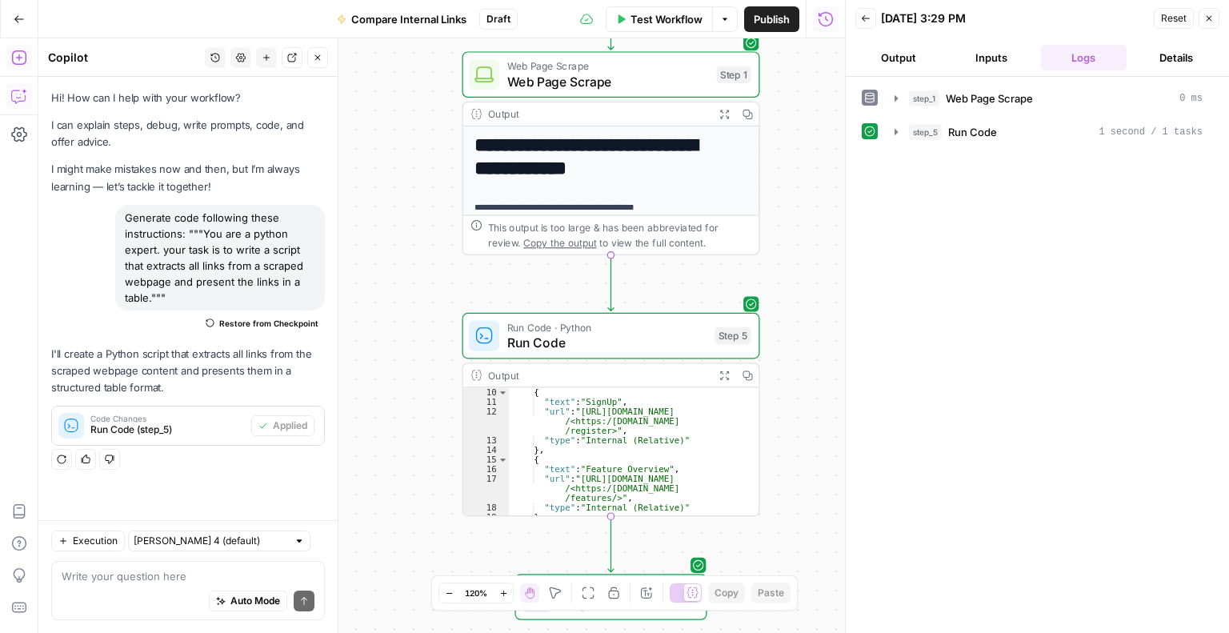
click at [18, 58] on icon "button" at bounding box center [18, 57] width 14 height 14
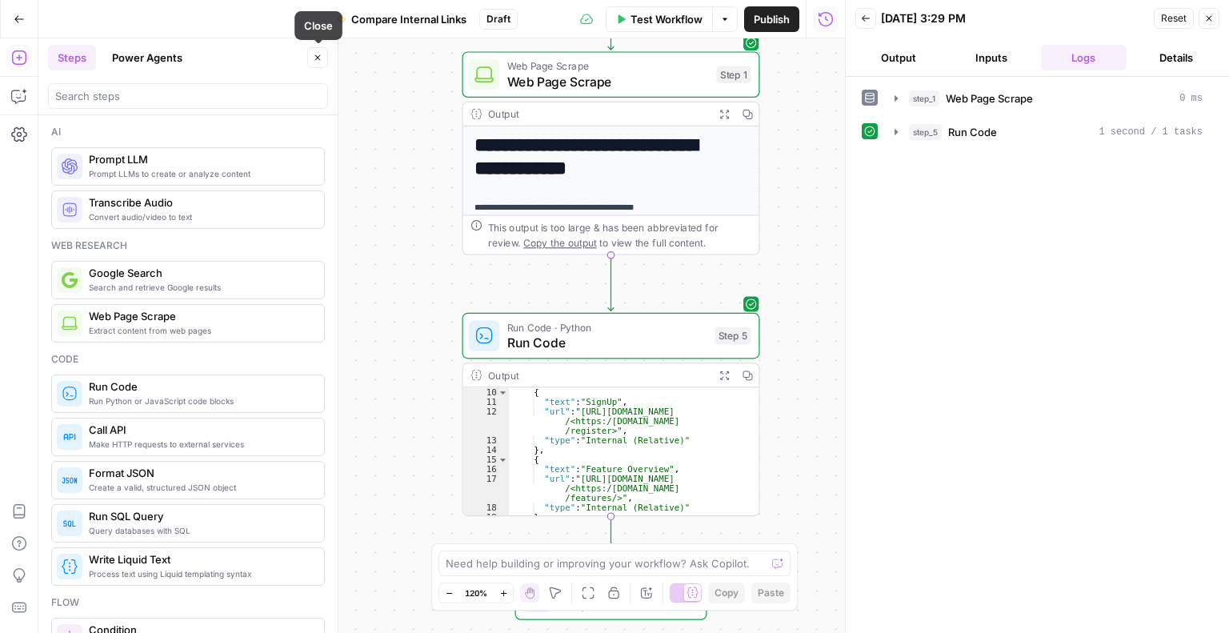
click at [319, 58] on icon "button" at bounding box center [318, 58] width 10 height 10
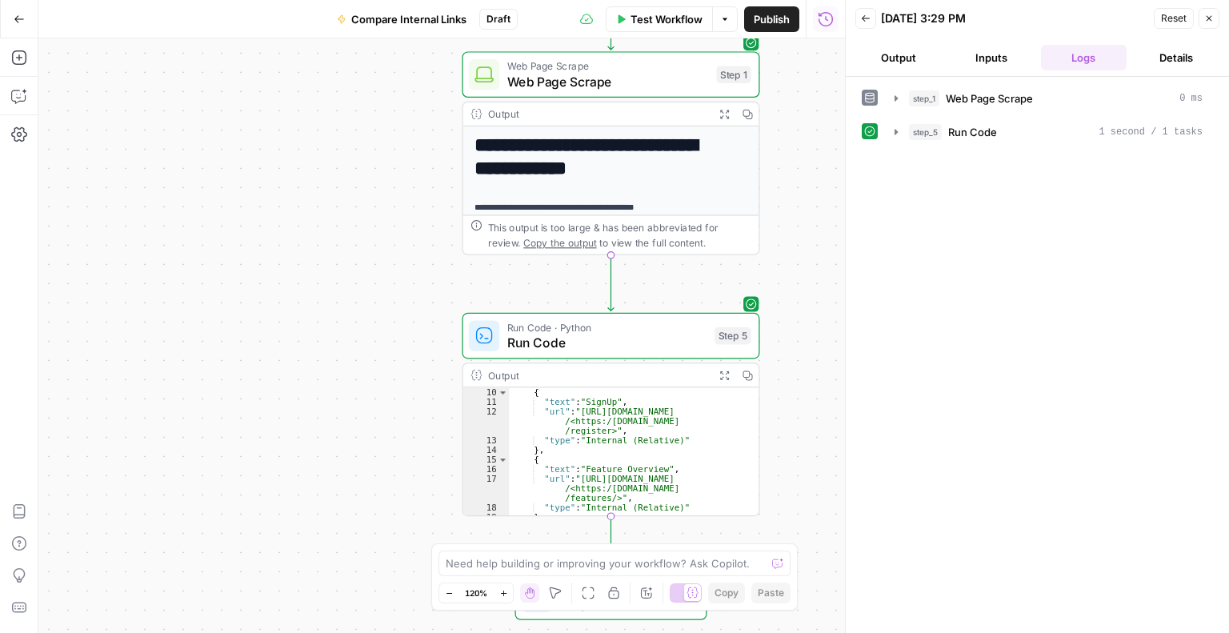
scroll to position [0, 0]
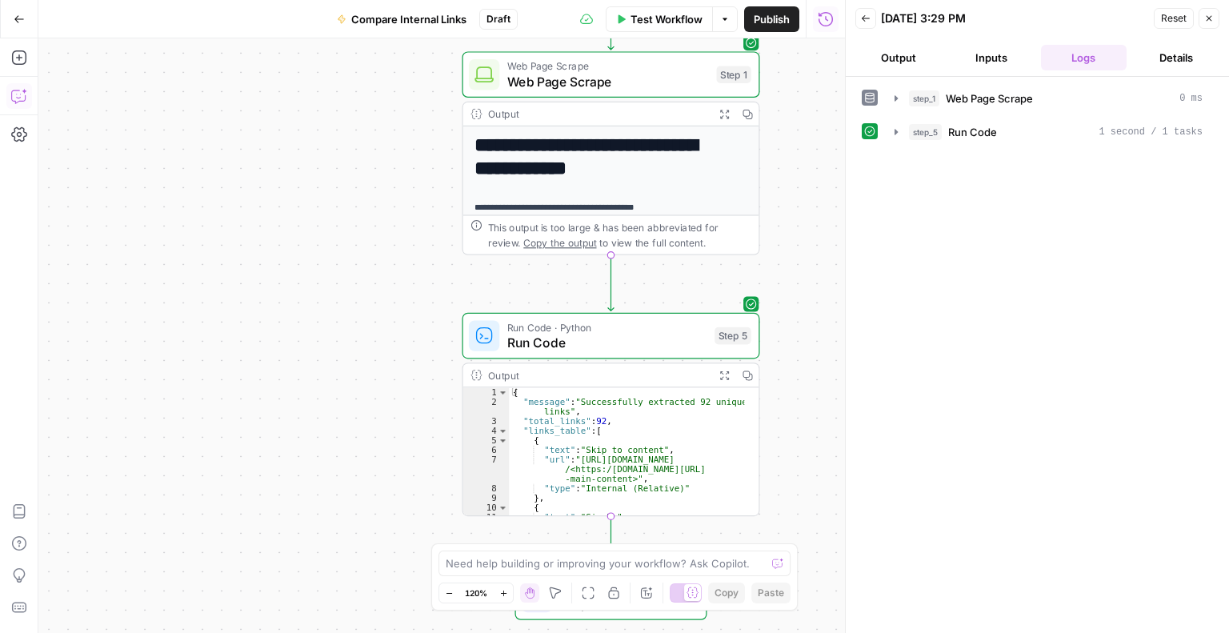
click at [13, 94] on icon "button" at bounding box center [19, 96] width 16 height 16
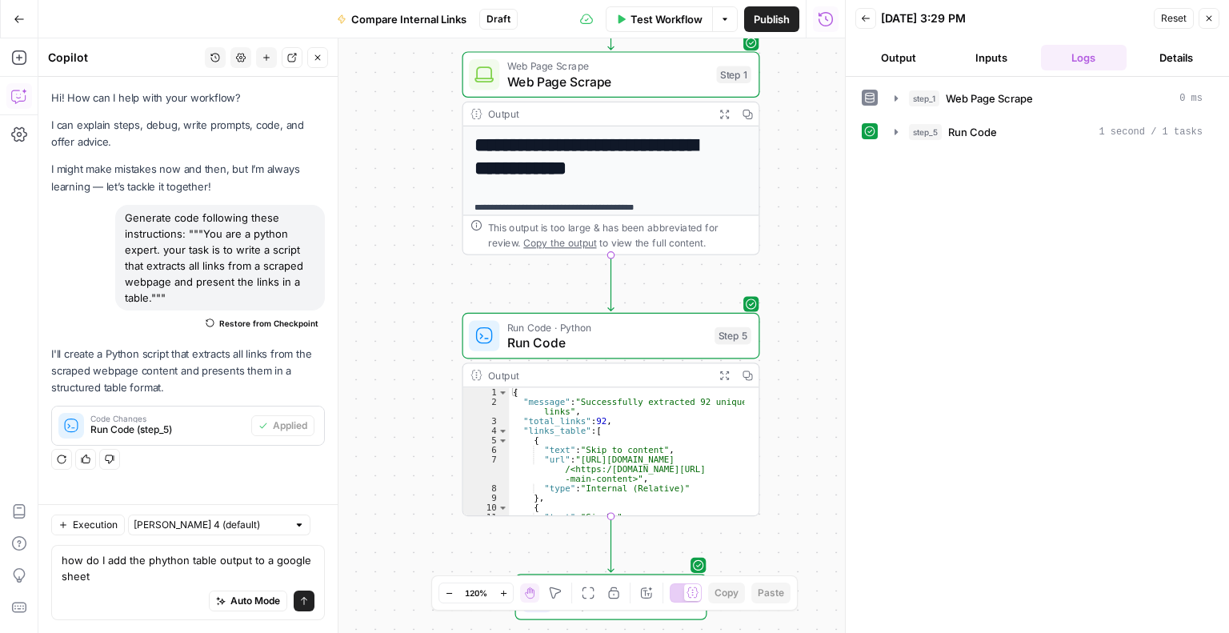
type textarea "how do I add the phython table output to a google sheet?"
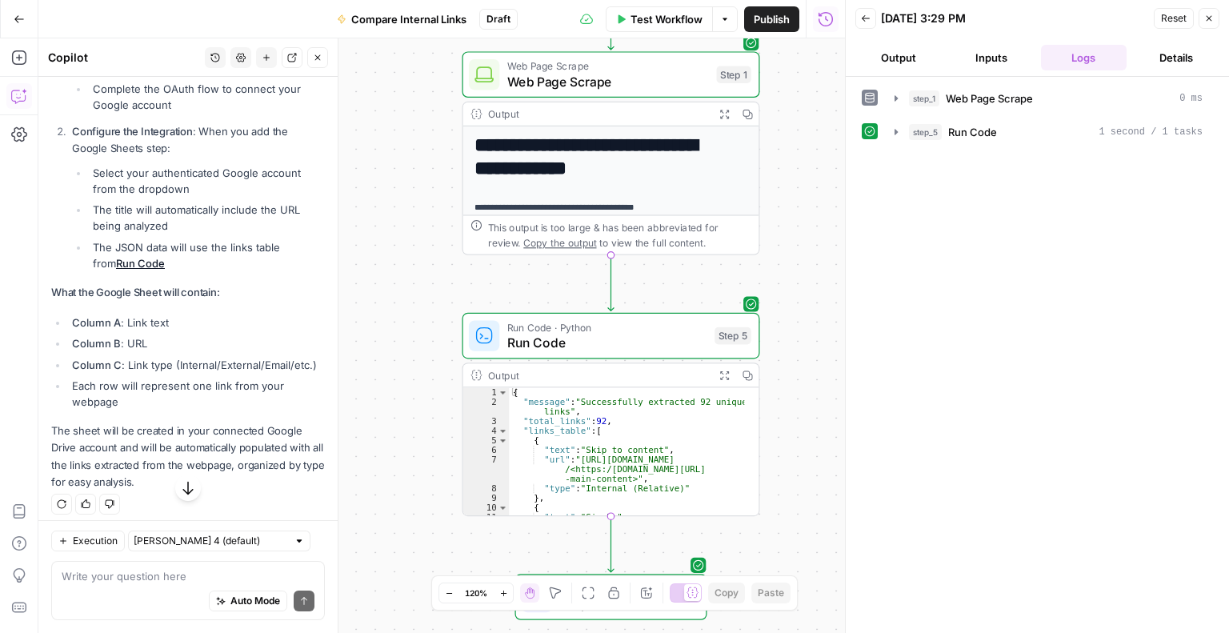
scroll to position [932, 0]
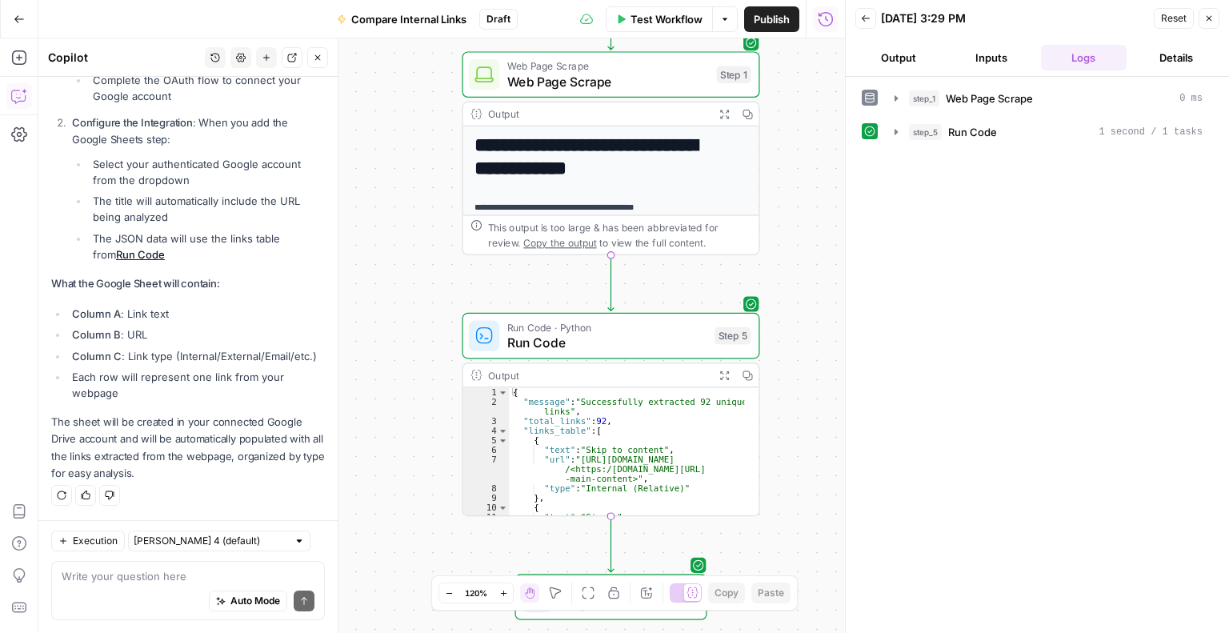
click at [313, 61] on icon "button" at bounding box center [318, 58] width 10 height 10
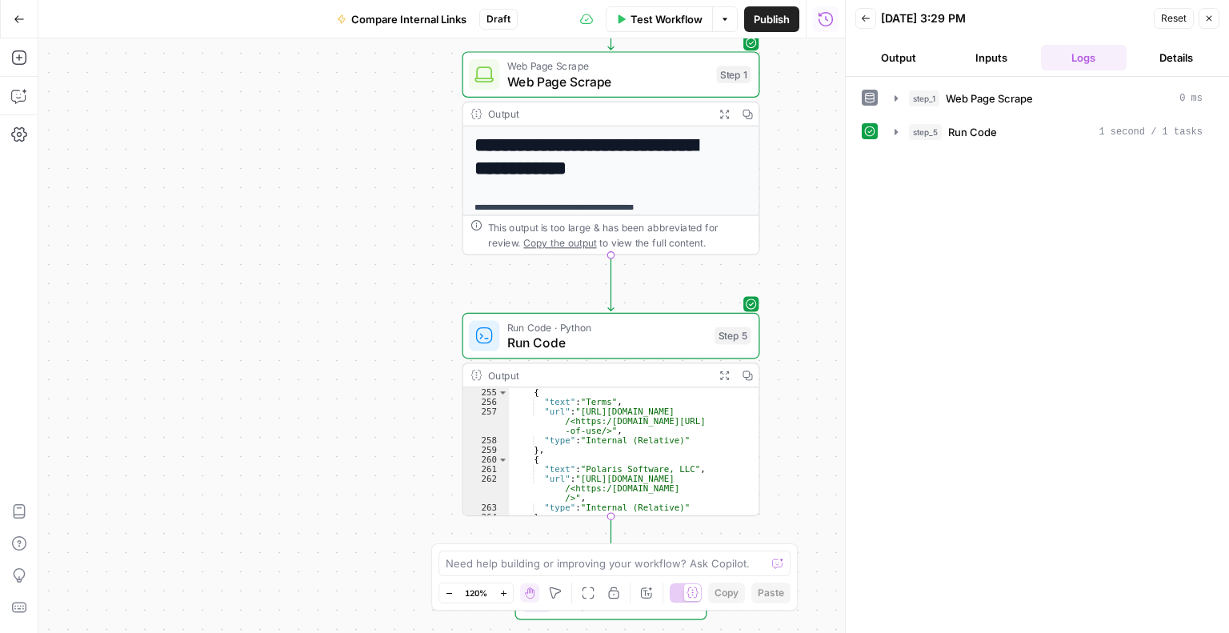
scroll to position [2929, 0]
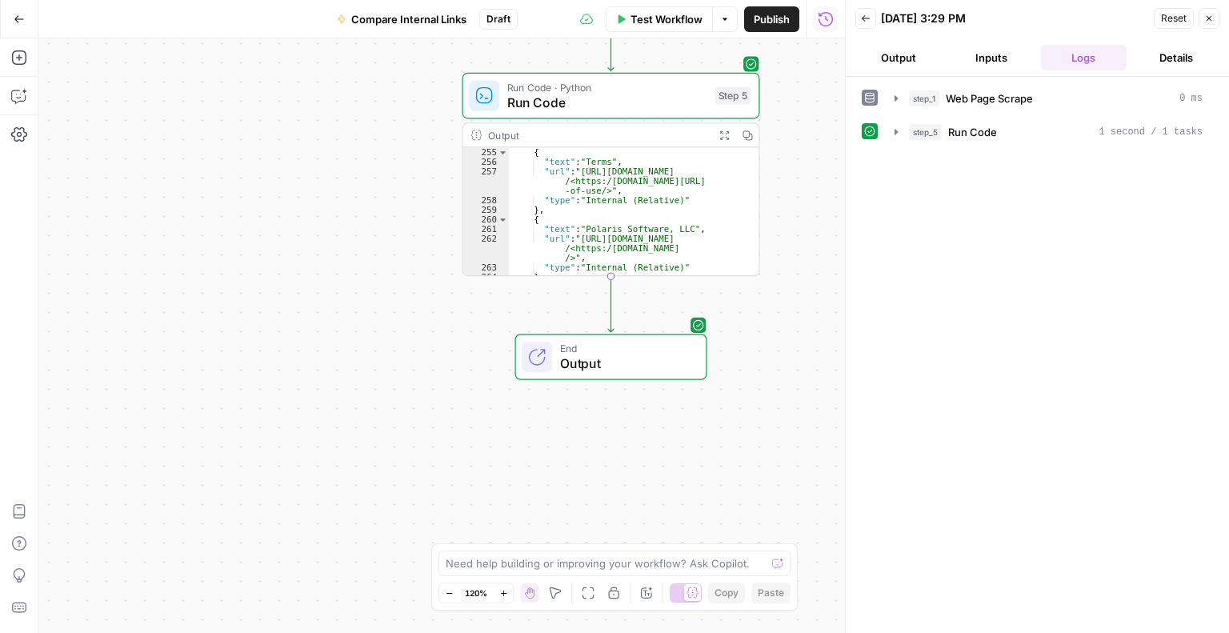
click at [602, 361] on span "Output" at bounding box center [625, 363] width 130 height 19
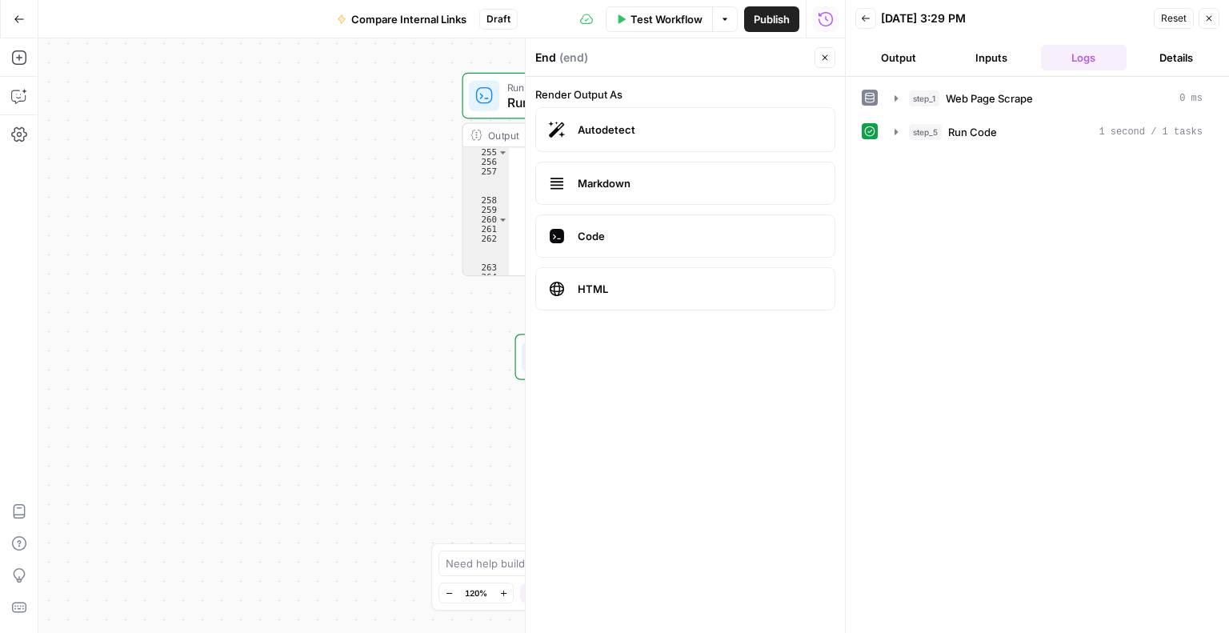
click at [1212, 20] on icon "button" at bounding box center [1210, 19] width 6 height 6
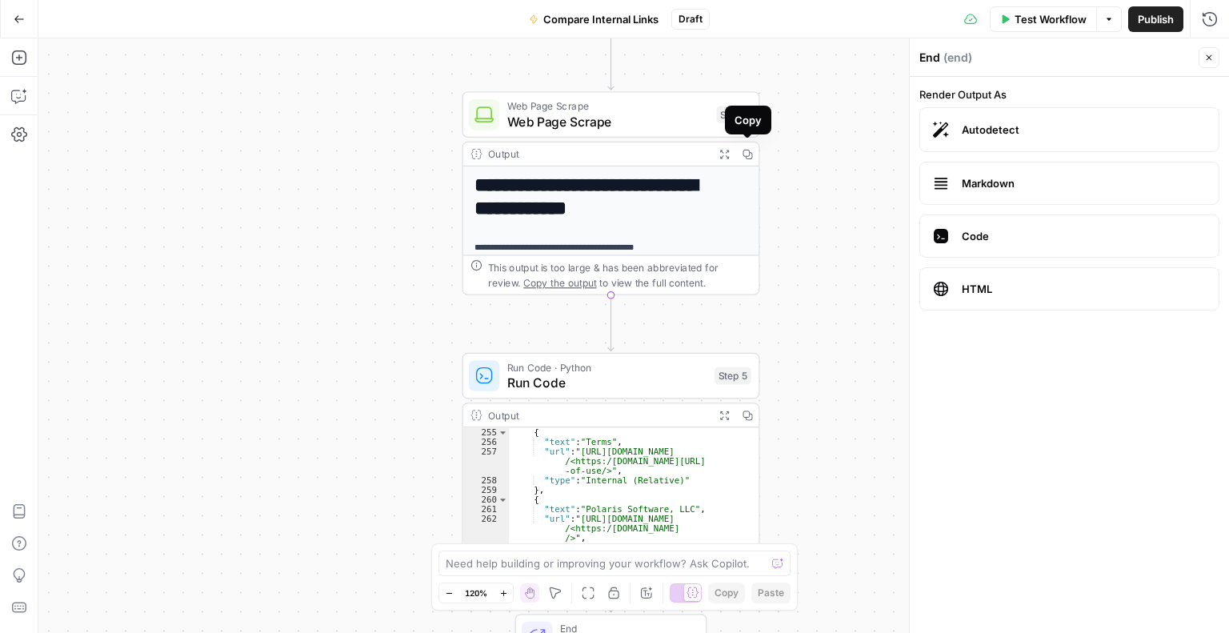
click at [748, 153] on icon "button" at bounding box center [747, 154] width 10 height 10
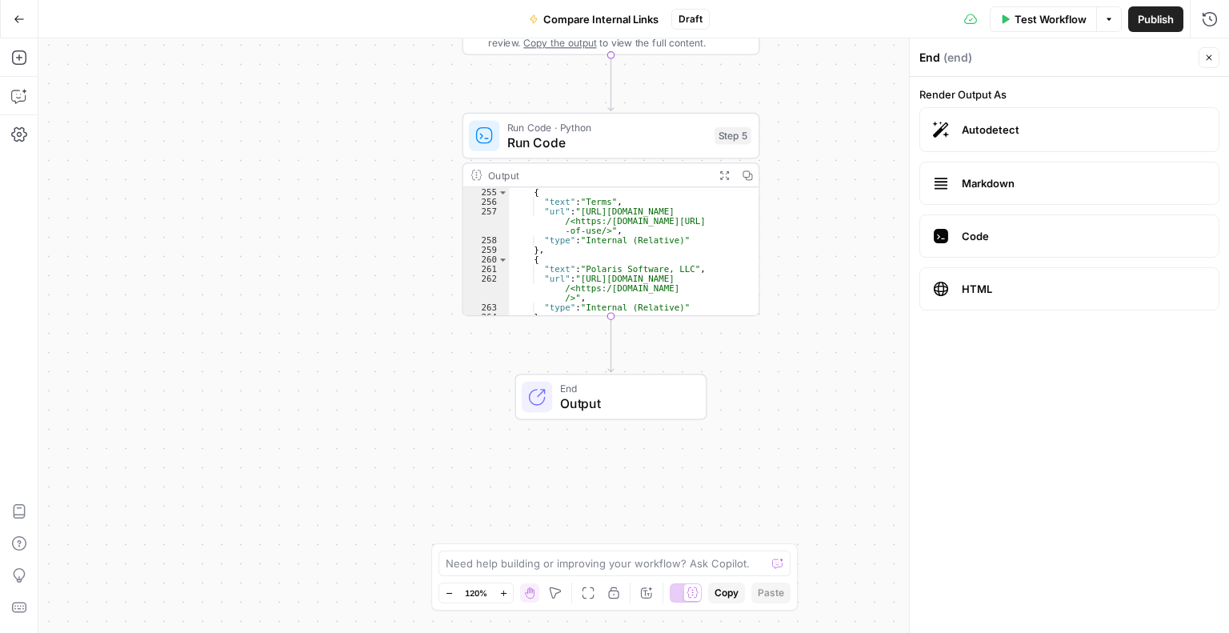
click at [611, 358] on g "Edge from step_5 to end" at bounding box center [611, 344] width 6 height 56
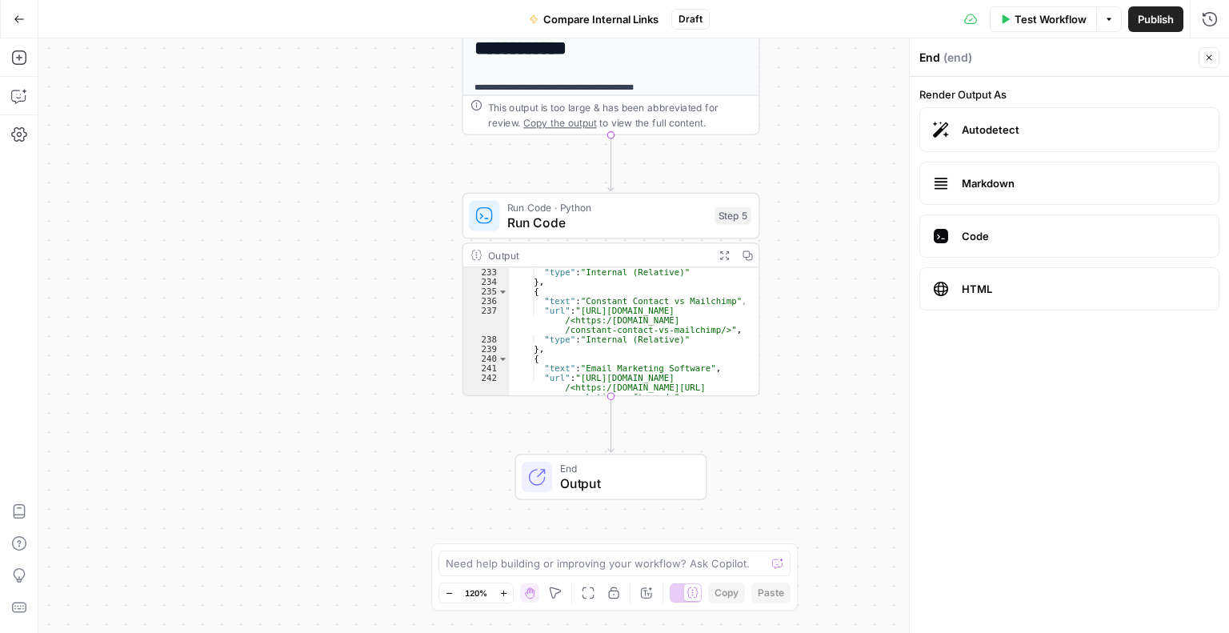
scroll to position [2593, 0]
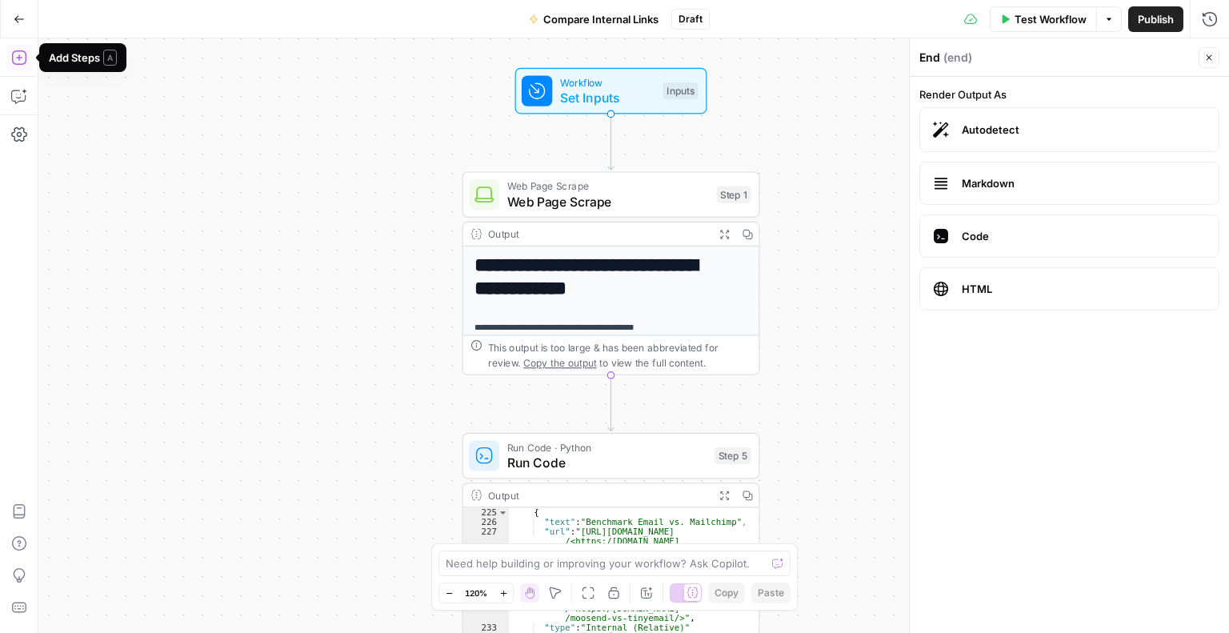
click at [15, 54] on icon "button" at bounding box center [19, 58] width 16 height 16
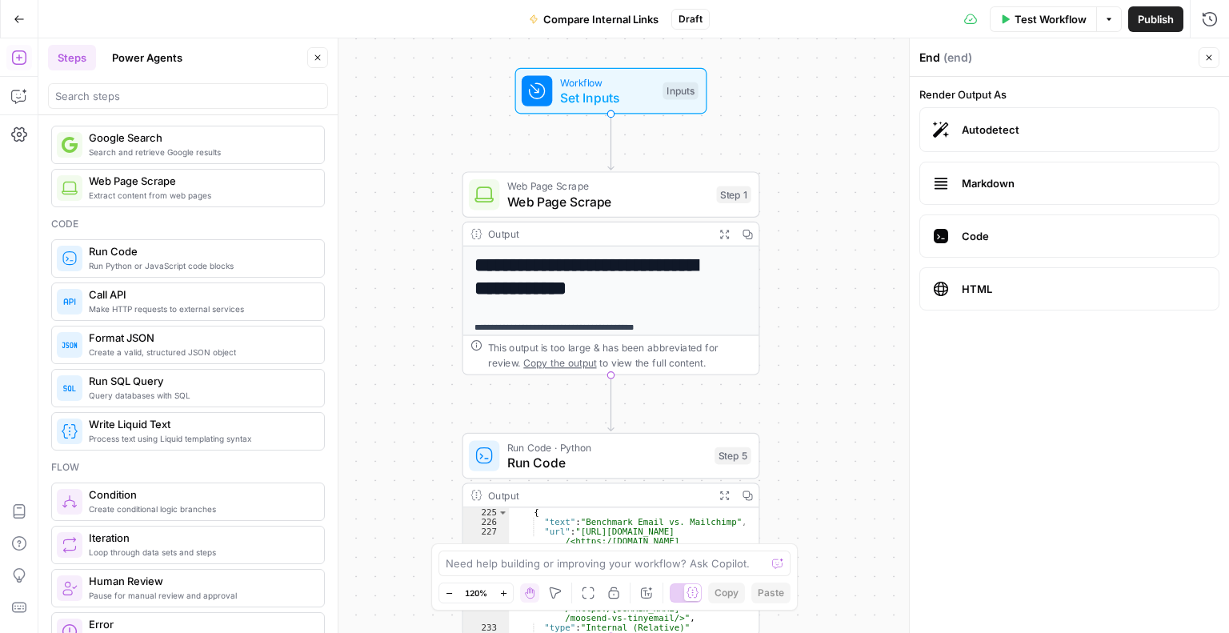
scroll to position [160, 0]
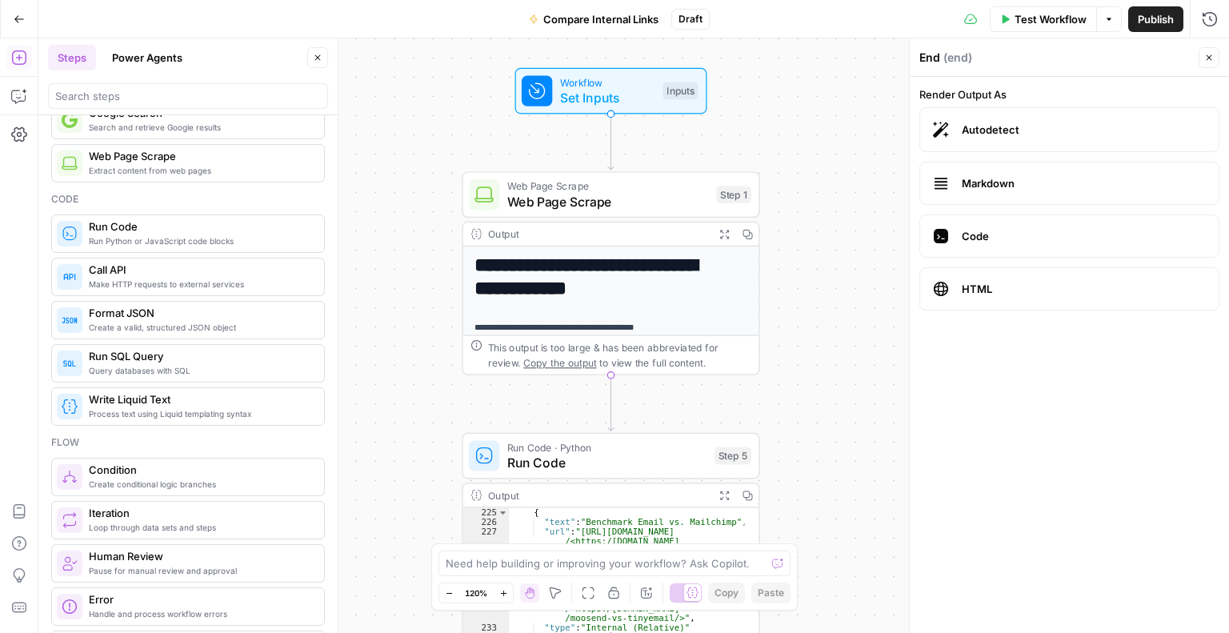
click at [160, 168] on span "Extract content from web pages" at bounding box center [200, 170] width 222 height 13
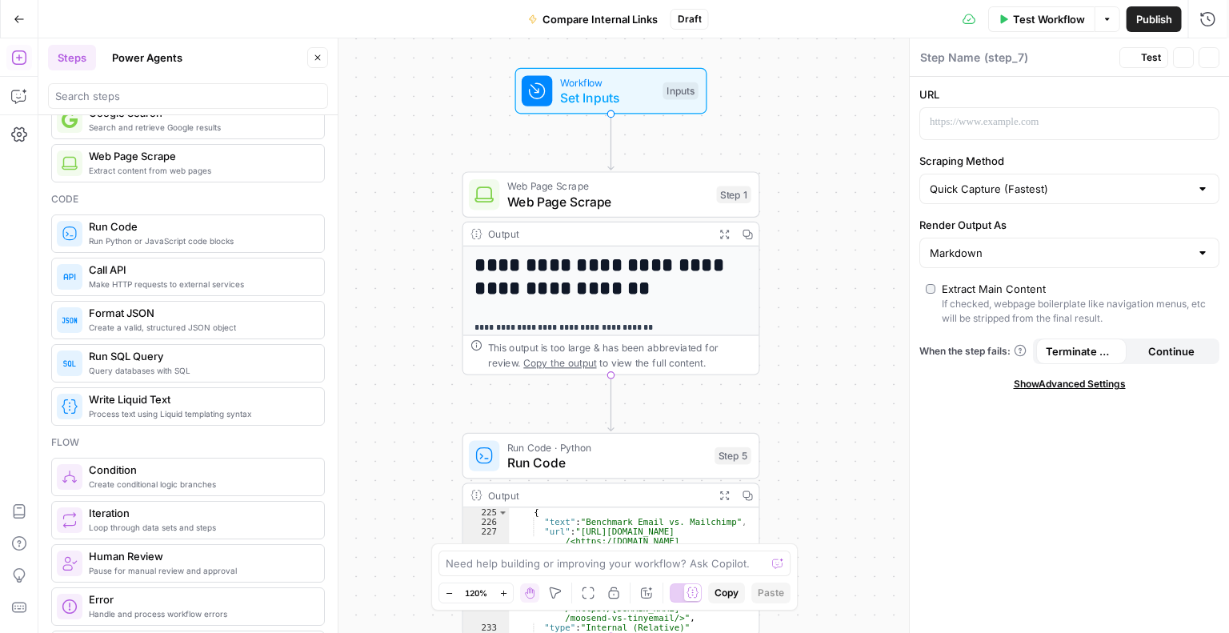
type textarea "Web Page Scrape"
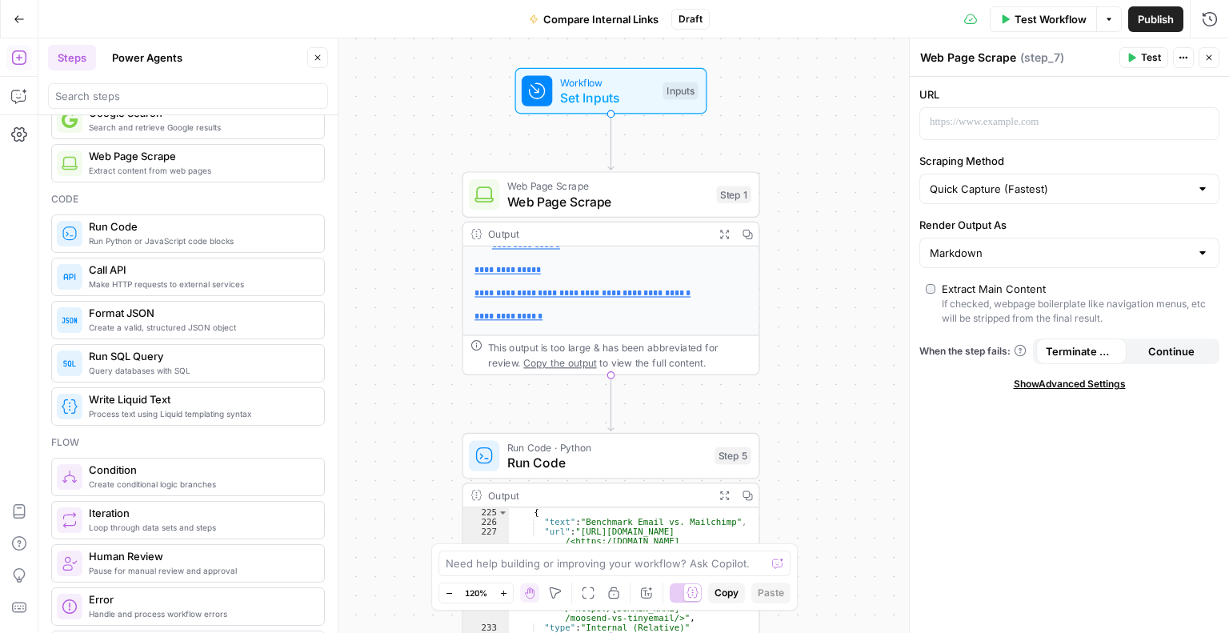
scroll to position [375, 0]
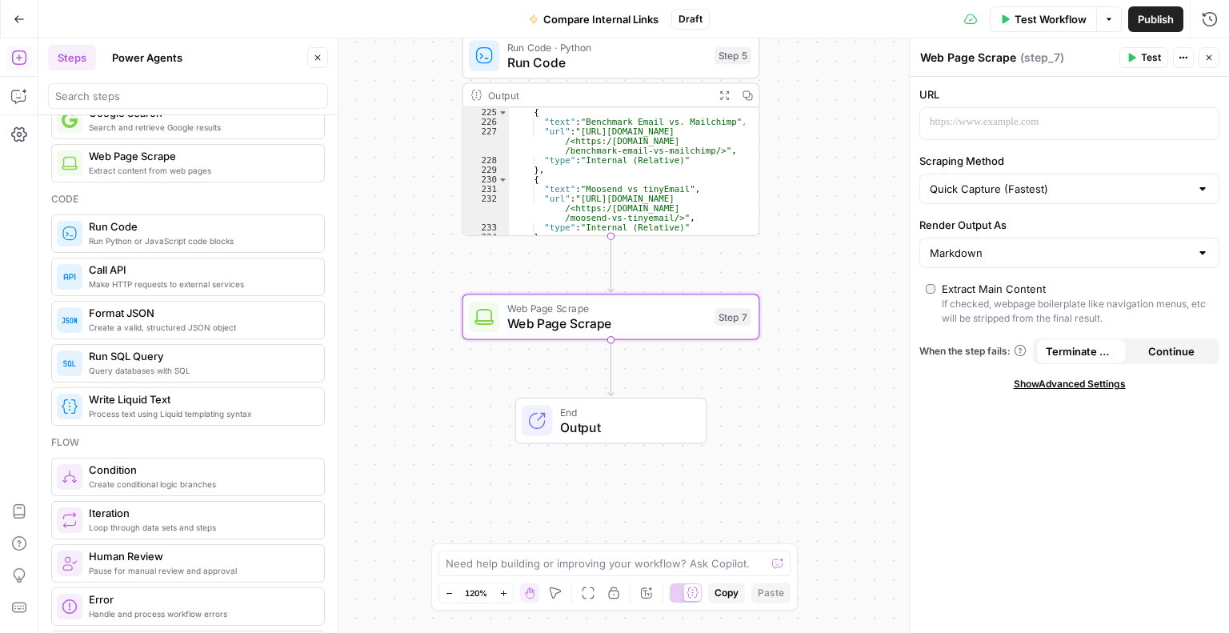
click at [610, 364] on icon "Edge from step_7 to end" at bounding box center [611, 367] width 6 height 56
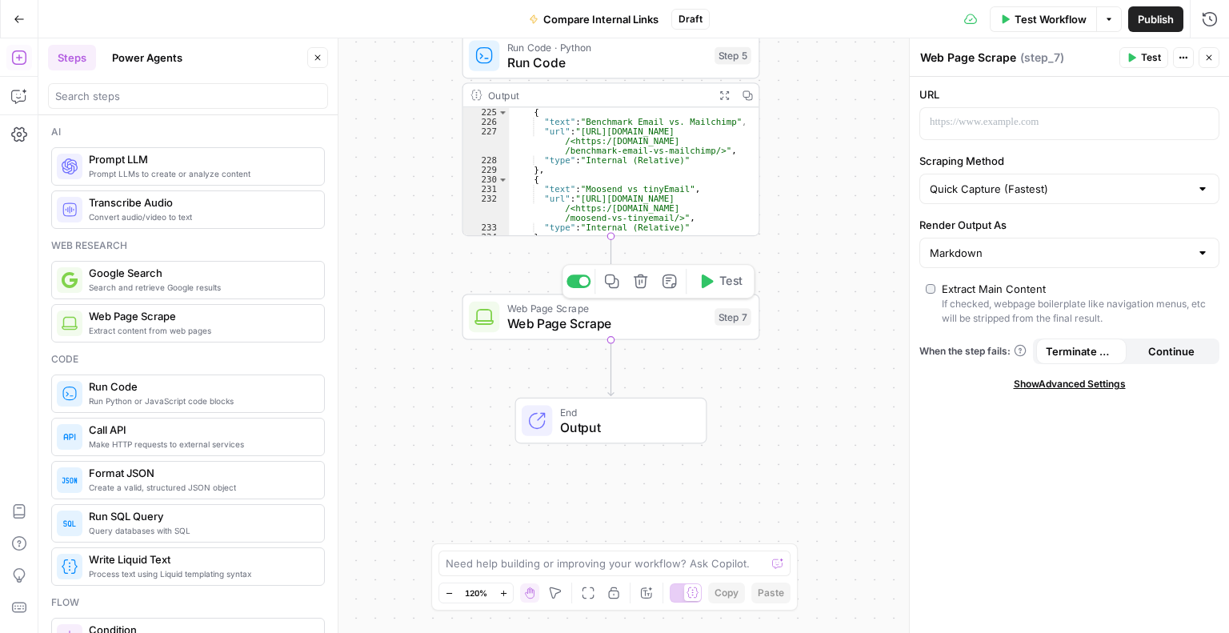
click at [677, 331] on span "Web Page Scrape" at bounding box center [607, 323] width 200 height 19
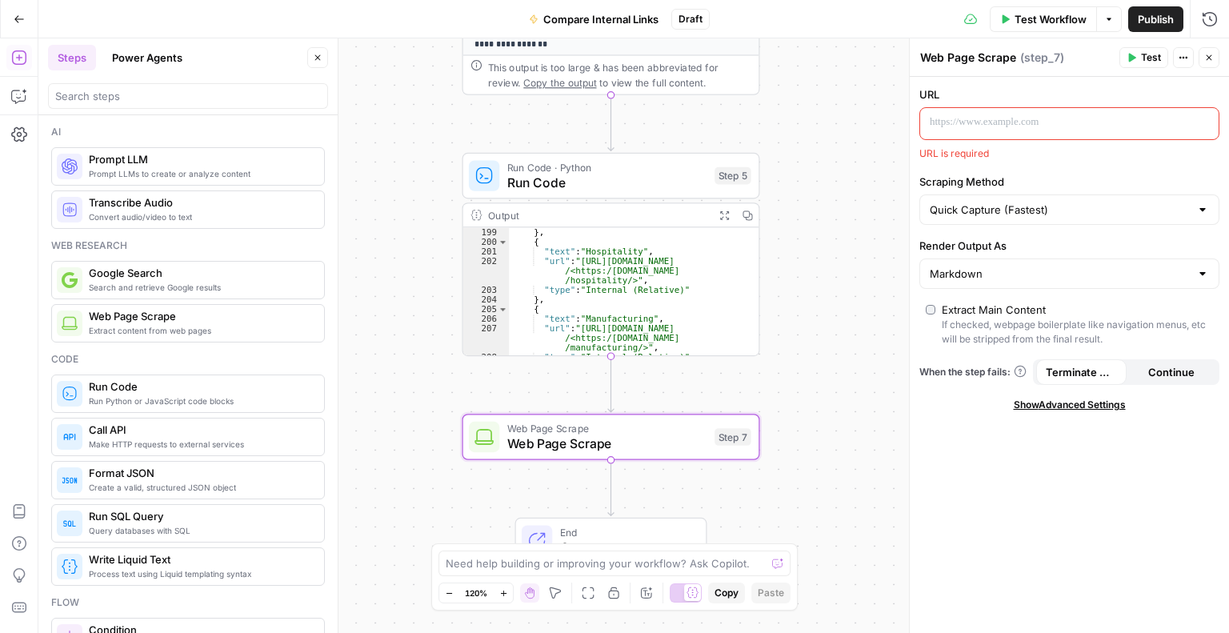
scroll to position [2305, 0]
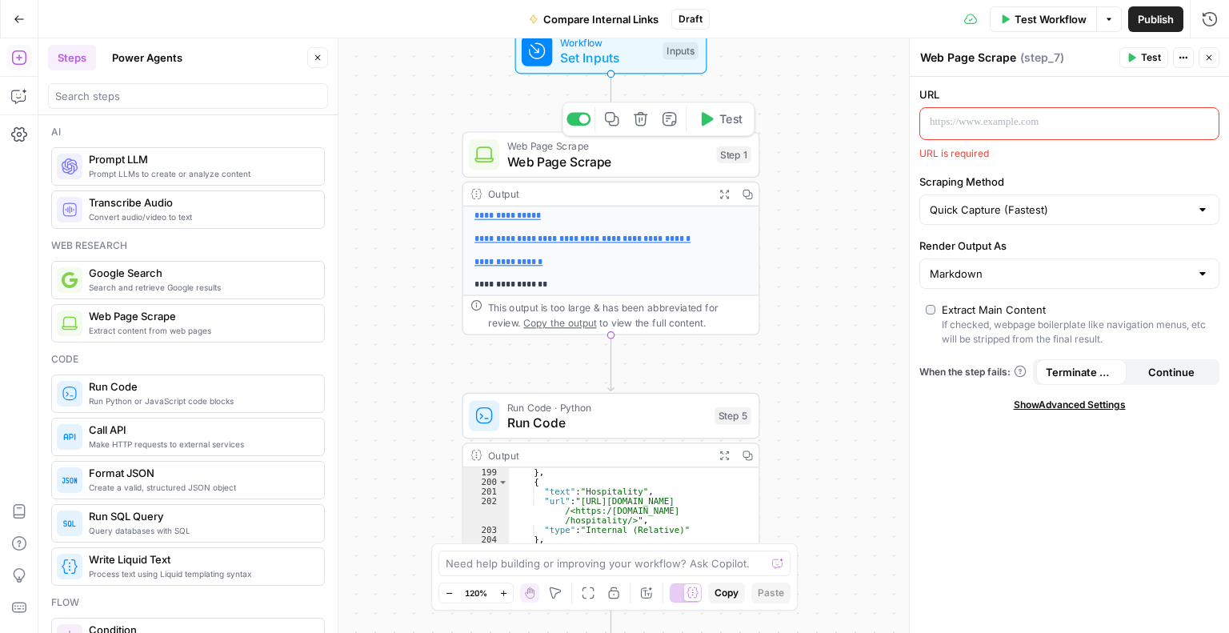
click at [682, 158] on span "Web Page Scrape" at bounding box center [608, 161] width 202 height 19
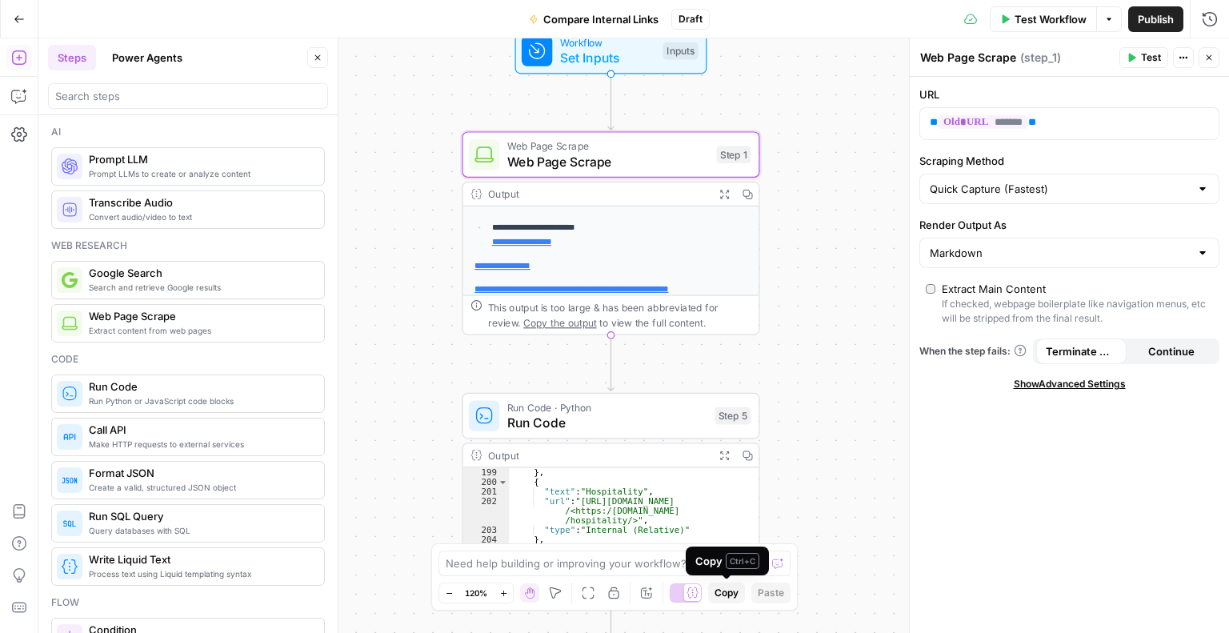
click at [724, 595] on span "Copy" at bounding box center [727, 593] width 24 height 14
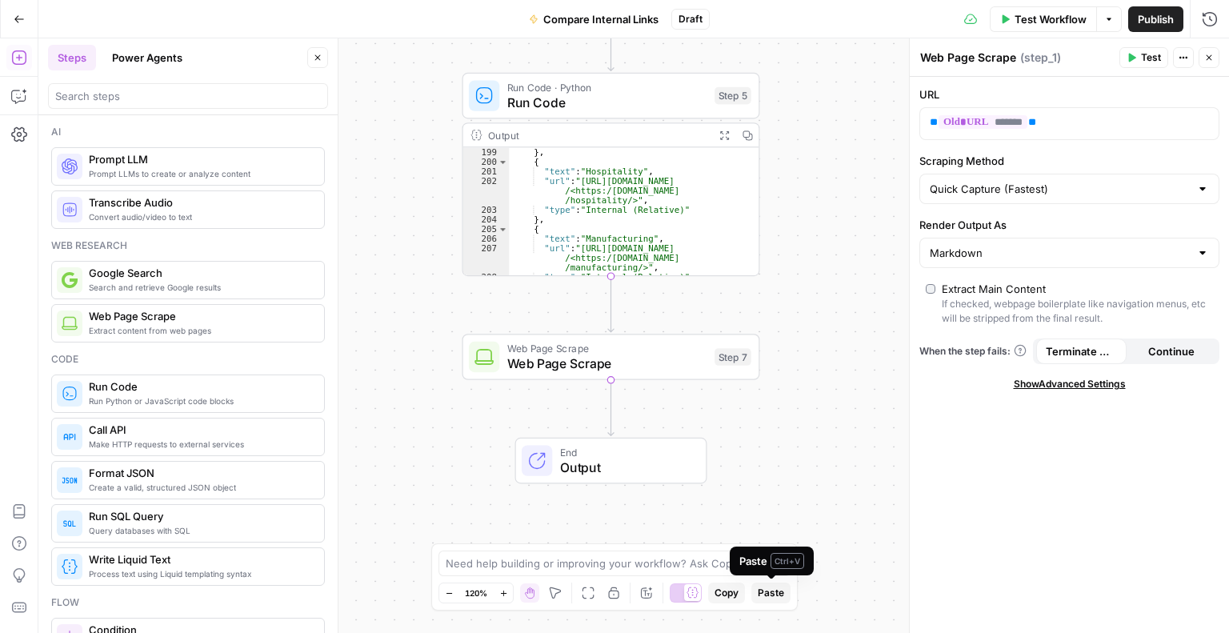
click at [775, 596] on span "Paste" at bounding box center [771, 593] width 26 height 14
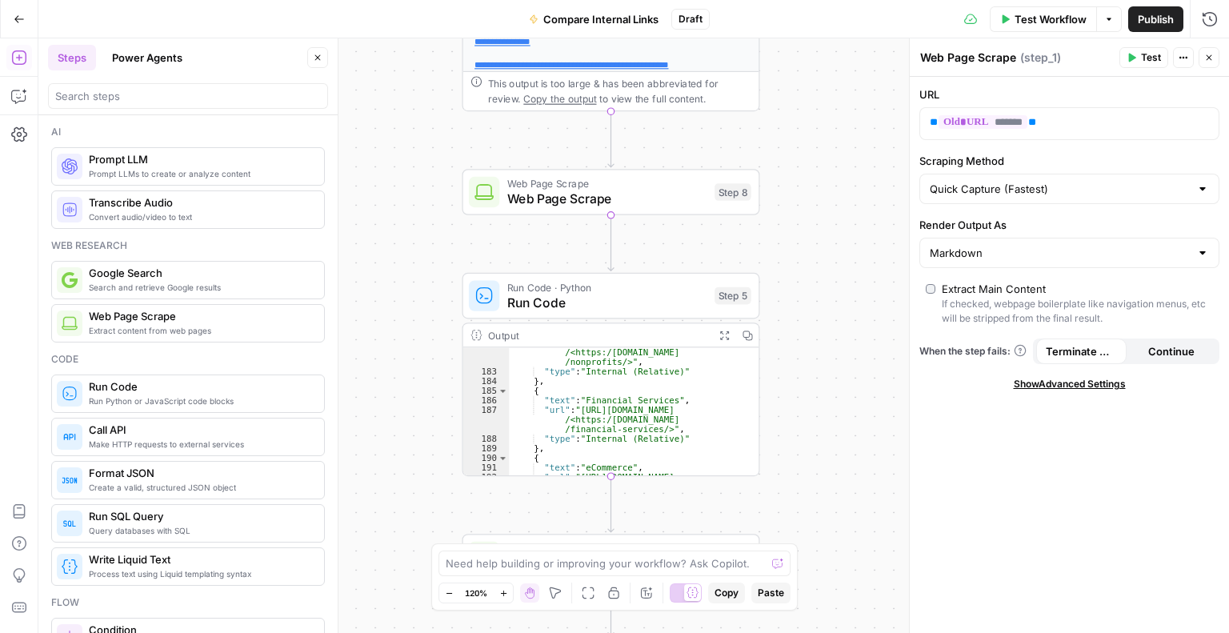
scroll to position [2113, 0]
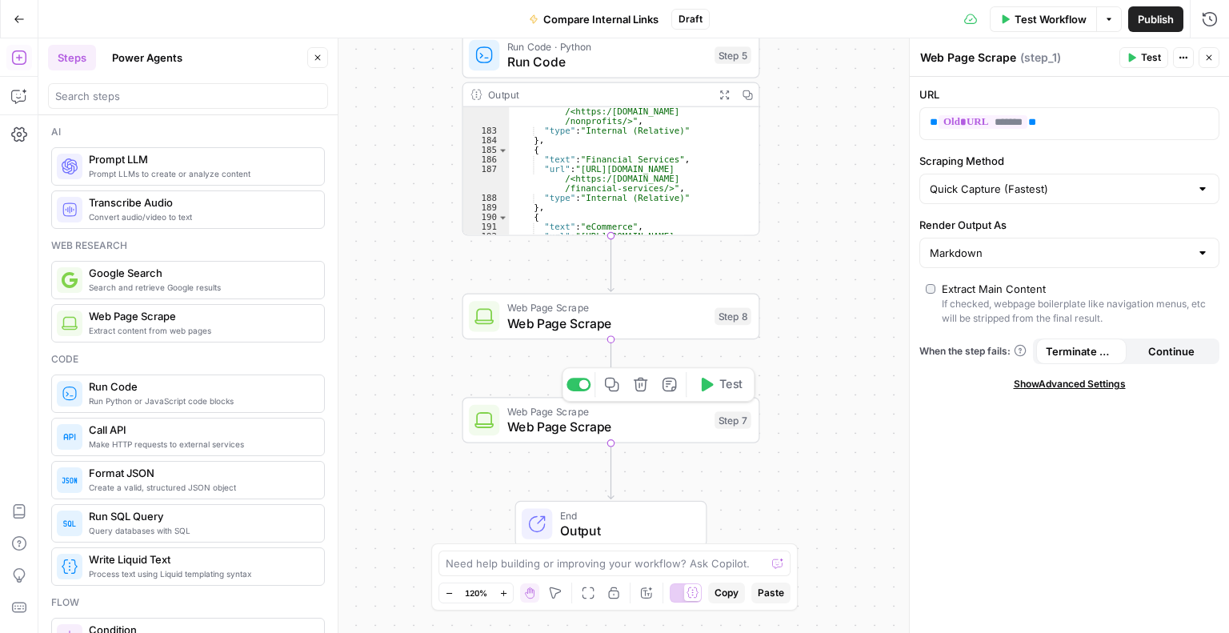
click at [641, 391] on icon "button" at bounding box center [641, 385] width 14 height 14
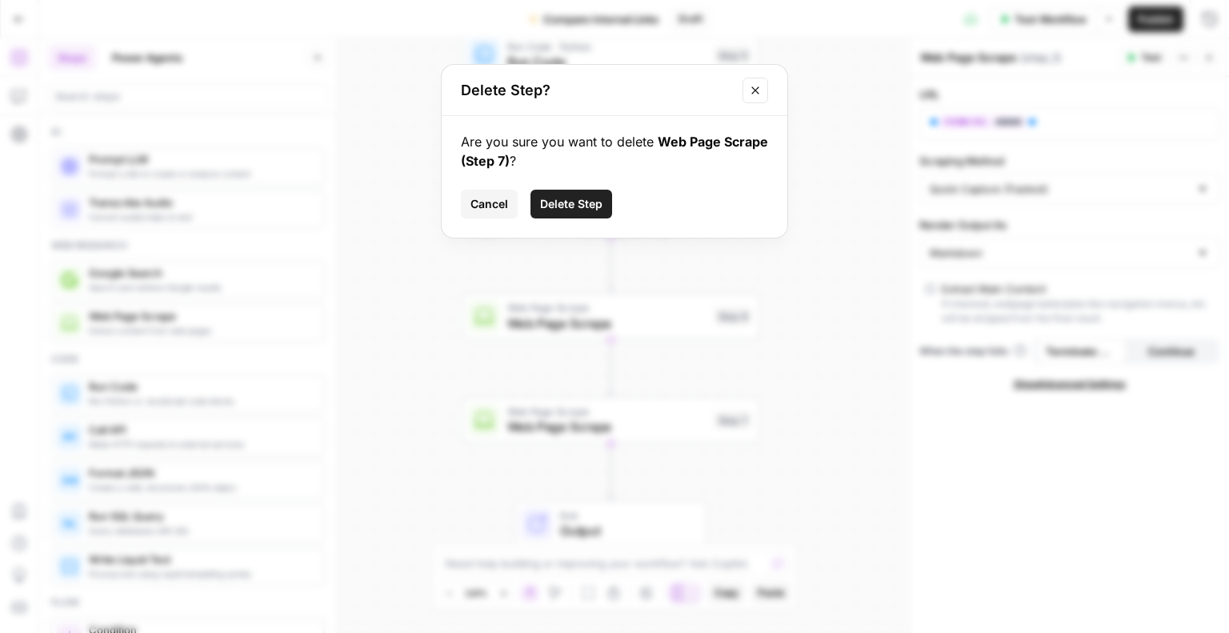
click at [587, 210] on span "Delete Step" at bounding box center [571, 204] width 62 height 16
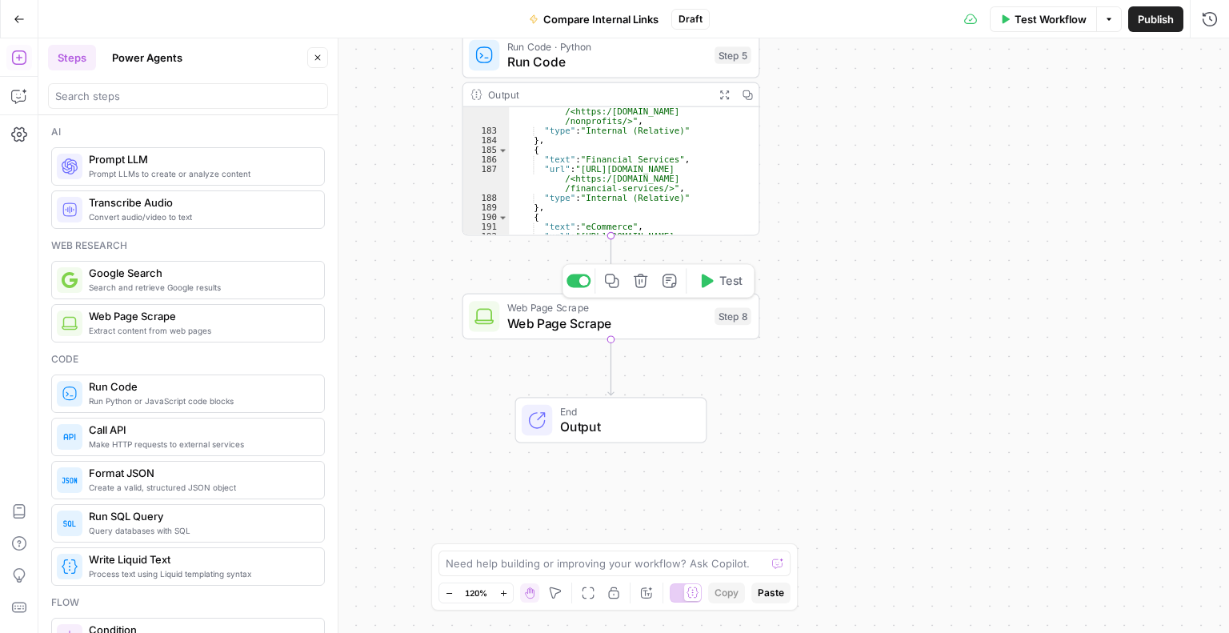
click at [658, 329] on span "Web Page Scrape" at bounding box center [607, 323] width 200 height 19
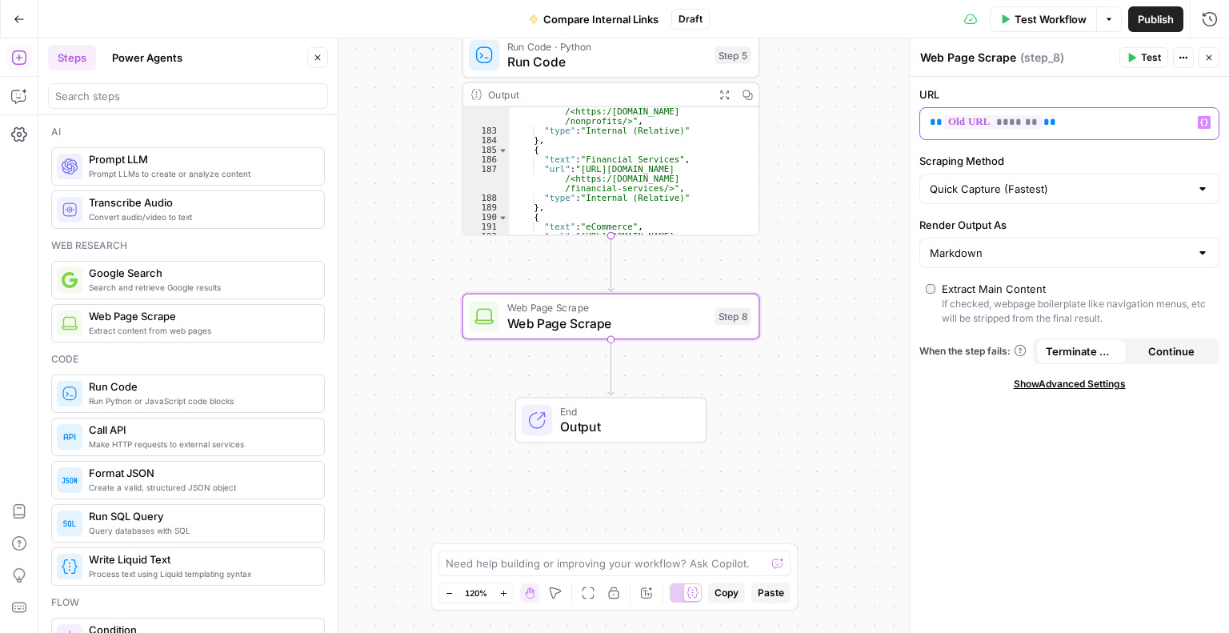
drag, startPoint x: 1042, startPoint y: 121, endPoint x: 928, endPoint y: 125, distance: 114.5
click at [928, 125] on div "** ******* **" at bounding box center [1056, 123] width 273 height 31
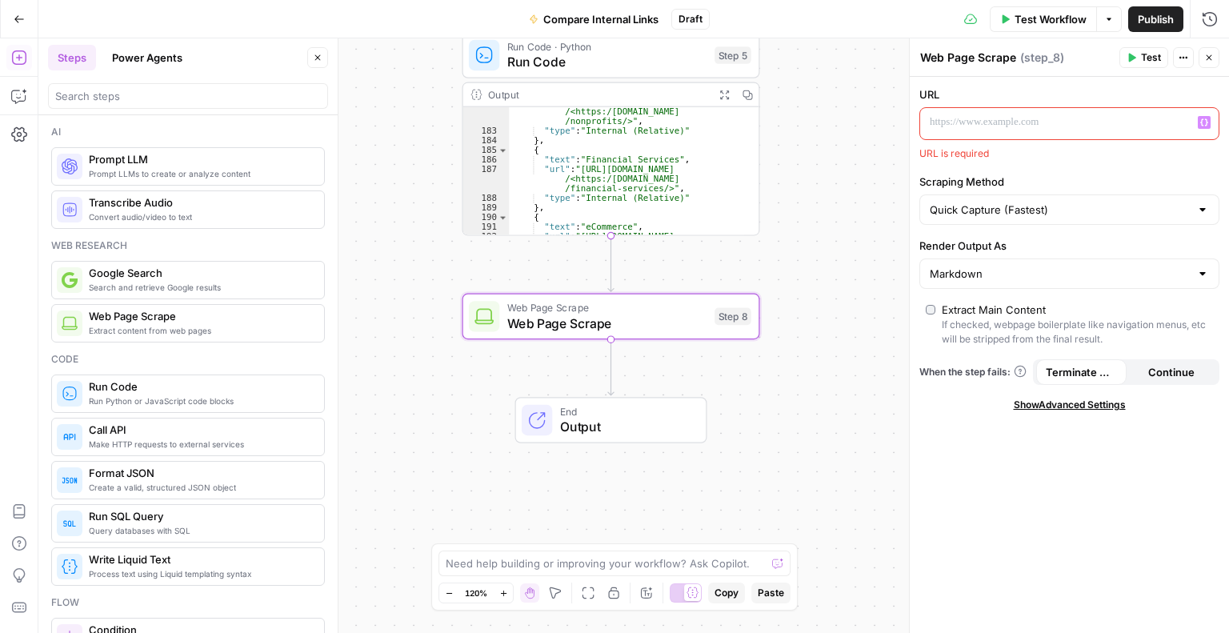
click at [1206, 122] on icon "button" at bounding box center [1205, 122] width 8 height 8
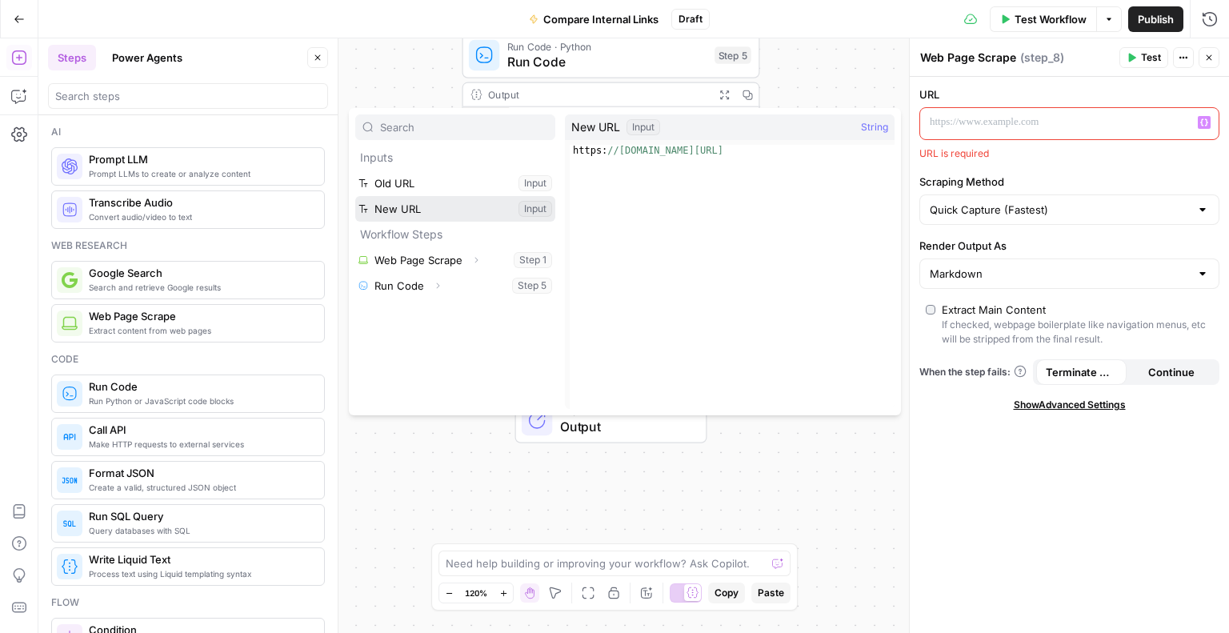
click at [441, 202] on button "Select variable New URL" at bounding box center [455, 209] width 200 height 26
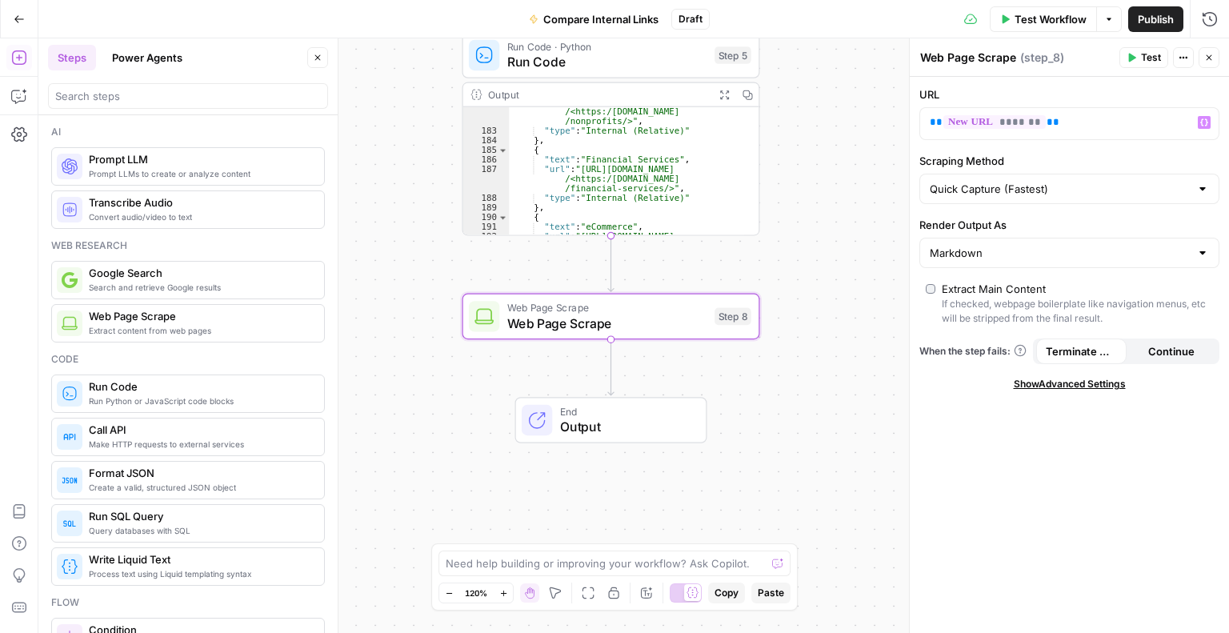
click at [1068, 451] on div "URL ** ******* ** Variables Menu Scraping Method Quick Capture (Fastest) Render…" at bounding box center [1069, 355] width 319 height 556
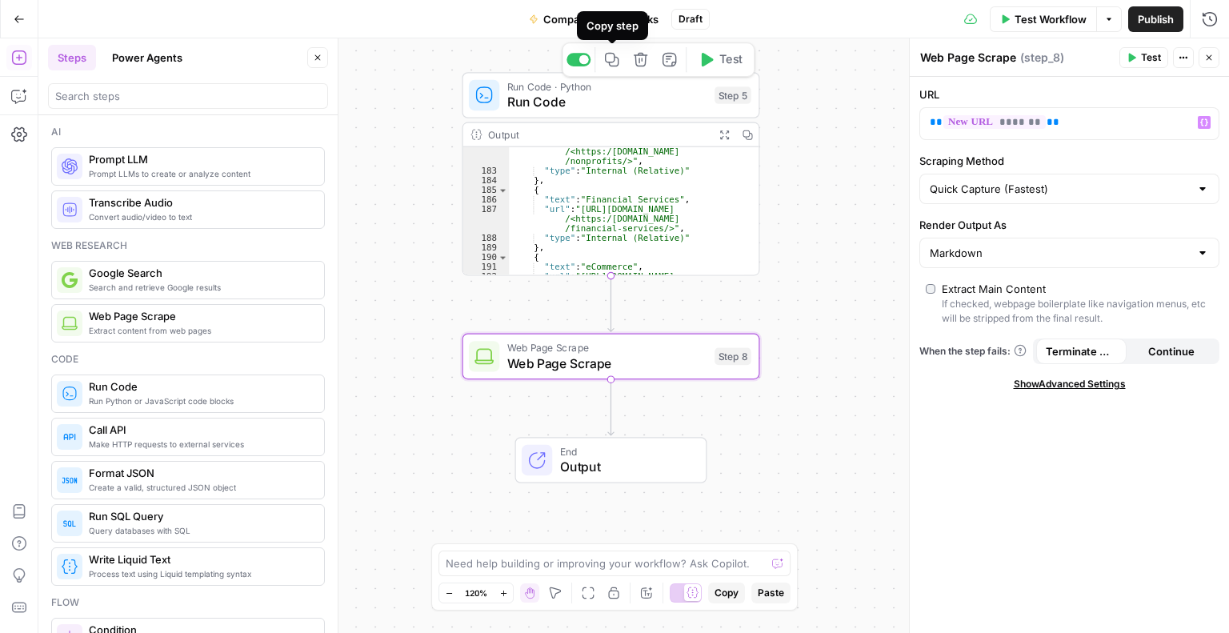
click at [614, 59] on icon "button" at bounding box center [612, 60] width 14 height 14
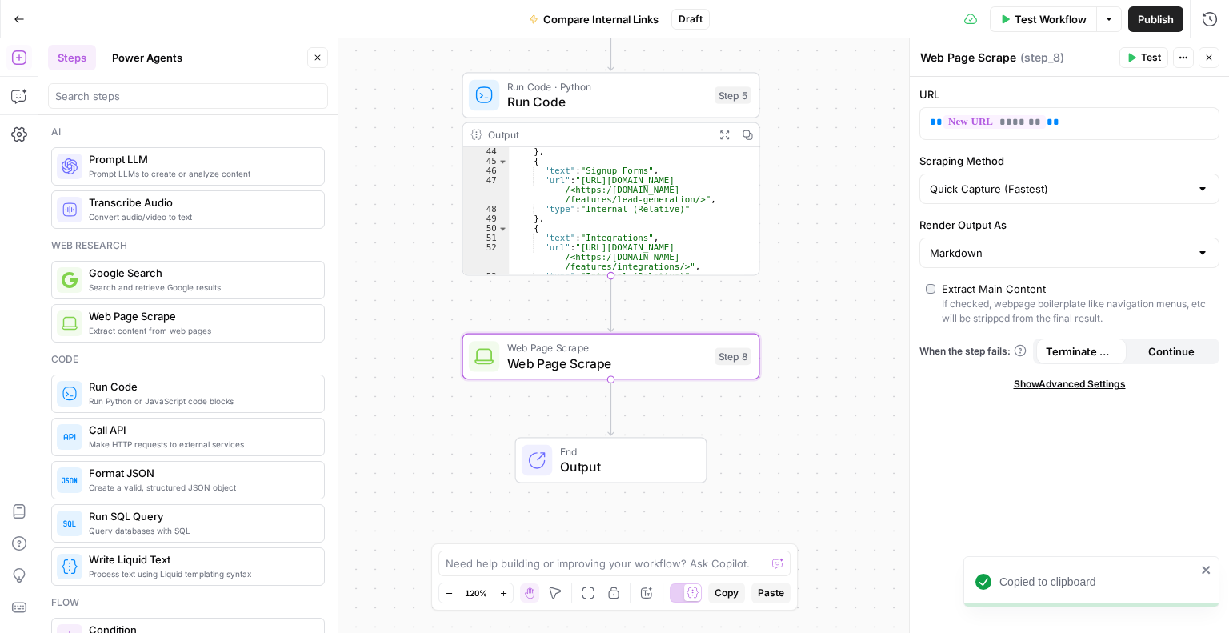
scroll to position [432, 0]
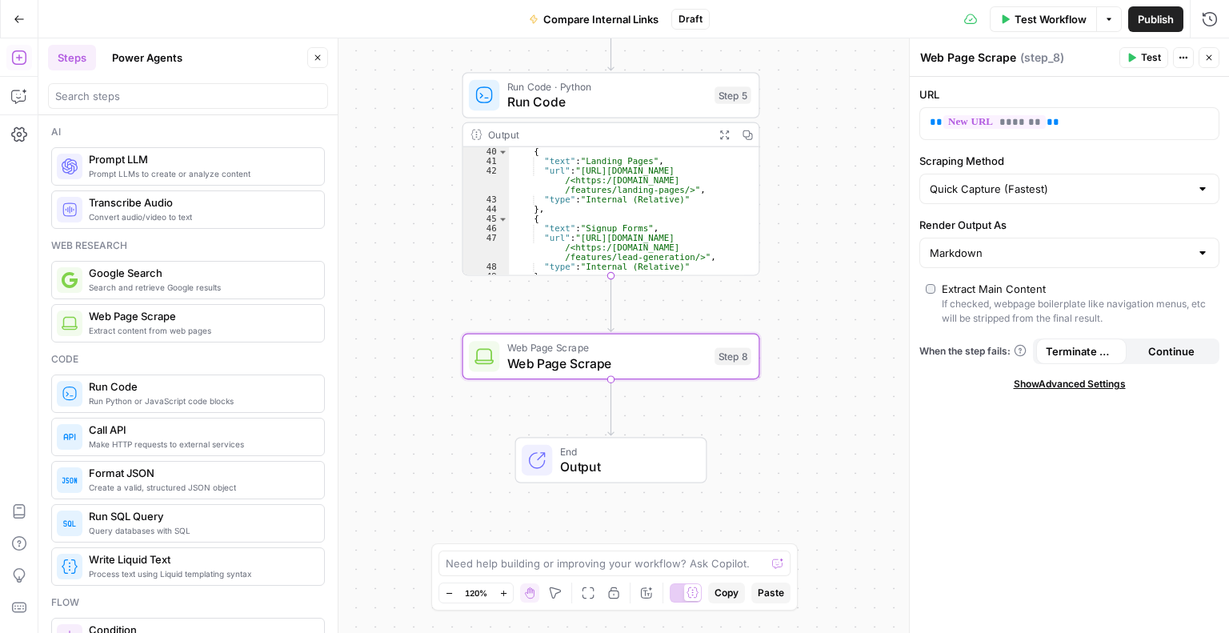
click at [766, 596] on span "Paste" at bounding box center [771, 593] width 26 height 14
click at [635, 468] on span "Run Code" at bounding box center [607, 466] width 200 height 19
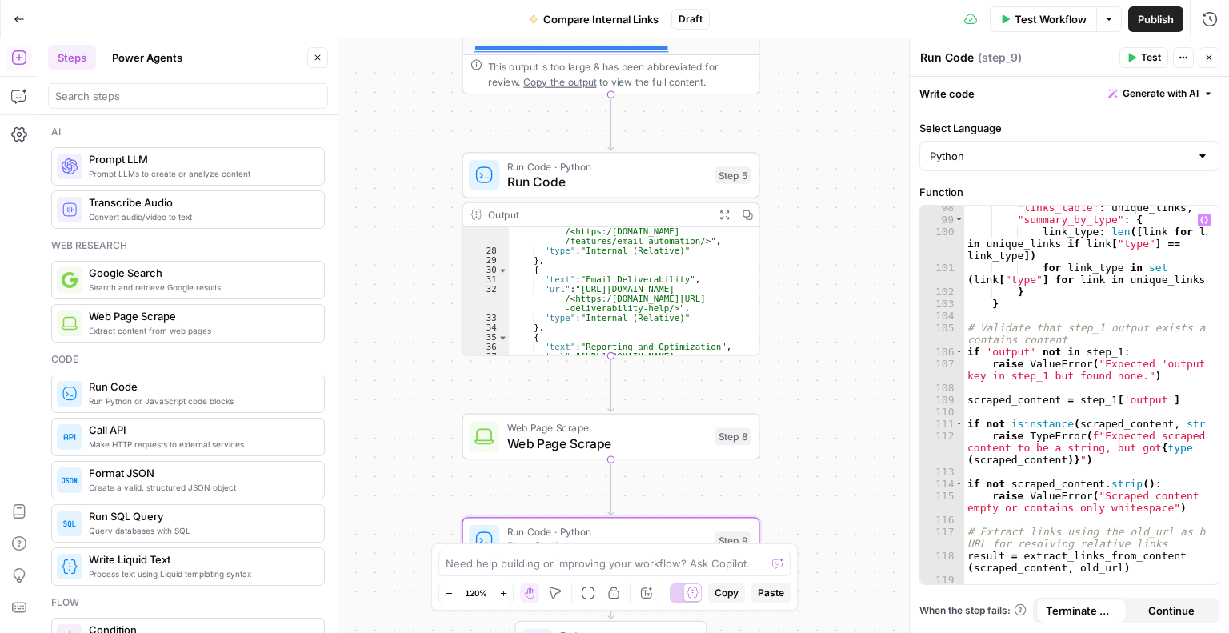
scroll to position [1673, 0]
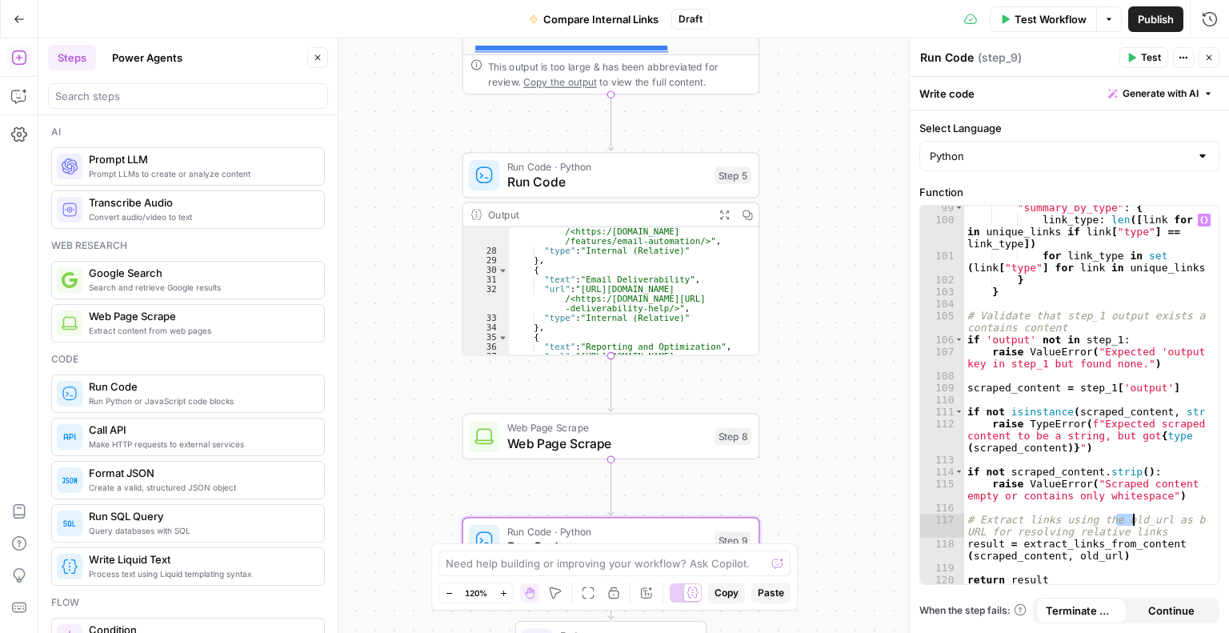
drag, startPoint x: 1115, startPoint y: 521, endPoint x: 1132, endPoint y: 519, distance: 17.0
click at [1132, 519] on div ""summary_by_type" : { link_type : len ([ link for link in unique_links if link …" at bounding box center [1085, 403] width 243 height 403
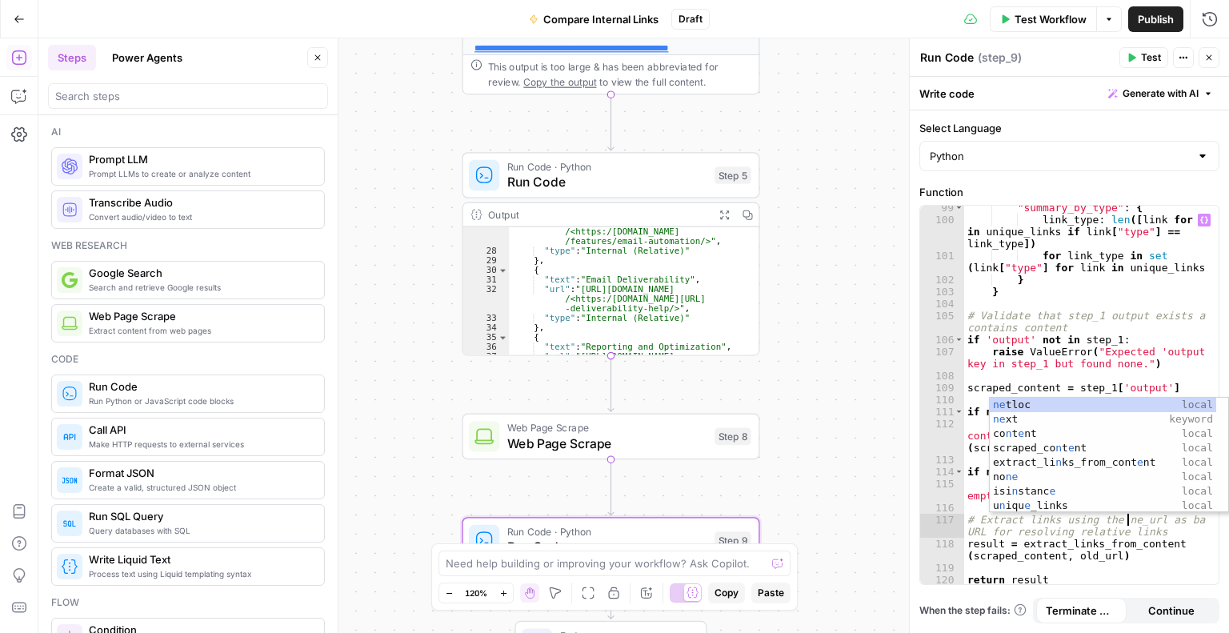
scroll to position [0, 13]
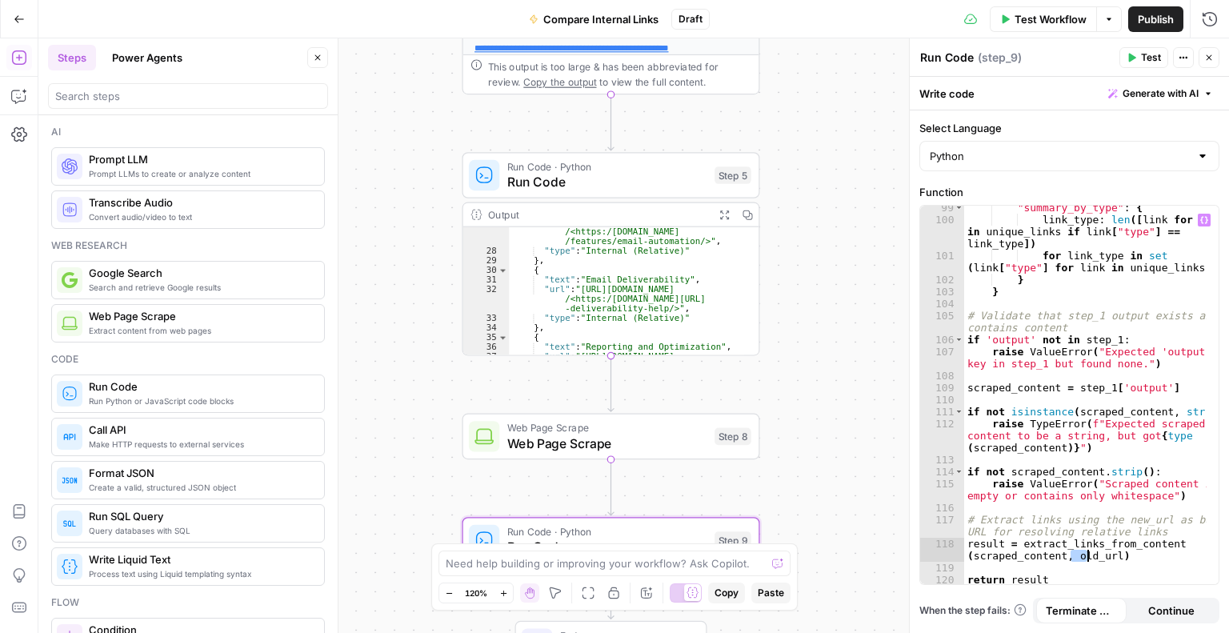
drag, startPoint x: 1069, startPoint y: 556, endPoint x: 1086, endPoint y: 552, distance: 17.3
click at [1086, 552] on div ""summary_by_type" : { link_type : len ([ link for link in unique_links if link …" at bounding box center [1085, 403] width 243 height 403
click at [1086, 543] on div "new _url local" at bounding box center [1109, 556] width 239 height 43
type textarea "**********"
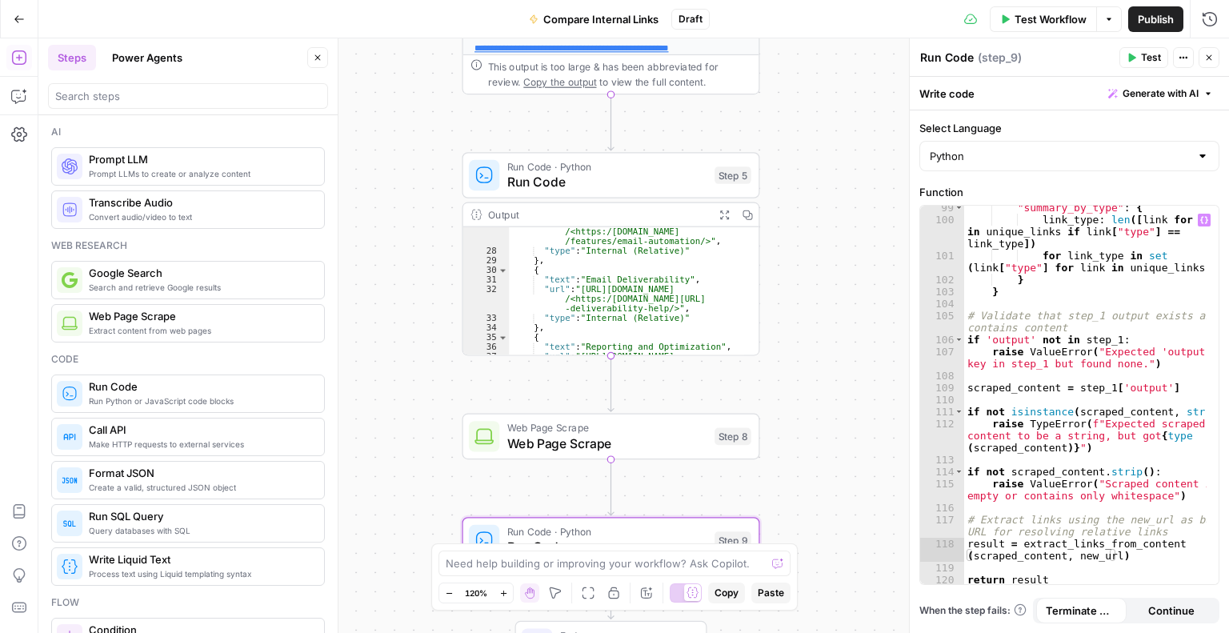
click at [832, 495] on div "**********" at bounding box center [633, 335] width 1191 height 595
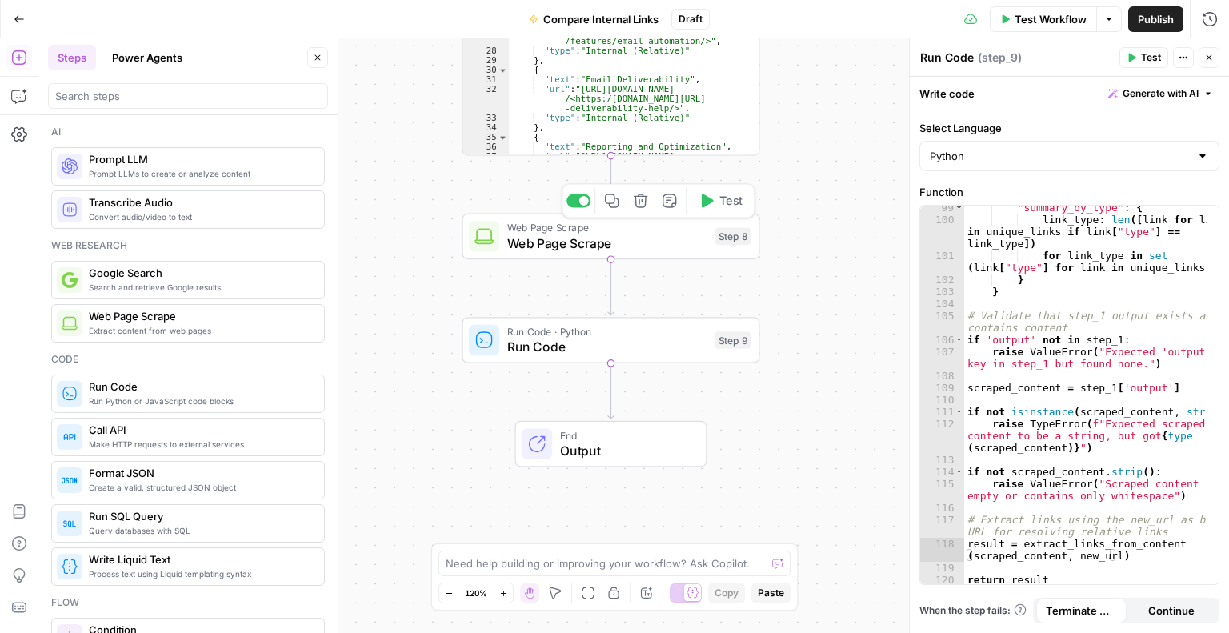
click at [701, 201] on icon "button" at bounding box center [706, 200] width 15 height 15
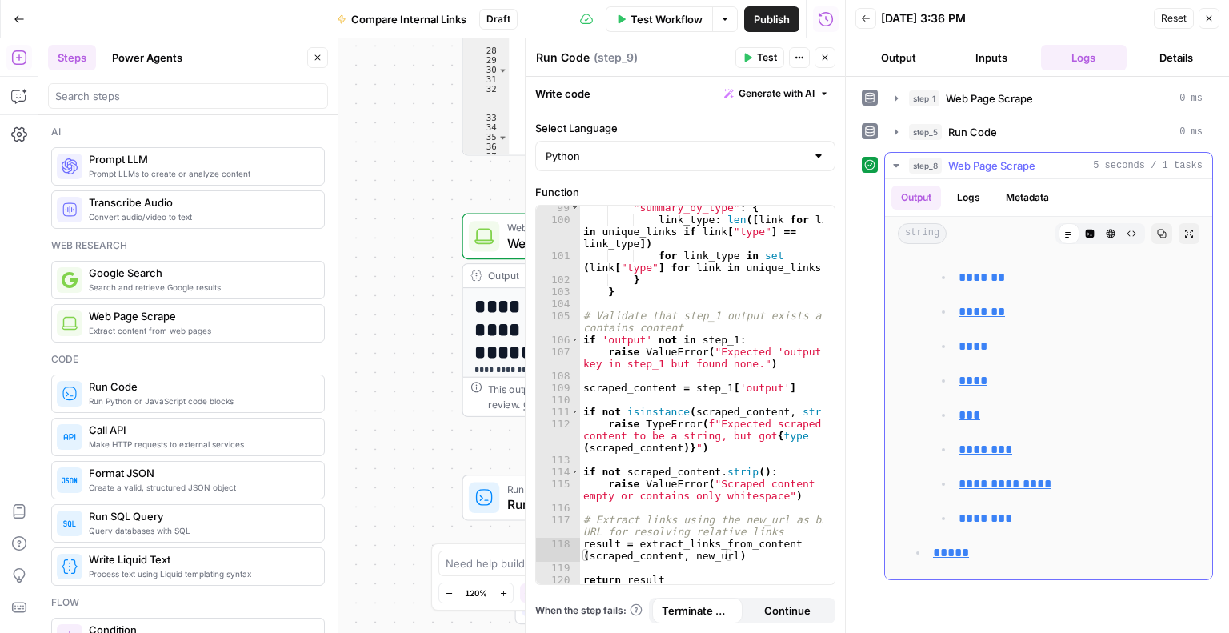
scroll to position [3041, 0]
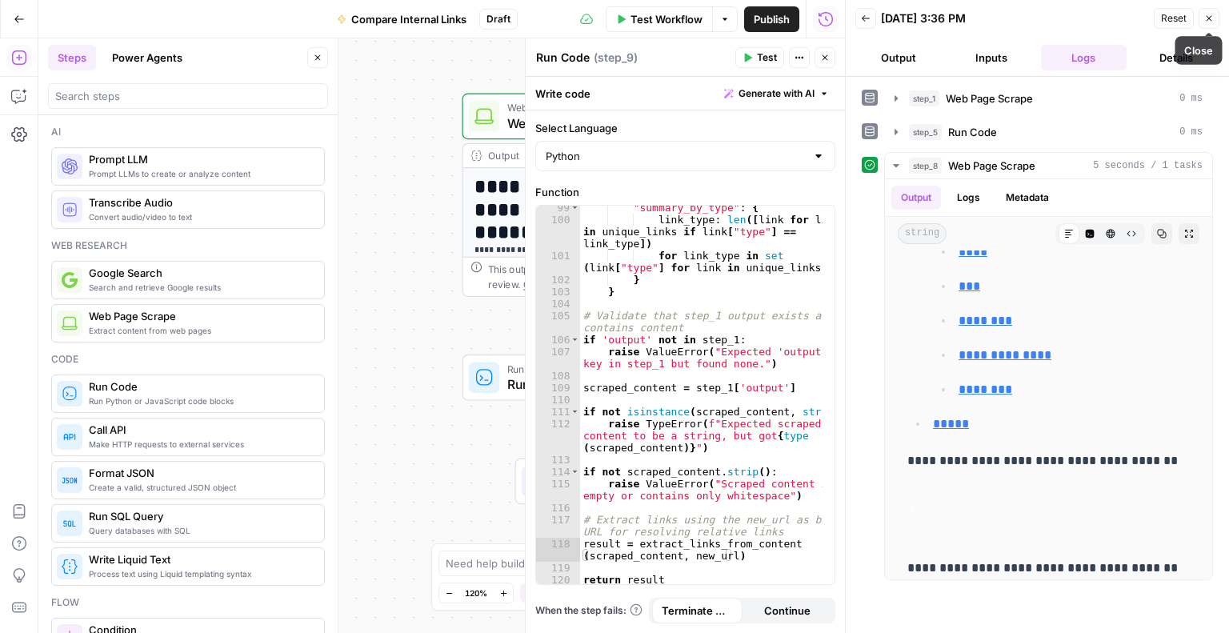
click at [1212, 22] on icon "button" at bounding box center [1210, 19] width 10 height 10
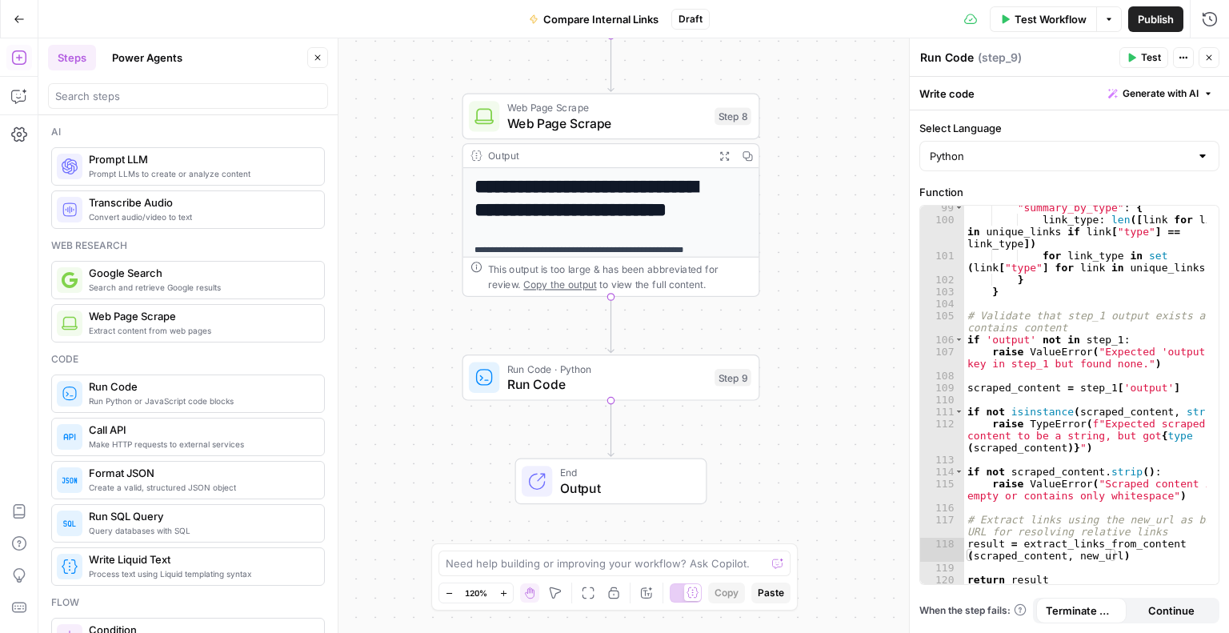
click at [1140, 54] on button "Test" at bounding box center [1144, 57] width 49 height 21
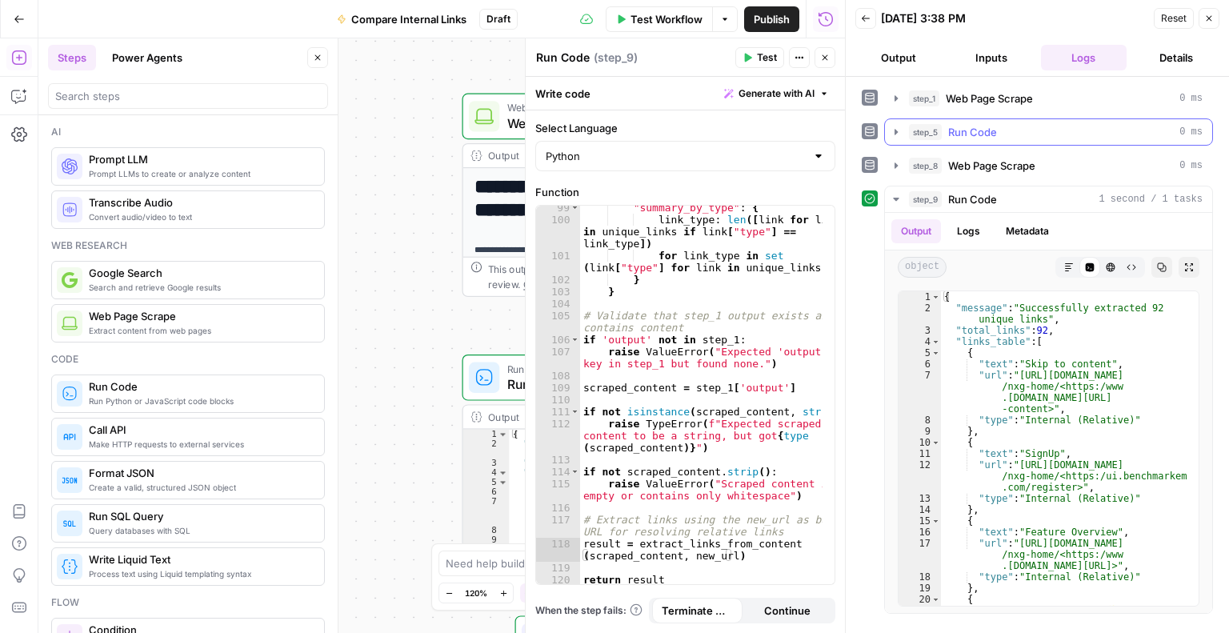
click at [891, 133] on icon "button" at bounding box center [896, 132] width 13 height 13
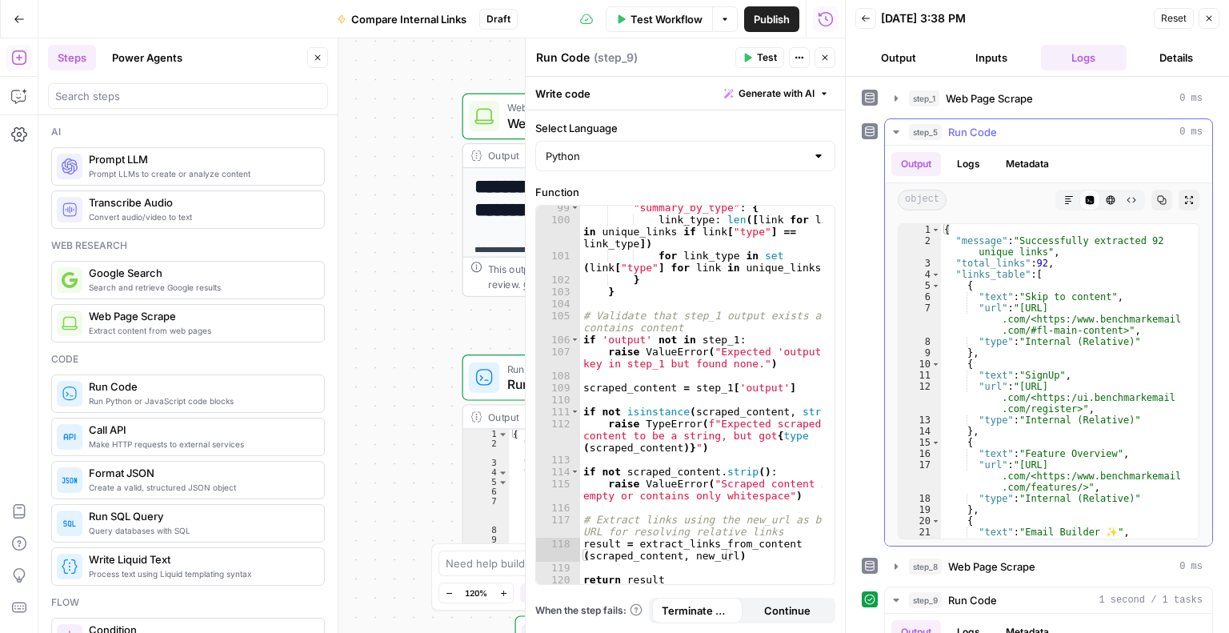
click at [891, 133] on icon "button" at bounding box center [896, 132] width 13 height 13
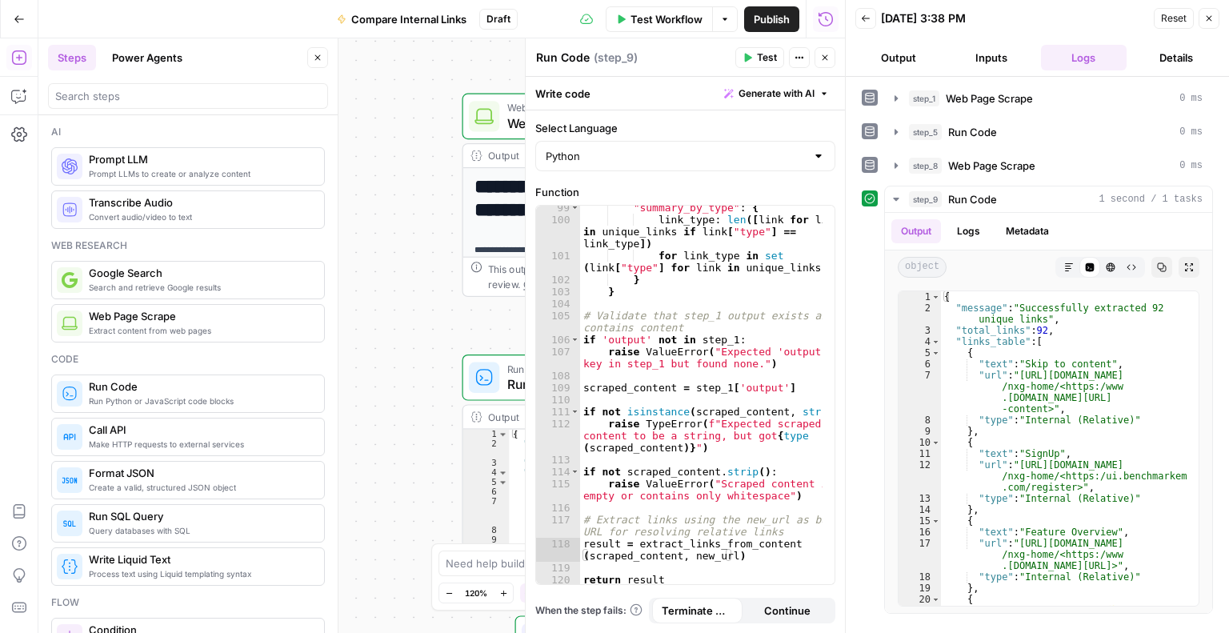
click at [1209, 20] on icon "button" at bounding box center [1210, 19] width 10 height 10
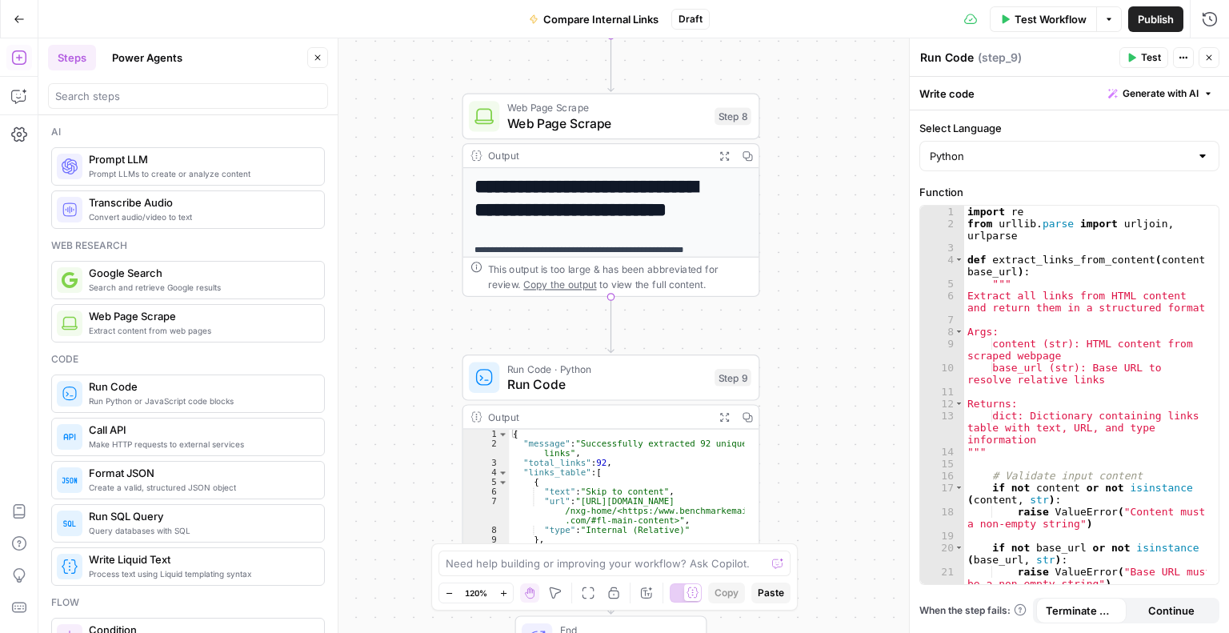
click at [1130, 82] on div "Write code Generate with AI" at bounding box center [1069, 93] width 319 height 33
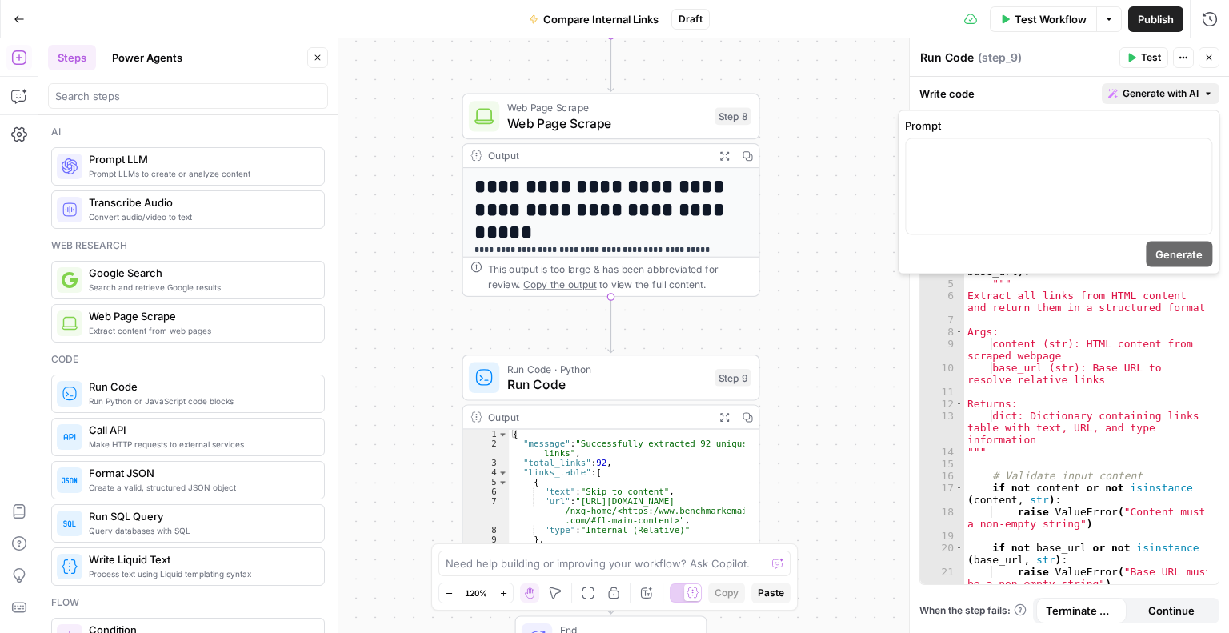
click at [1130, 90] on span "Generate with AI" at bounding box center [1161, 93] width 76 height 14
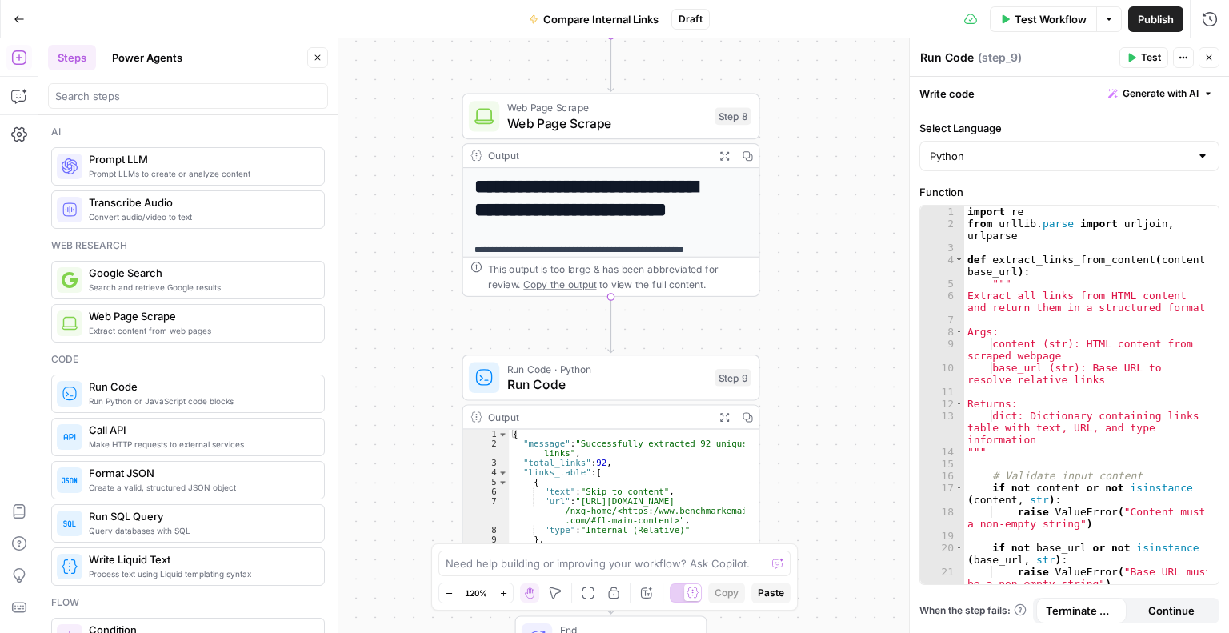
click at [1130, 95] on span "Generate with AI" at bounding box center [1161, 93] width 76 height 14
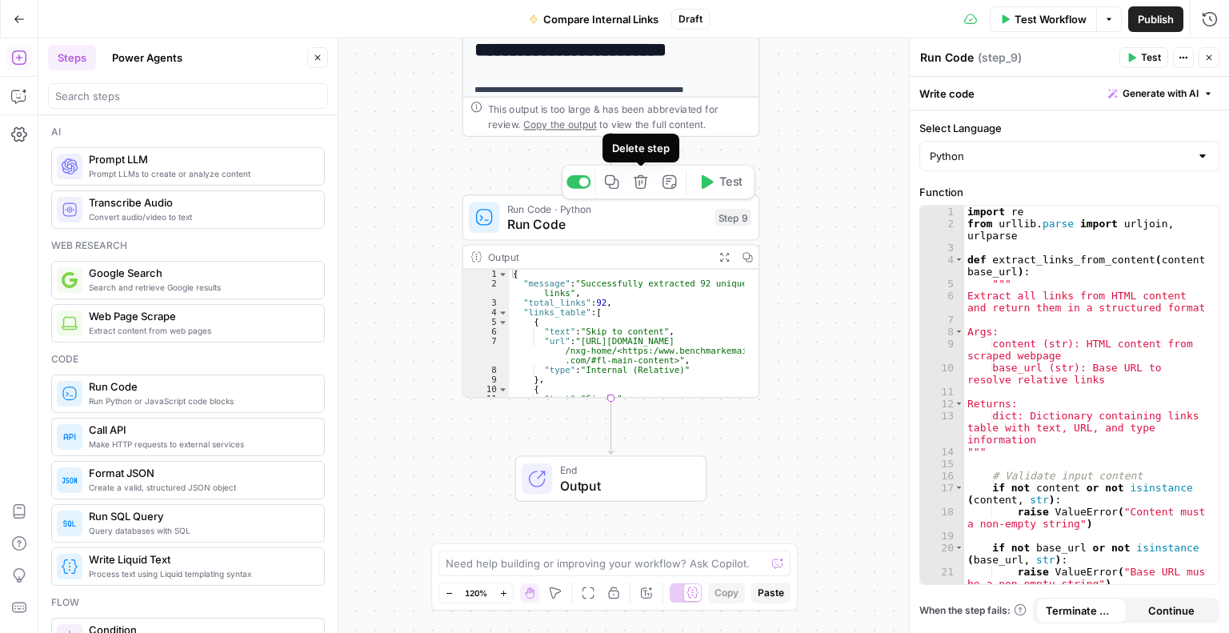
click at [633, 179] on icon "button" at bounding box center [640, 181] width 15 height 15
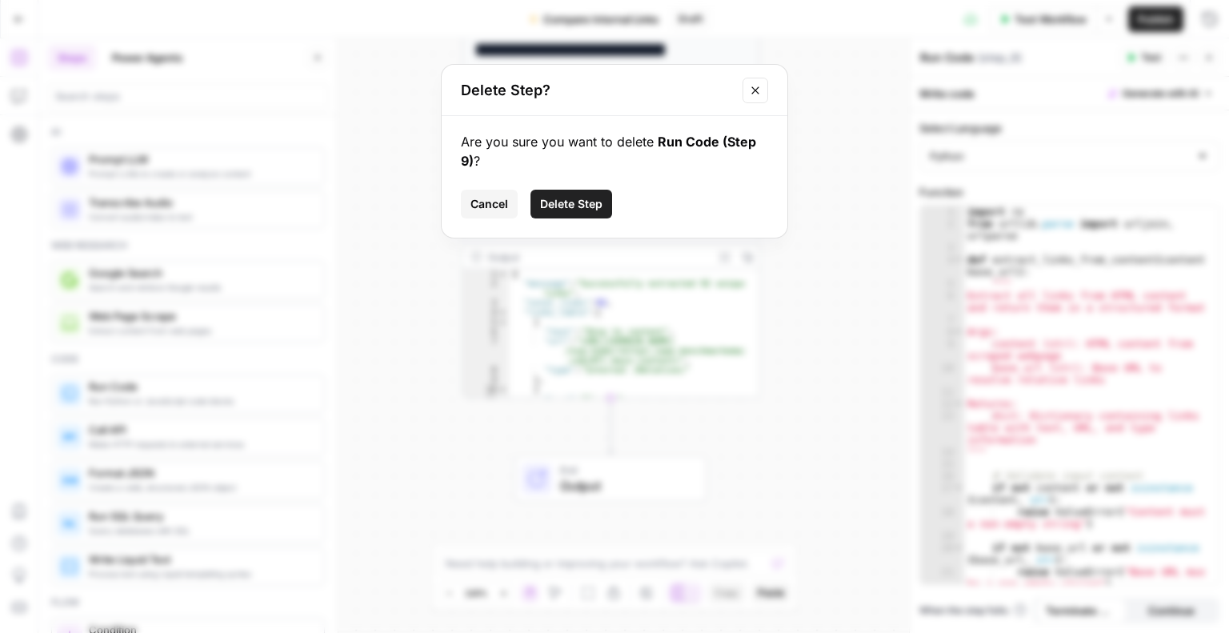
click at [602, 210] on span "Delete Step" at bounding box center [571, 204] width 62 height 16
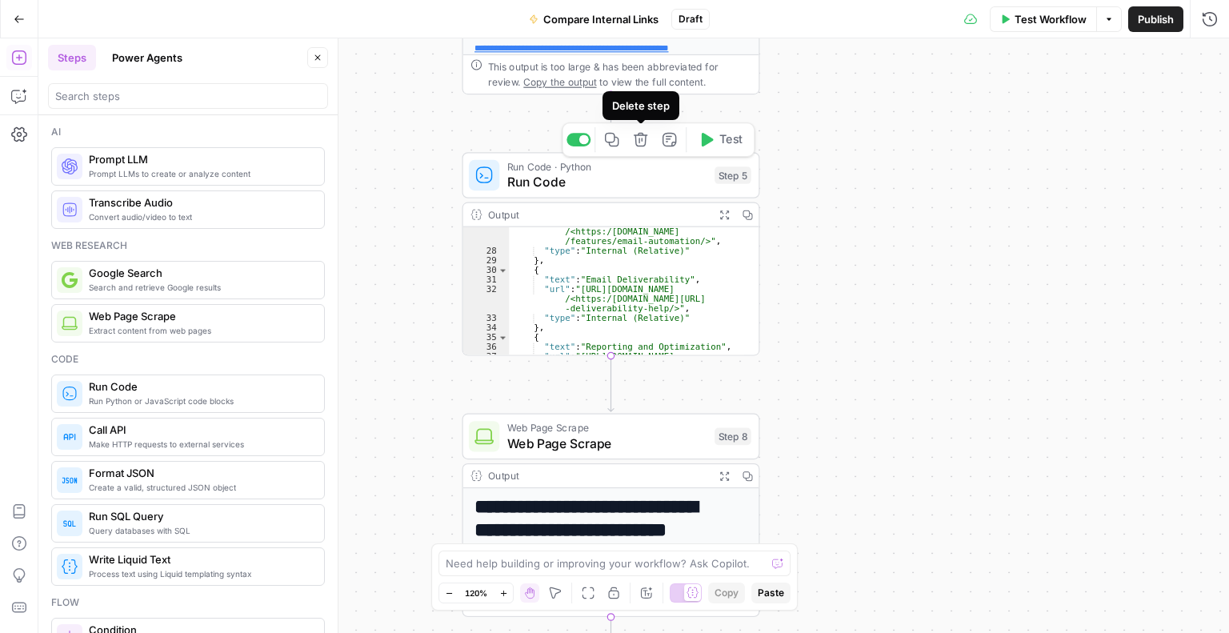
click at [639, 148] on button "Delete step" at bounding box center [640, 139] width 25 height 25
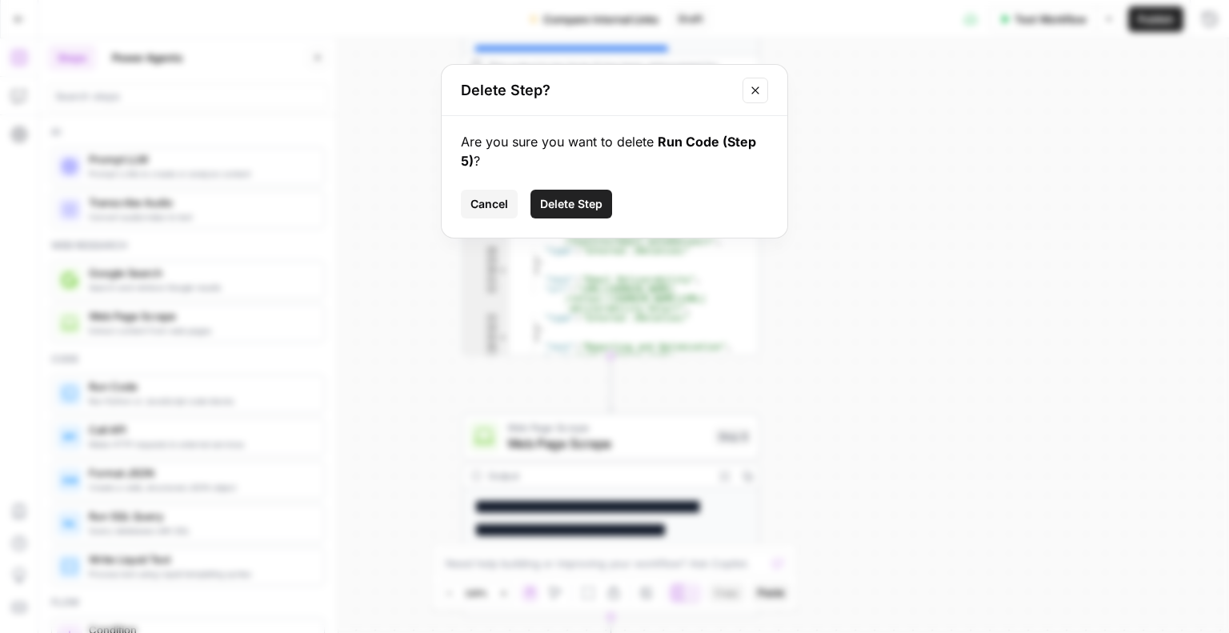
click at [589, 211] on span "Delete Step" at bounding box center [571, 204] width 62 height 16
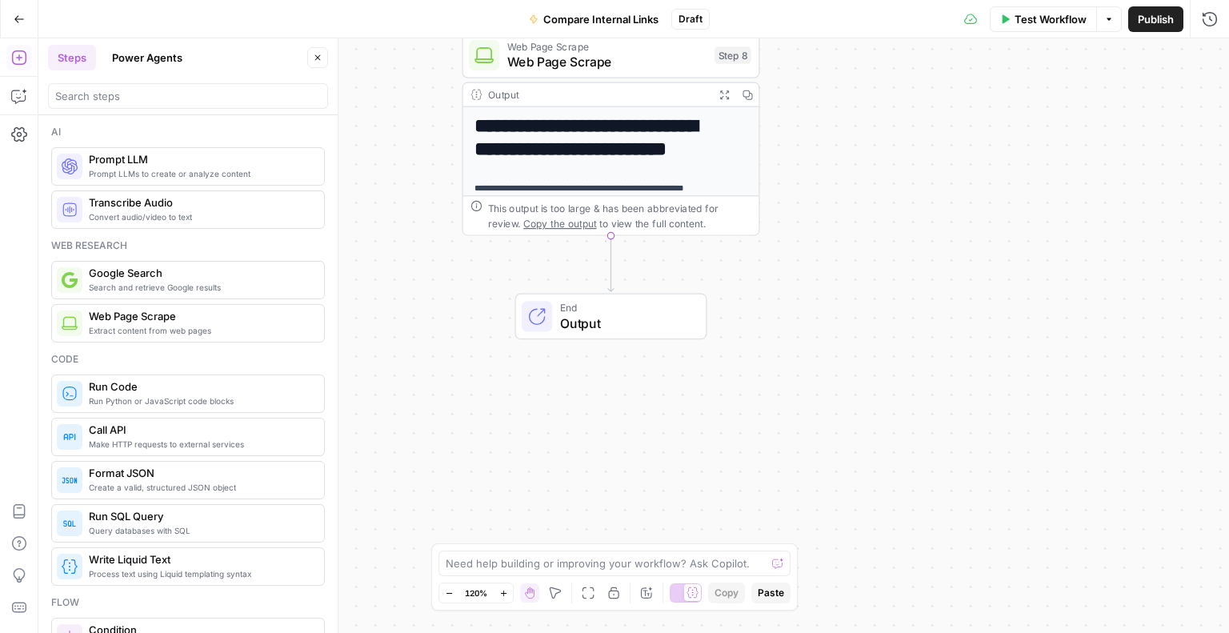
click at [165, 567] on span "Process text using Liquid templating syntax" at bounding box center [200, 573] width 222 height 13
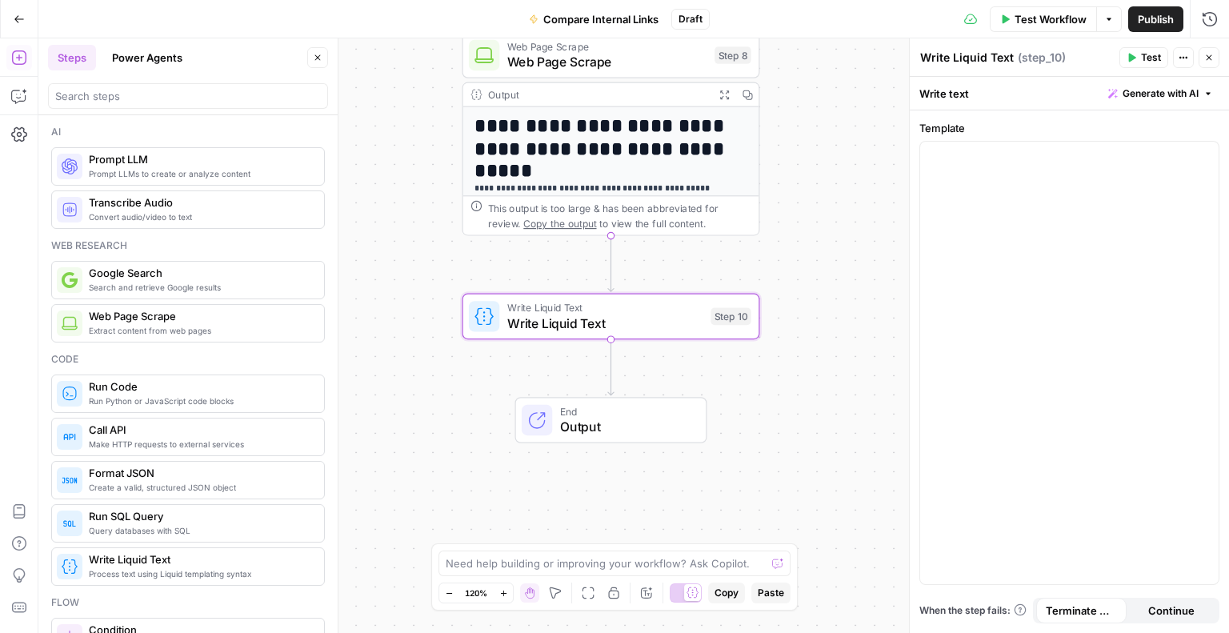
click at [1217, 61] on button "Close" at bounding box center [1209, 57] width 21 height 21
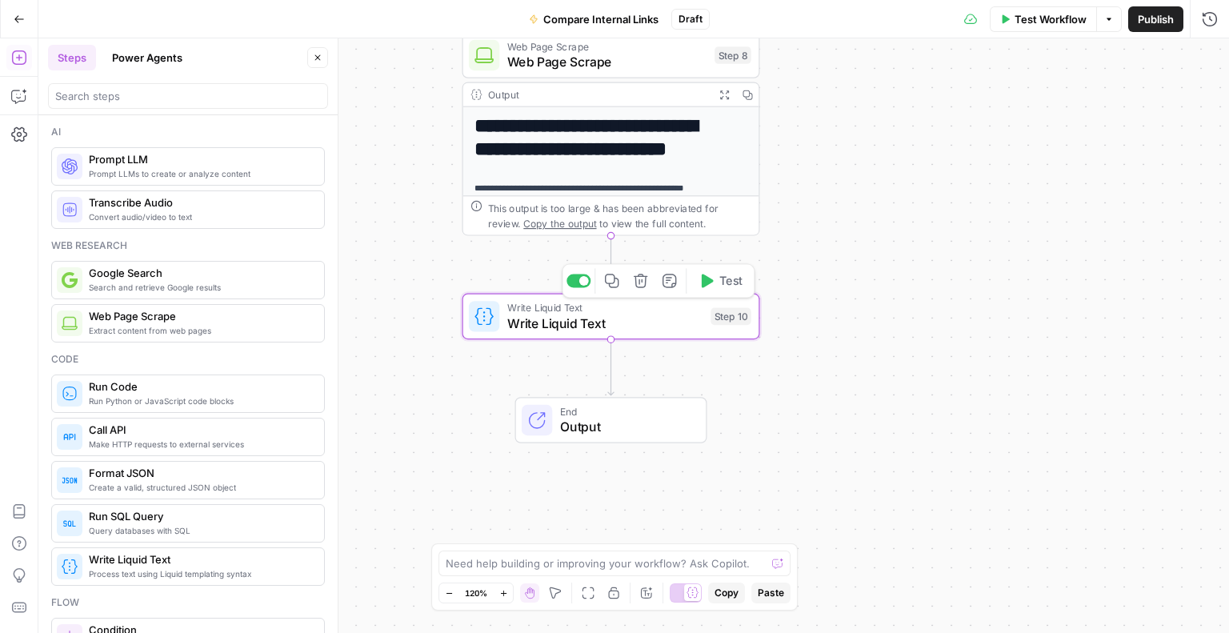
click at [647, 290] on button "Delete step" at bounding box center [640, 280] width 25 height 25
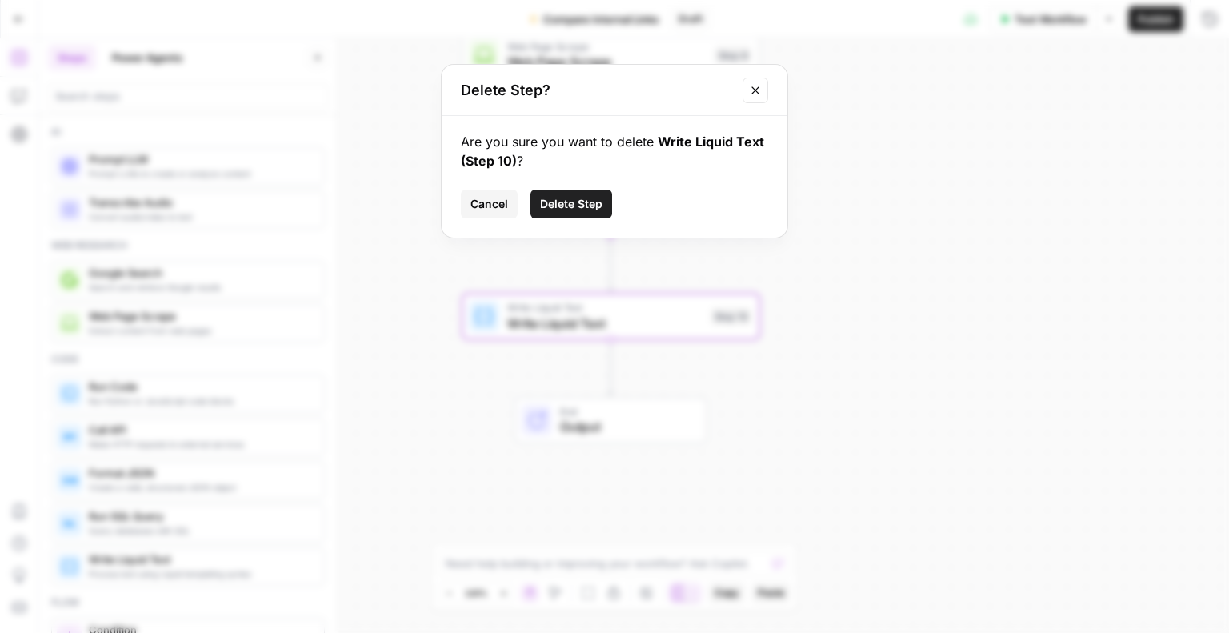
click at [557, 208] on span "Delete Step" at bounding box center [571, 204] width 62 height 16
